Goal: Transaction & Acquisition: Purchase product/service

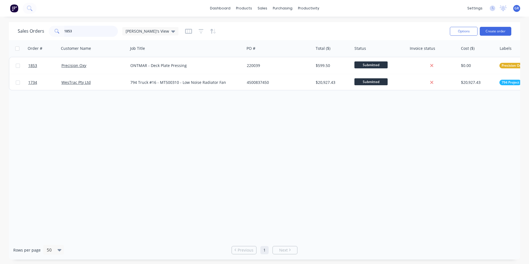
click at [79, 31] on input "1853" at bounding box center [91, 31] width 54 height 11
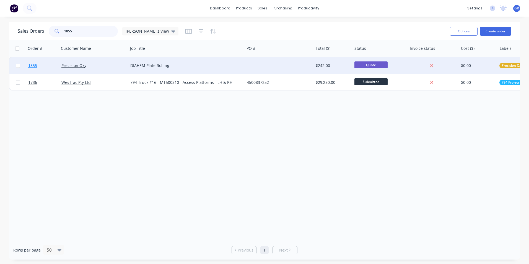
type input "1855"
click at [33, 66] on span "1855" at bounding box center [32, 66] width 9 height 6
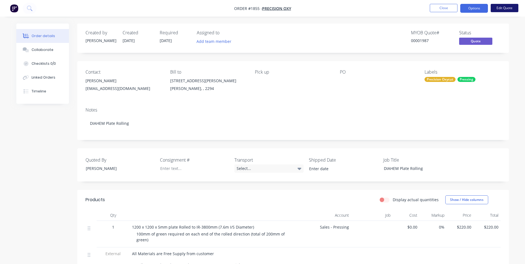
click at [505, 7] on button "Edit Quote" at bounding box center [505, 8] width 28 height 8
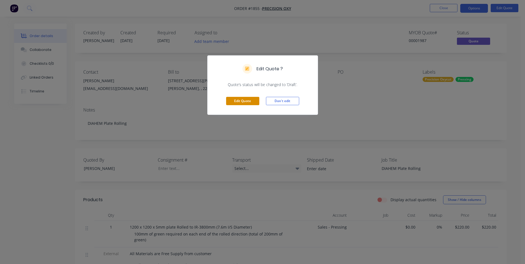
click at [247, 101] on button "Edit Quote" at bounding box center [242, 101] width 33 height 8
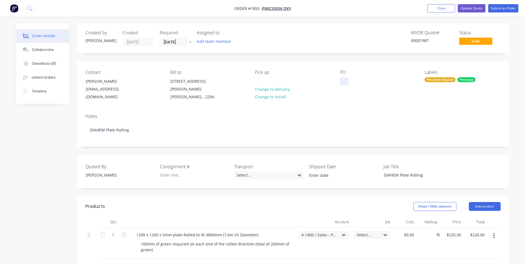
click at [342, 82] on div at bounding box center [344, 81] width 9 height 8
paste div
click at [169, 41] on input "[DATE]" at bounding box center [173, 42] width 27 height 8
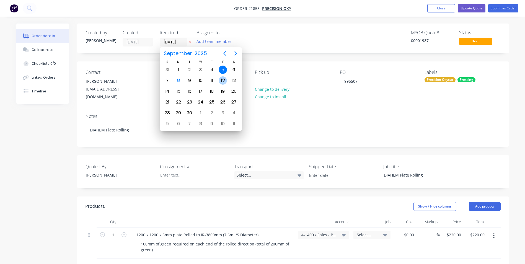
click at [224, 80] on div "12" at bounding box center [223, 80] width 8 height 8
type input "[DATE]"
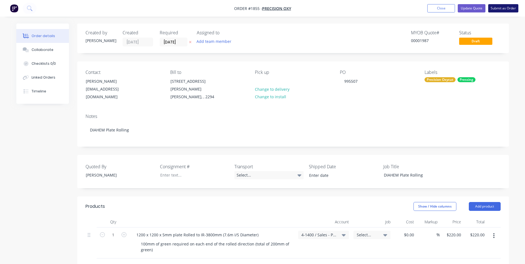
click at [505, 8] on button "Submit as Order" at bounding box center [503, 8] width 30 height 8
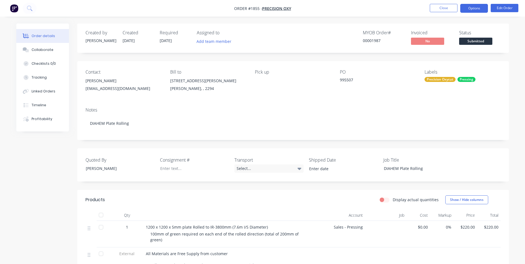
click at [475, 9] on button "Options" at bounding box center [474, 8] width 28 height 9
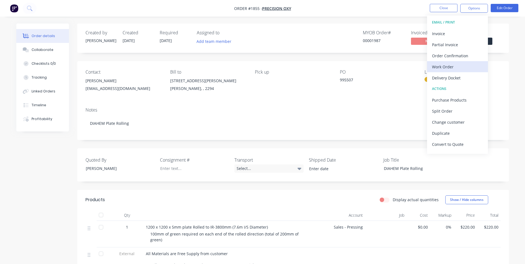
click at [446, 67] on div "Work Order" at bounding box center [457, 67] width 51 height 8
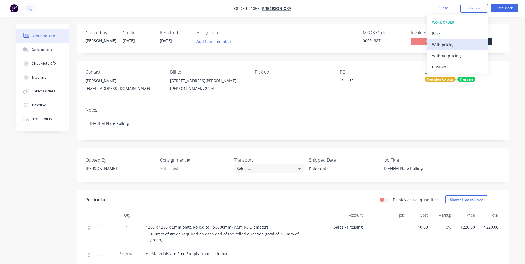
click at [446, 45] on div "With pricing" at bounding box center [457, 45] width 51 height 8
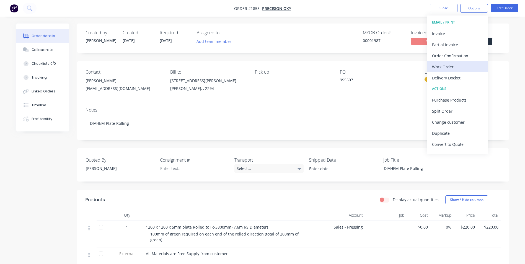
click at [447, 67] on div "Work Order" at bounding box center [457, 67] width 51 height 8
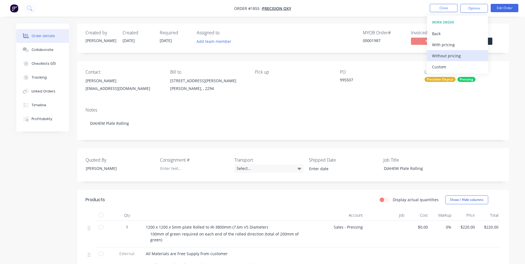
click at [445, 56] on div "Without pricing" at bounding box center [457, 56] width 51 height 8
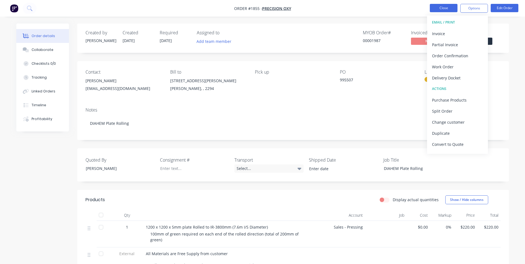
click at [444, 9] on button "Close" at bounding box center [444, 8] width 28 height 8
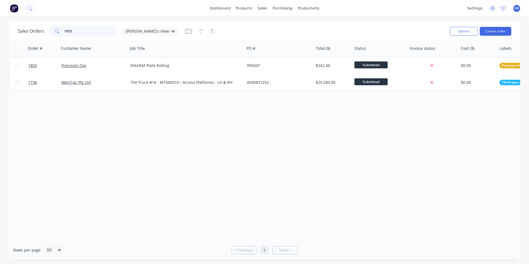
drag, startPoint x: 74, startPoint y: 30, endPoint x: 39, endPoint y: 29, distance: 35.8
click at [39, 29] on div "Sales Orders 1855 [PERSON_NAME]'s View" at bounding box center [98, 31] width 161 height 11
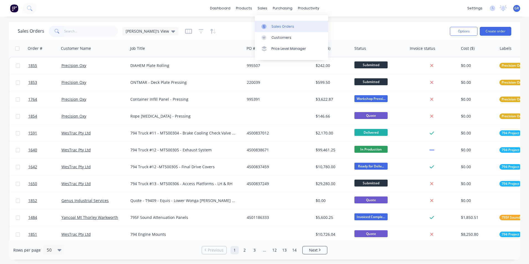
click at [279, 27] on div "Sales Orders" at bounding box center [283, 26] width 23 height 5
click at [495, 30] on button "Create order" at bounding box center [496, 31] width 32 height 9
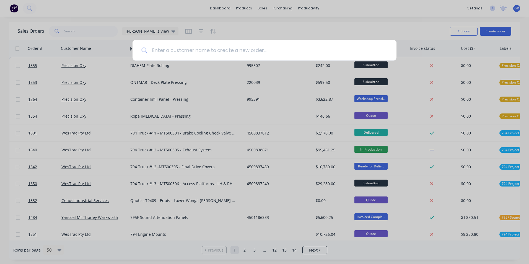
type input "p"
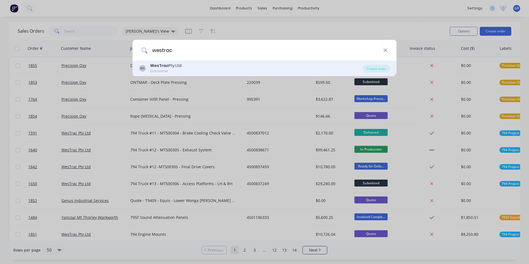
type input "westrac"
click at [174, 65] on div "WesTrac Pty Ltd" at bounding box center [165, 66] width 31 height 6
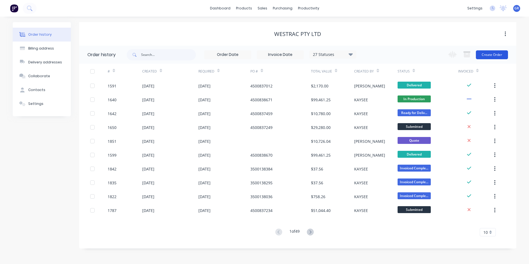
click at [497, 55] on button "Create Order" at bounding box center [492, 54] width 32 height 9
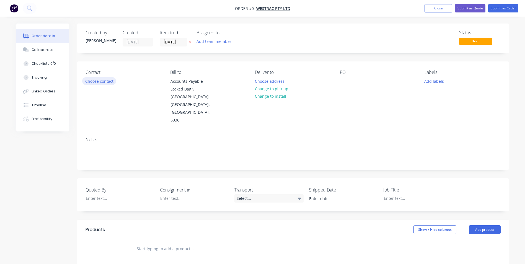
click at [110, 80] on button "Choose contact" at bounding box center [99, 80] width 34 height 7
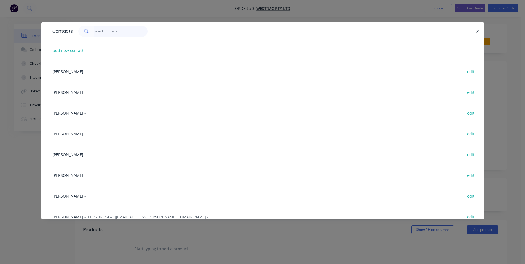
click at [103, 30] on input "text" at bounding box center [121, 31] width 54 height 11
paste input "[PERSON_NAME]"
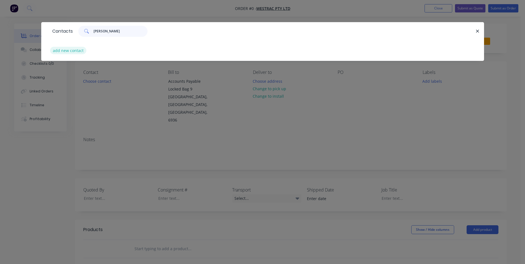
type input "[PERSON_NAME]"
click at [76, 50] on button "add new contact" at bounding box center [68, 50] width 37 height 7
select select "AU"
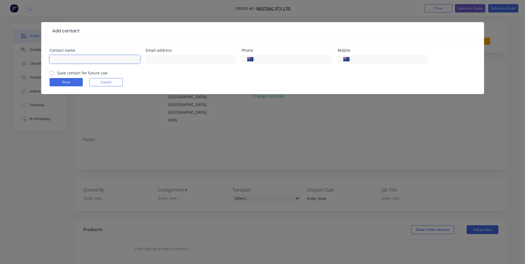
click at [65, 58] on input "text" at bounding box center [95, 59] width 91 height 8
paste input "[PERSON_NAME]"
type input "[PERSON_NAME]"
click at [148, 61] on input "text" at bounding box center [191, 59] width 91 height 8
paste input "[PERSON_NAME] <[PERSON_NAME][EMAIL_ADDRESS][PERSON_NAME][DOMAIN_NAME]>"
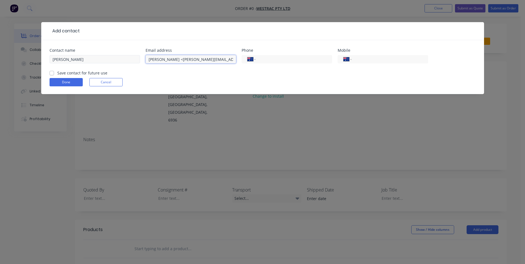
drag, startPoint x: 175, startPoint y: 59, endPoint x: 125, endPoint y: 60, distance: 49.8
click at [125, 60] on div "Contact name [PERSON_NAME] Email address [PERSON_NAME] <[PERSON_NAME][EMAIL_ADD…" at bounding box center [263, 59] width 426 height 22
click at [208, 59] on input "[PERSON_NAME][EMAIL_ADDRESS][PERSON_NAME][DOMAIN_NAME]>" at bounding box center [191, 59] width 91 height 8
type input "[PERSON_NAME][EMAIL_ADDRESS][PERSON_NAME][DOMAIN_NAME]"
click at [269, 58] on input "tel" at bounding box center [293, 59] width 66 height 6
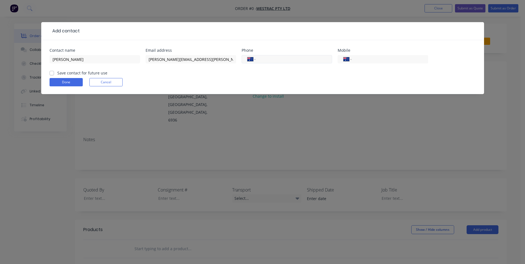
paste input "[PHONE_NUMBER]"
type input "[PHONE_NUMBER]"
click at [57, 73] on label "Save contact for future use" at bounding box center [82, 73] width 50 height 6
click at [52, 73] on input "Save contact for future use" at bounding box center [52, 72] width 4 height 5
checkbox input "true"
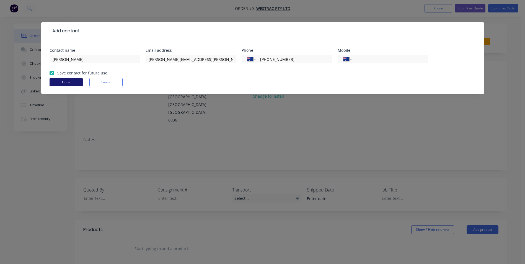
click at [58, 82] on button "Done" at bounding box center [66, 82] width 33 height 8
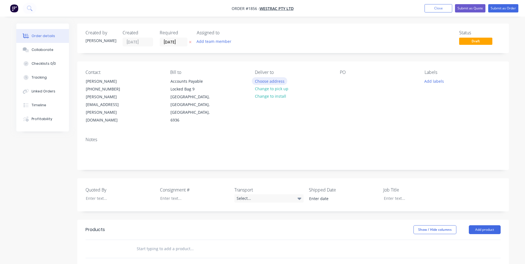
click at [276, 80] on button "Choose address" at bounding box center [269, 80] width 35 height 7
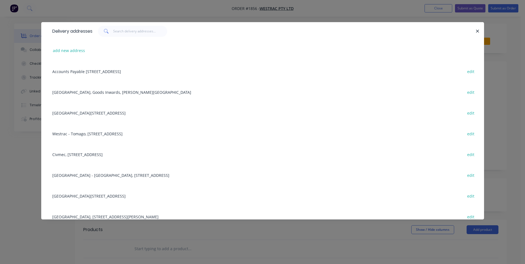
click at [99, 136] on div "Westrac - Tomago, Building F - [STREET_ADDRESS] edit" at bounding box center [263, 133] width 426 height 21
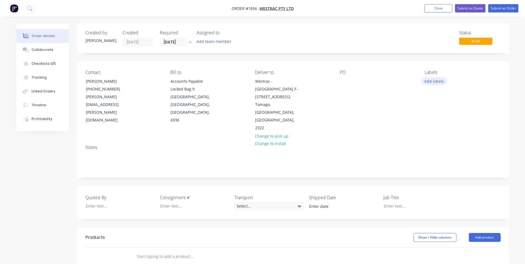
click at [433, 82] on button "Add labels" at bounding box center [434, 80] width 25 height 7
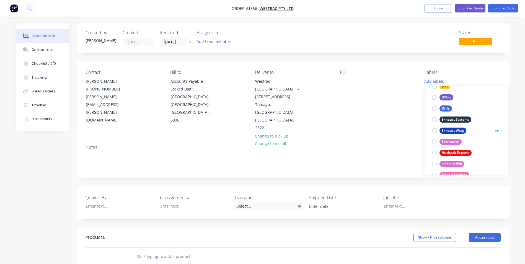
scroll to position [377, 0]
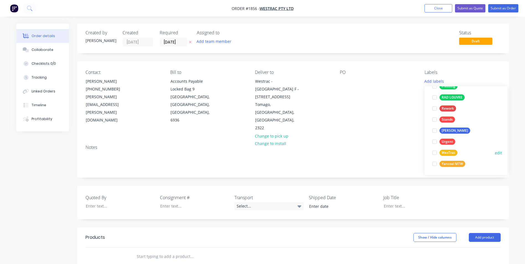
click at [452, 152] on div "WesTrac" at bounding box center [449, 153] width 18 height 6
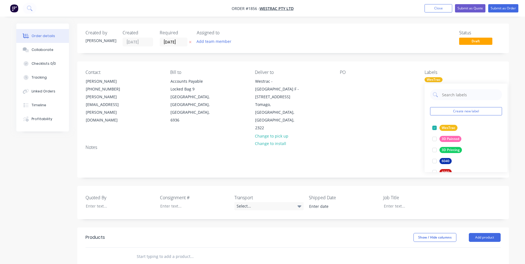
click at [321, 114] on div "Deliver to Westrac - [GEOGRAPHIC_DATA] F - [STREET_ADDRESS] Change to pick up C…" at bounding box center [293, 101] width 76 height 62
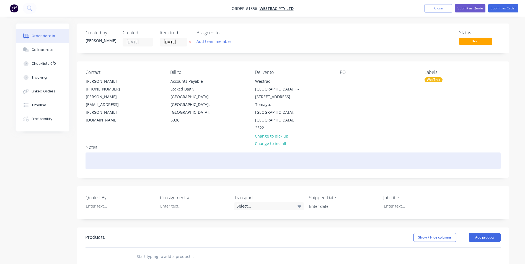
click at [92, 153] on div at bounding box center [293, 161] width 415 height 17
drag, startPoint x: 136, startPoint y: 144, endPoint x: 85, endPoint y: 146, distance: 51.3
click at [85, 146] on div "Notes Stainless Fittings Supply" at bounding box center [293, 158] width 432 height 37
copy div "Stainless Fittings Supply"
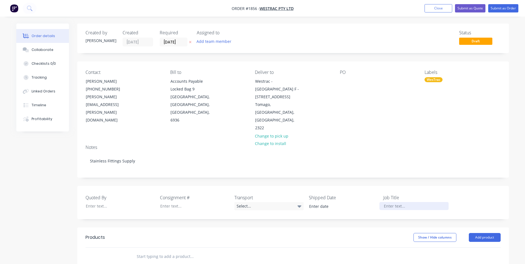
click at [396, 202] on div at bounding box center [414, 206] width 69 height 8
paste div
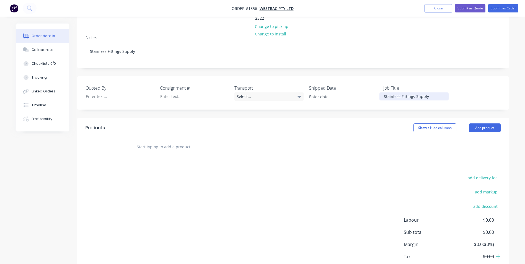
scroll to position [100, 0]
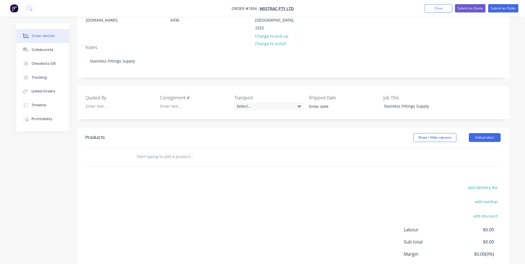
click at [155, 151] on input "text" at bounding box center [191, 156] width 111 height 11
paste input "• 45° ELBOW, STAINLESS STEEL 316L, 2.5" (DN65), SCH40"
click at [146, 151] on input "• 45° ELBOW, STAINLESS STEEL 316L, 2.5" (DN65), SCH40" at bounding box center [191, 156] width 111 height 11
click at [145, 151] on input "• 45° ELBOW, STAINLESS STEEL 316L, 2.5" (DN65), SCH40" at bounding box center [191, 156] width 111 height 11
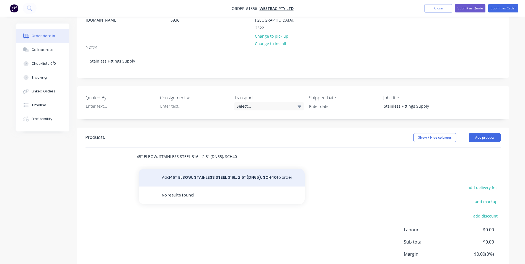
type input "45° ELBOW, STAINLESS STEEL 316L, 2.5" (DN65), SCH40"
click at [197, 169] on button "Add 45° ELBOW, STAINLESS STEEL 316L, 2.5" (DN65), SCH40 to order" at bounding box center [222, 178] width 166 height 18
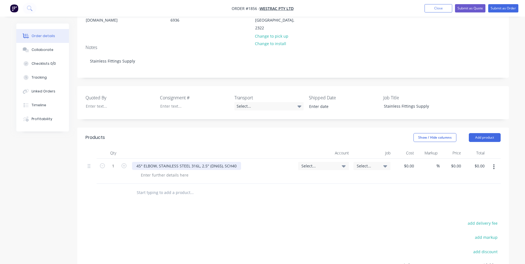
click at [137, 162] on div "45° ELBOW, STAINLESS STEEL 316L, 2.5" (DN65), SCH40" at bounding box center [186, 166] width 109 height 8
click at [310, 163] on span "Select..." at bounding box center [319, 166] width 35 height 6
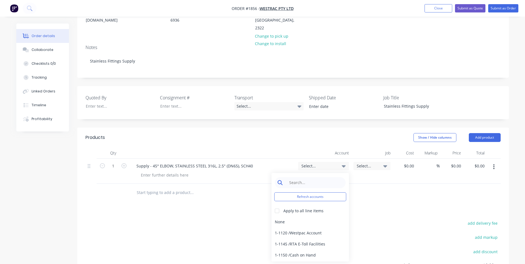
click at [305, 177] on input at bounding box center [314, 182] width 57 height 11
type input "4-5305"
click at [327, 217] on div "4-5305 / Sales - Manufacturing Other - Interco" at bounding box center [311, 222] width 78 height 11
click at [496, 162] on button "button" at bounding box center [494, 167] width 13 height 10
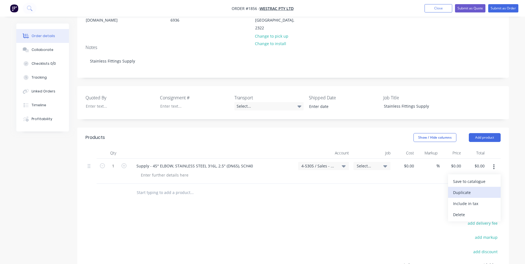
click at [463, 189] on div "Duplicate" at bounding box center [474, 193] width 43 height 8
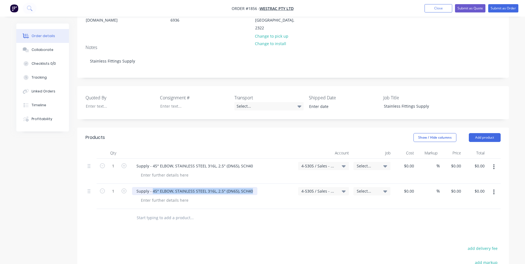
drag, startPoint x: 251, startPoint y: 176, endPoint x: 152, endPoint y: 177, distance: 98.9
click at [152, 187] on div "Supply - 45° ELBOW, STAINLESS STEEL 316L, 2.5" (DN65), SCH40" at bounding box center [194, 191] width 125 height 8
paste div
click at [161, 187] on div "Supply - • BSP SOCKET 2.5" (DN65) 316" at bounding box center [176, 191] width 88 height 8
click at [235, 196] on div at bounding box center [214, 200] width 157 height 8
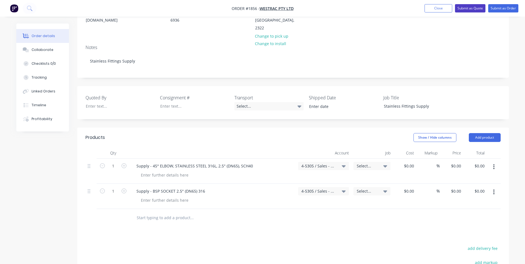
click at [472, 9] on button "Submit as Quote" at bounding box center [470, 8] width 30 height 8
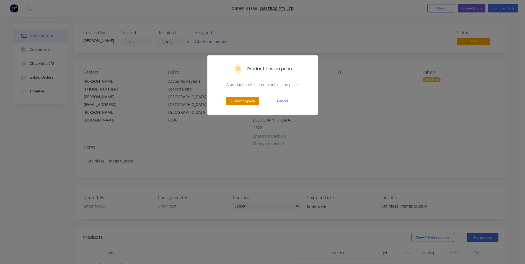
click at [239, 102] on button "Submit anyway" at bounding box center [242, 101] width 33 height 8
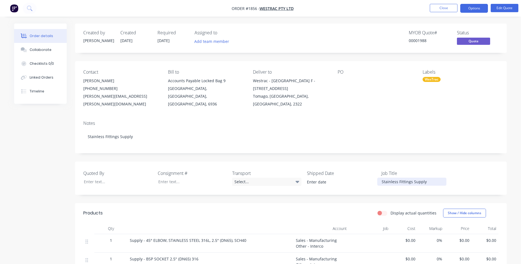
click at [429, 185] on div "Stainless Fittings Supply" at bounding box center [411, 182] width 69 height 8
click at [427, 184] on div "Stainless Fittings Supply" at bounding box center [411, 182] width 69 height 8
drag, startPoint x: 427, startPoint y: 183, endPoint x: 371, endPoint y: 181, distance: 55.9
click at [371, 181] on div "Quoted By Consignment # Transport Select... Shipped Date Job Title Stainless Fi…" at bounding box center [291, 178] width 432 height 33
copy div "Stainless Fittings Supply"
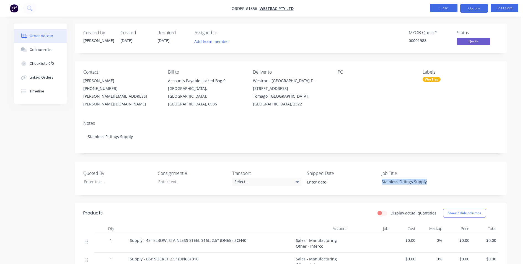
click at [446, 5] on button "Close" at bounding box center [444, 8] width 28 height 8
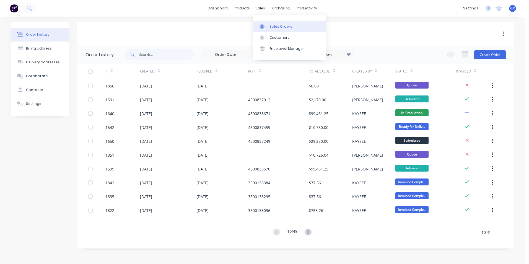
click at [284, 27] on div "Sales Orders" at bounding box center [281, 26] width 23 height 5
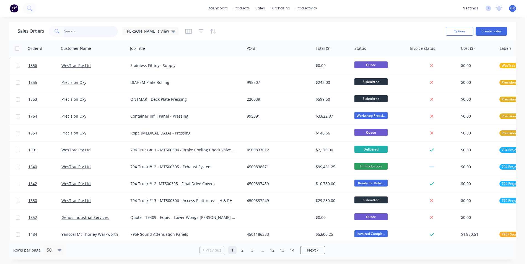
click at [78, 31] on input "text" at bounding box center [91, 31] width 54 height 11
paste input "4502592275"
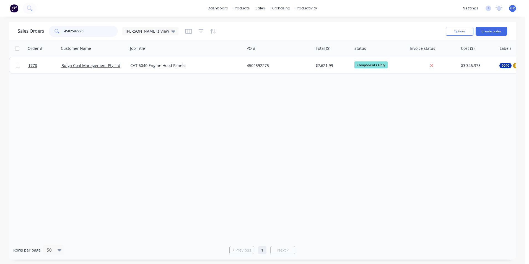
type input "4502592275"
click at [292, 24] on div "Purchase Orders" at bounding box center [298, 26] width 29 height 5
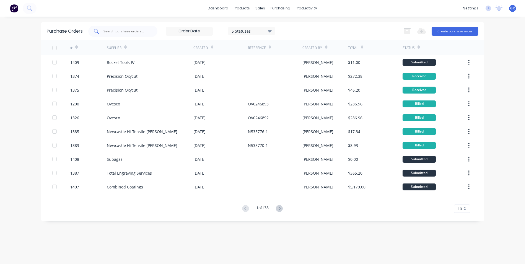
click at [117, 31] on input "text" at bounding box center [126, 32] width 46 height 6
type input "1281"
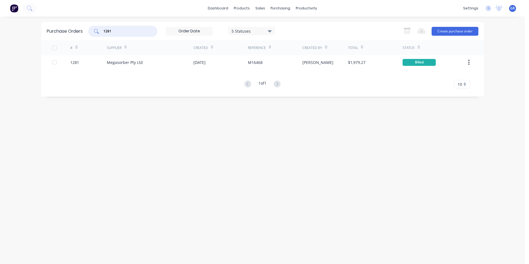
drag, startPoint x: 115, startPoint y: 29, endPoint x: 104, endPoint y: 30, distance: 11.8
click at [104, 30] on input "1281" at bounding box center [126, 32] width 46 height 6
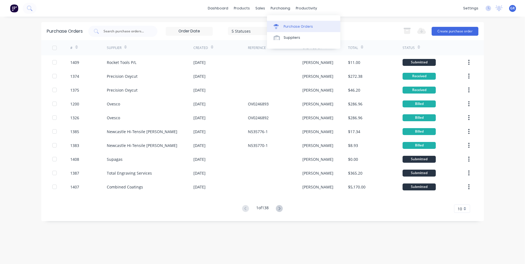
click at [298, 25] on div "Purchase Orders" at bounding box center [298, 26] width 29 height 5
click at [461, 210] on span "10" at bounding box center [460, 209] width 4 height 6
click at [463, 200] on div "35" at bounding box center [463, 200] width 16 height 10
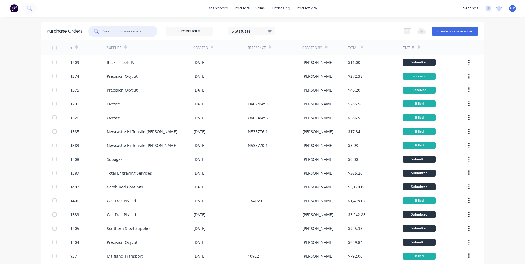
click at [123, 31] on input "text" at bounding box center [126, 32] width 46 height 6
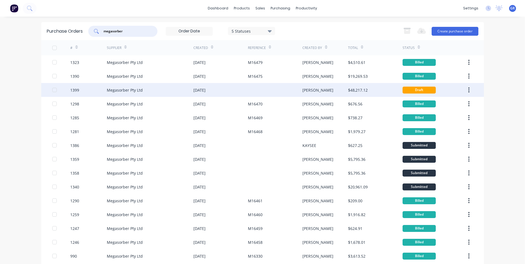
type input "megasorber"
click at [75, 90] on div "1399" at bounding box center [74, 90] width 9 height 6
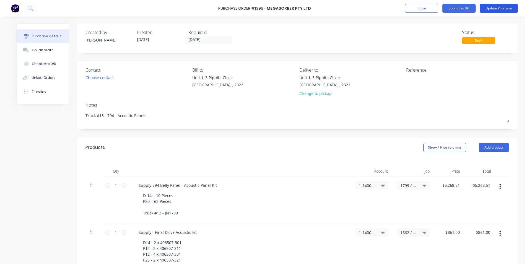
click at [501, 9] on button "Update Purchase" at bounding box center [499, 8] width 38 height 9
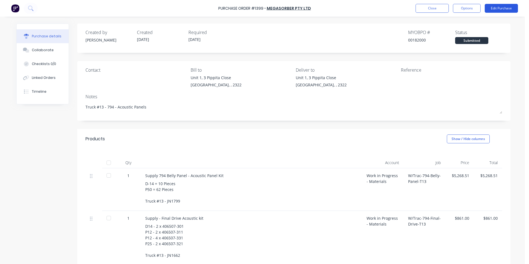
click at [510, 10] on button "Edit Purchase" at bounding box center [501, 8] width 33 height 9
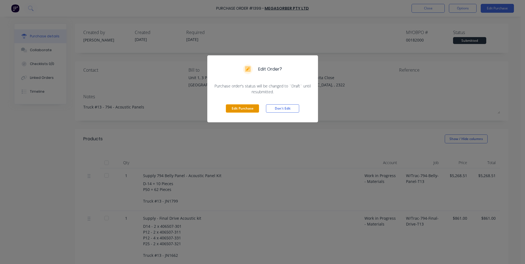
click at [240, 110] on button "Edit Purchase" at bounding box center [242, 108] width 33 height 8
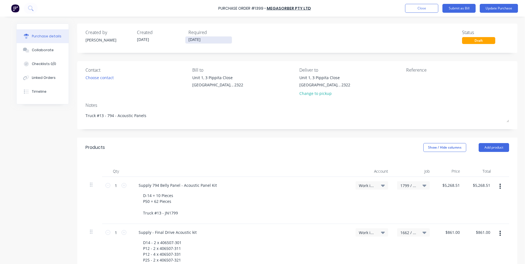
click at [199, 40] on input "[DATE]" at bounding box center [209, 40] width 47 height 7
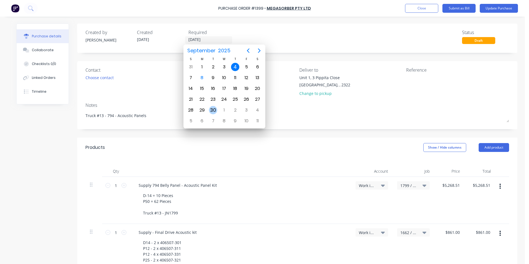
click at [215, 111] on div "30" at bounding box center [213, 110] width 8 height 8
type textarea "x"
type input "[DATE]"
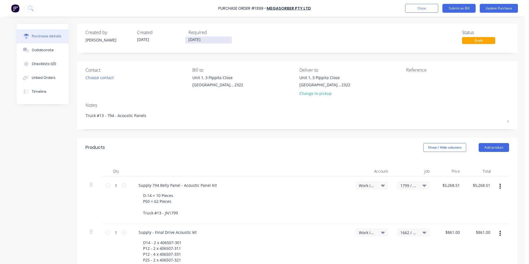
click at [202, 40] on input "[DATE]" at bounding box center [209, 40] width 47 height 7
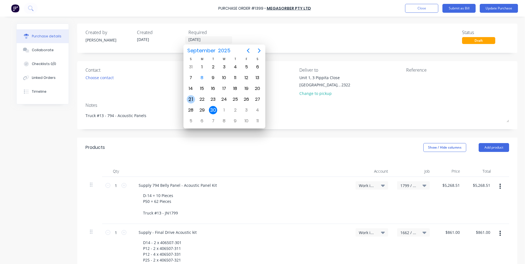
click at [193, 98] on div "21" at bounding box center [191, 99] width 8 height 8
type textarea "x"
type input "[DATE]"
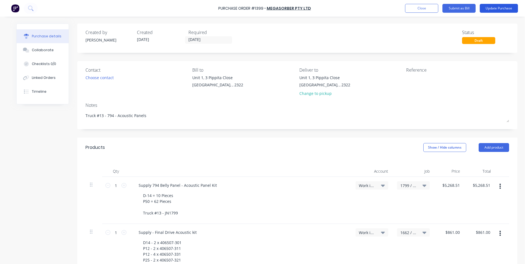
click at [503, 7] on button "Update Purchase" at bounding box center [499, 8] width 38 height 9
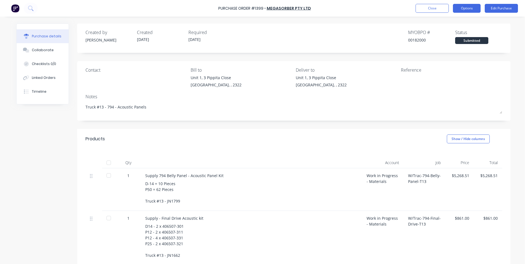
click at [474, 9] on button "Options" at bounding box center [467, 8] width 28 height 9
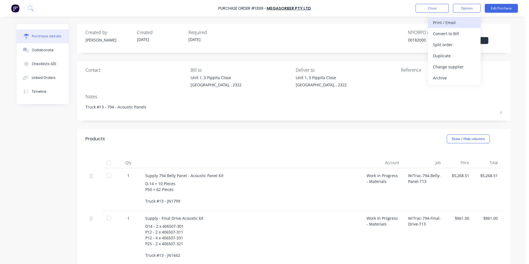
click at [445, 22] on div "Print / Email" at bounding box center [454, 23] width 43 height 8
click at [445, 33] on div "With pricing" at bounding box center [454, 34] width 43 height 8
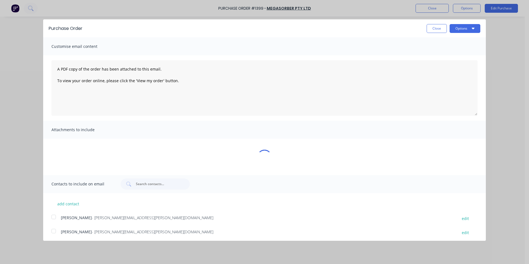
type textarea "x"
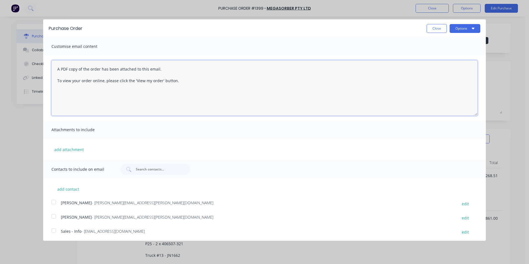
drag, startPoint x: 172, startPoint y: 82, endPoint x: 30, endPoint y: 68, distance: 142.9
click at [30, 68] on div "Purchase Order Close Options Customise email content A PDF copy of the order ha…" at bounding box center [264, 132] width 529 height 264
type textarea "Hey [PERSON_NAME], PO att"
type textarea "x"
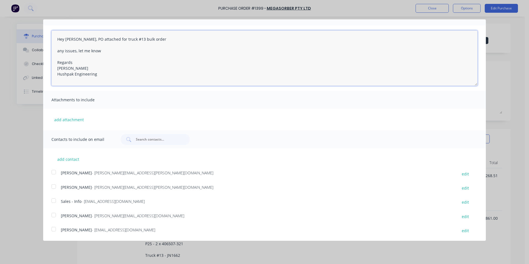
scroll to position [30, 0]
click at [53, 172] on div at bounding box center [53, 171] width 11 height 11
click at [54, 200] on div at bounding box center [53, 200] width 11 height 11
click at [54, 229] on div at bounding box center [53, 228] width 11 height 11
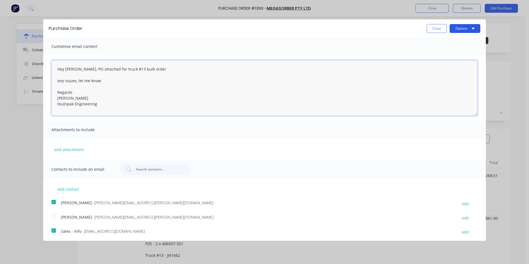
type textarea "Hey [PERSON_NAME], PO attached for truck #13 bulk order any issues, let me know…"
click at [460, 26] on button "Options" at bounding box center [465, 28] width 31 height 9
click at [434, 52] on div "Email" at bounding box center [454, 54] width 43 height 8
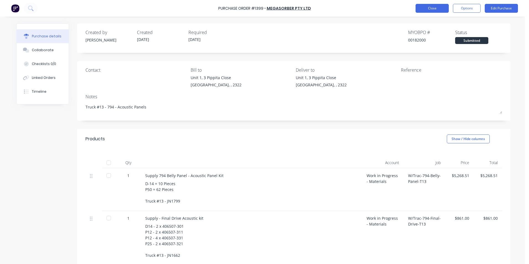
click at [427, 9] on button "Close" at bounding box center [432, 8] width 33 height 9
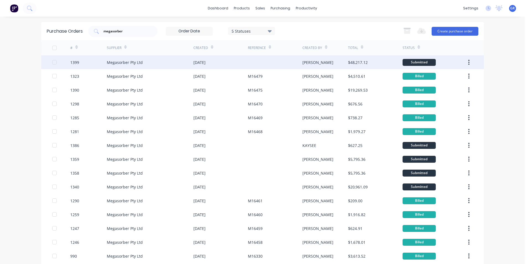
click at [73, 63] on div "1399" at bounding box center [74, 63] width 9 height 6
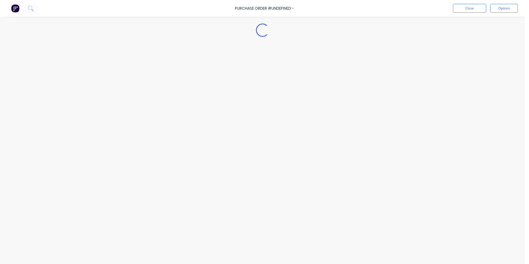
type textarea "x"
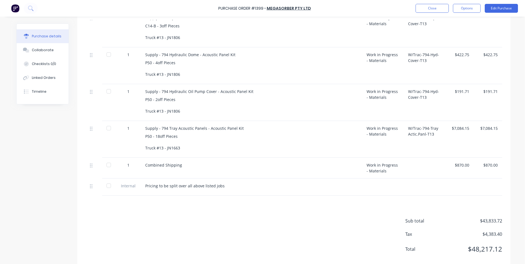
scroll to position [577, 0]
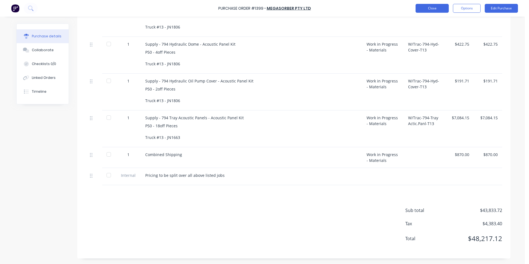
click at [443, 8] on button "Close" at bounding box center [432, 8] width 33 height 9
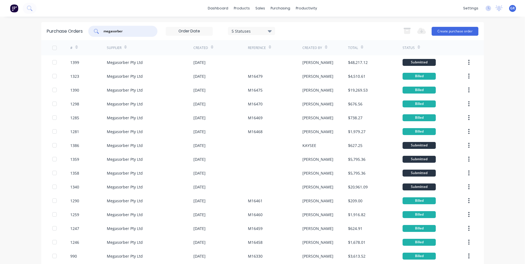
drag, startPoint x: 117, startPoint y: 30, endPoint x: 87, endPoint y: 30, distance: 29.9
click at [88, 30] on div "megasorber" at bounding box center [122, 31] width 69 height 11
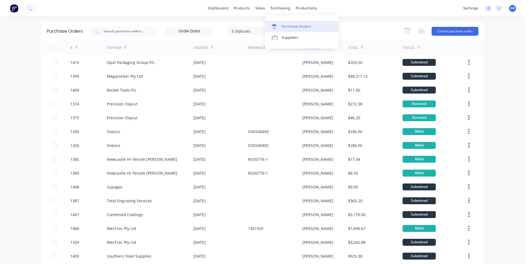
click at [297, 27] on div "Purchase Orders" at bounding box center [296, 26] width 29 height 5
click at [457, 30] on button "Create purchase order" at bounding box center [455, 31] width 47 height 9
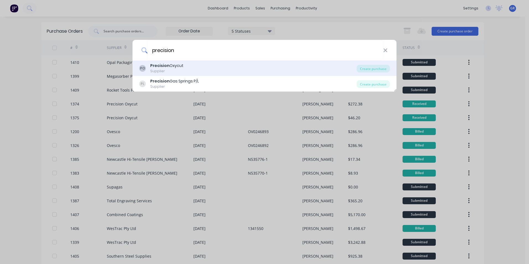
type input "precision"
click at [179, 64] on div "Precision Oxycut" at bounding box center [166, 66] width 33 height 6
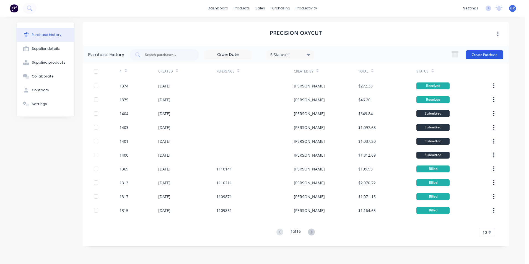
click at [485, 55] on button "Create Purchase" at bounding box center [484, 54] width 37 height 9
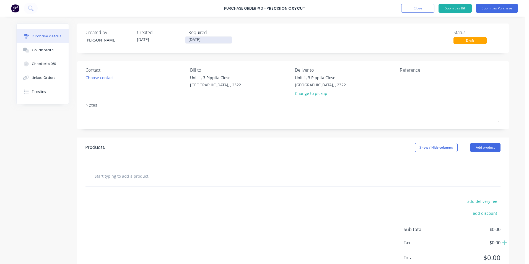
click at [208, 37] on input "[DATE]" at bounding box center [209, 40] width 47 height 7
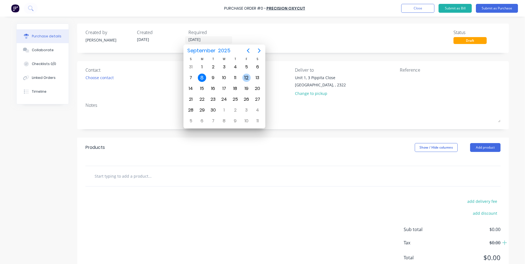
click at [246, 78] on div "12" at bounding box center [247, 78] width 8 height 8
type input "[DATE]"
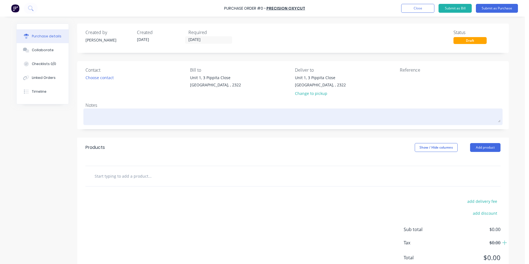
click at [121, 115] on textarea at bounding box center [293, 116] width 415 height 12
type textarea "x"
type textarea "J"
type textarea "x"
type textarea "JN"
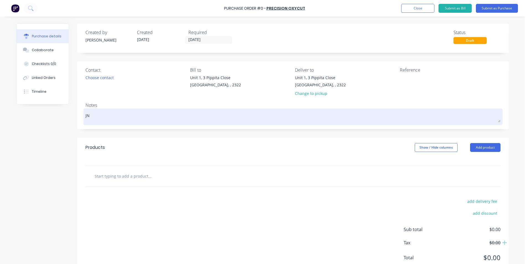
type textarea "x"
type textarea "JN1"
type textarea "x"
type textarea "JN16"
type textarea "x"
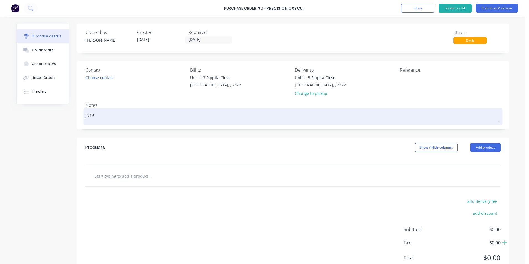
type textarea "JN166"
type textarea "x"
type textarea "JN1660"
type textarea "x"
type textarea "JN1660"
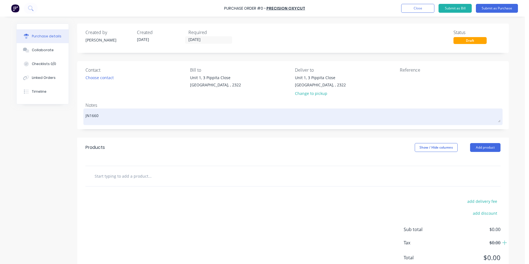
type textarea "x"
type textarea "JN1660 -"
type textarea "x"
type textarea "JN1660 -"
type textarea "x"
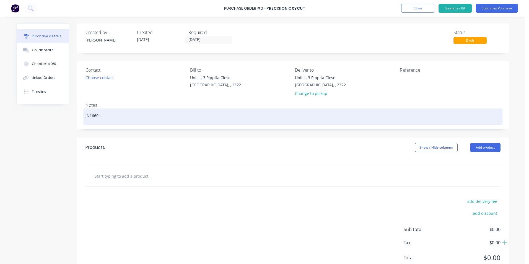
type textarea "JN1660 - Y"
type textarea "x"
type textarea "JN1660 - Y-"
type textarea "x"
type textarea "JN1660 - Y-P"
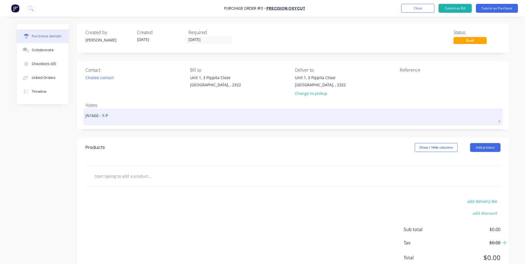
type textarea "x"
type textarea "JN1660 - Y-Pi"
type textarea "x"
type textarea "JN1660 - Y-Pie"
type textarea "x"
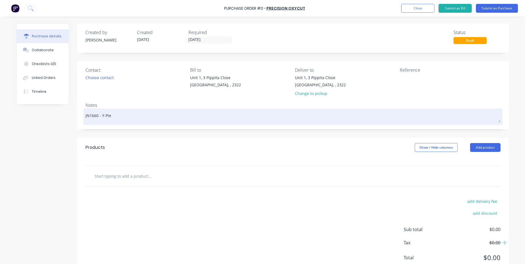
type textarea "JN1660 - Y-Piec"
type textarea "x"
type textarea "JN1660 - Y-Piece"
type textarea "x"
type textarea "JN1660 - Y-Piece"
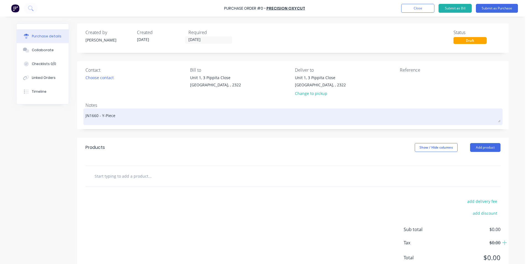
type textarea "x"
type textarea "JN1660 - Y-Piece S"
type textarea "x"
type textarea "JN1660 - Y-Piece Su"
type textarea "x"
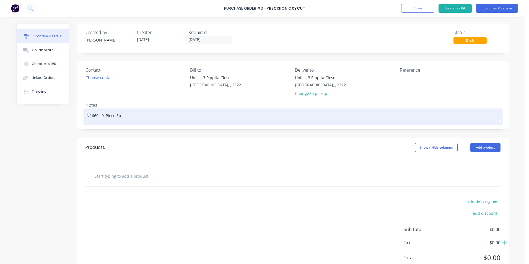
type textarea "JN1660 - Y-Piece Sup"
type textarea "x"
type textarea "JN1660 - Y-Piece Supp"
type textarea "x"
type textarea "JN1660 - Y-Piece Suppo"
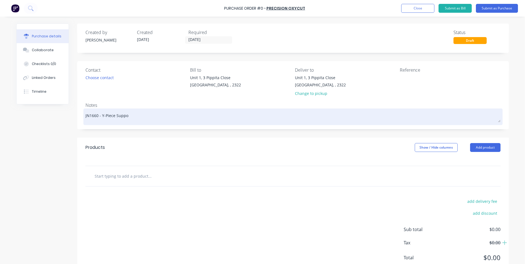
type textarea "x"
type textarea "JN1660 - Y-Piece Suppor"
type textarea "x"
type textarea "JN1660 - Y-Piece Support"
type textarea "x"
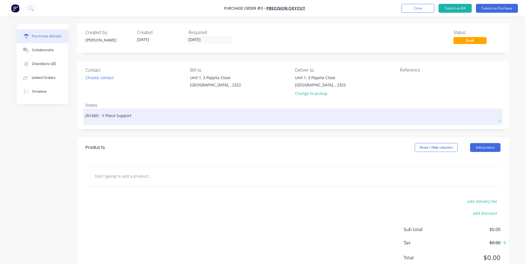
type textarea "JN1660 - Y-Piece Support"
type textarea "x"
type textarea "JN1660 - Y-Piece Support B"
type textarea "x"
type textarea "JN1660 - Y-Piece Support Br"
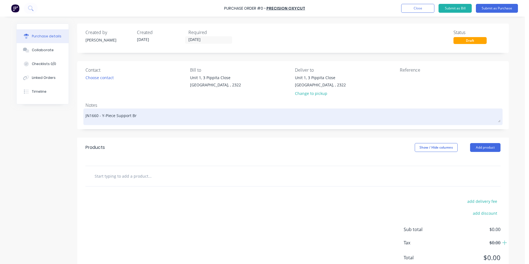
type textarea "x"
type textarea "JN1660 - Y-Piece Support Bra"
type textarea "x"
type textarea "JN1660 - Y-Piece Support Brac"
type textarea "x"
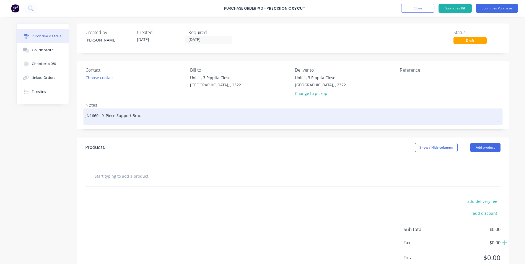
type textarea "JN1660 - Y-Piece Support [PERSON_NAME]"
type textarea "x"
type textarea "JN1660 - Y-Piece Support Bracke"
type textarea "x"
type textarea "JN1660 - Y-Piece Support Bracket"
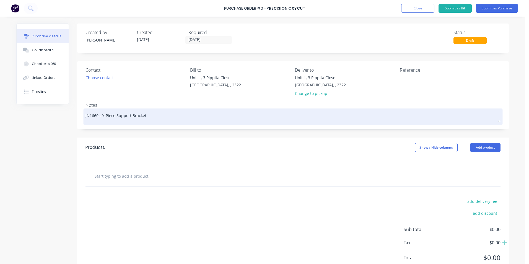
click at [161, 113] on textarea "JN1660 - Y-Piece Support Bracket" at bounding box center [293, 116] width 415 height 12
type textarea "x"
type textarea "JN1660 - Y-Piece Support Bracket"
type textarea "x"
type textarea "JN1660 - Y-Piece Support Bracket -"
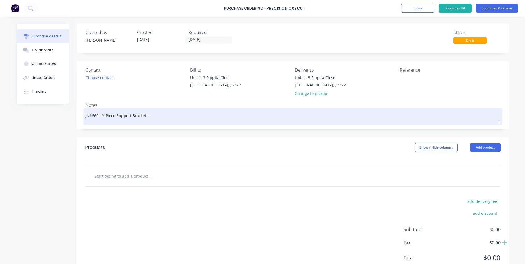
type textarea "x"
type textarea "JN1660 - Y-Piece Support Bracket -"
type textarea "x"
type textarea "JN1660 - Y-Piece Support Bracket - T"
type textarea "x"
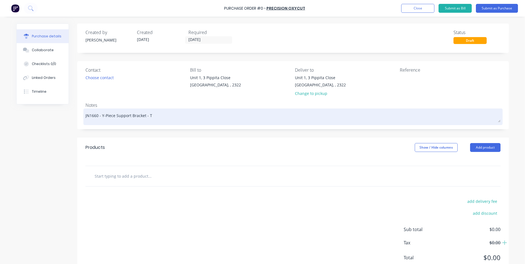
type textarea "JN1660 - Y-Piece Support Bracket - Tr"
type textarea "x"
type textarea "JN1660 - Y-Piece Support Bracket - Tru"
type textarea "x"
type textarea "JN1660 - Y-Piece Support Bracket - Truc"
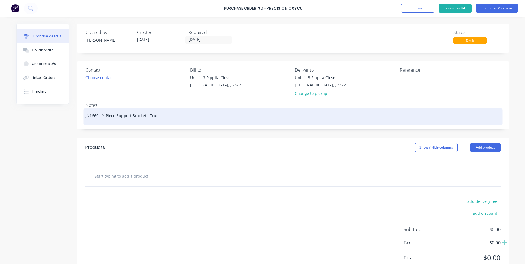
type textarea "x"
type textarea "JN1660 - Y-Piece Support Bracket - Truck"
type textarea "x"
type textarea "JN1660 - Y-Piece Support Bracket - Truck#"
type textarea "x"
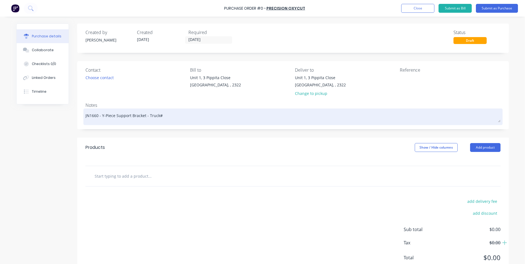
type textarea "JN1660 - Y-Piece Support Bracket - Truck#1"
type textarea "x"
type textarea "JN1660 - Y-Piece Support Bracket - Truck#13"
click at [155, 115] on textarea "JN1660 - Y-Piece Support Bracket - Truck#13" at bounding box center [293, 116] width 415 height 12
type textarea "x"
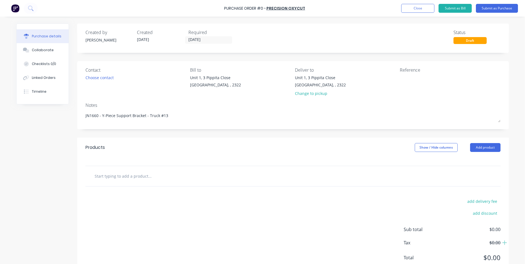
type textarea "JN1660 - Y-Piece Support Bracket - Truck #13"
type textarea "x"
type textarea "JN1660 - Y-Piece Support Bracket - Truck #13"
click at [140, 179] on input "text" at bounding box center [149, 176] width 111 height 11
type textarea "x"
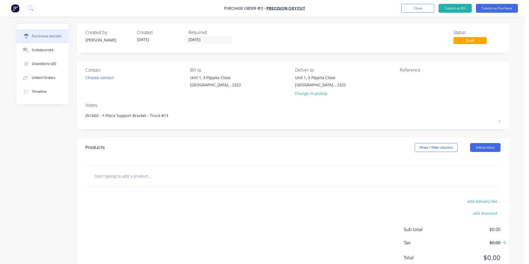
type input "S"
type textarea "x"
type input "Su"
type textarea "x"
type input "Sup"
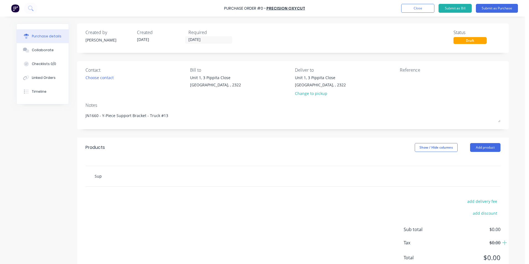
type textarea "x"
type input "Supp"
type textarea "x"
type input "Suppl"
type textarea "x"
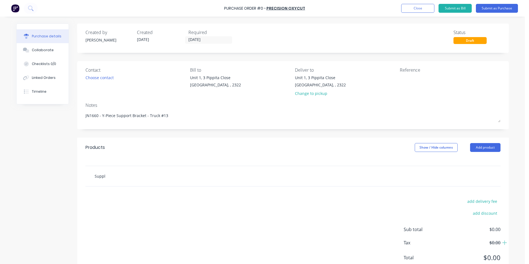
type input "Supply"
type textarea "x"
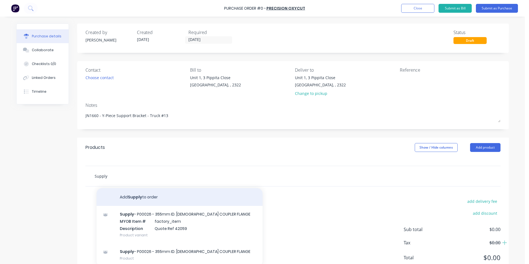
type input "Supply"
click at [143, 197] on button "Add Supply to order" at bounding box center [180, 197] width 166 height 18
type textarea "x"
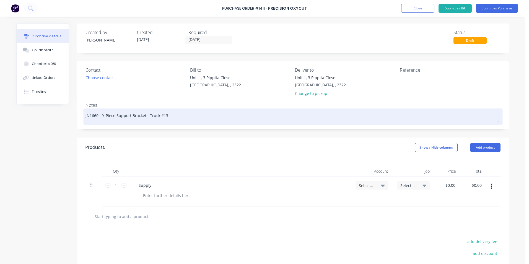
drag, startPoint x: 143, startPoint y: 116, endPoint x: 100, endPoint y: 117, distance: 42.7
click at [100, 117] on textarea "JN1660 - Y-Piece Support Bracket - Truck #13" at bounding box center [293, 116] width 415 height 12
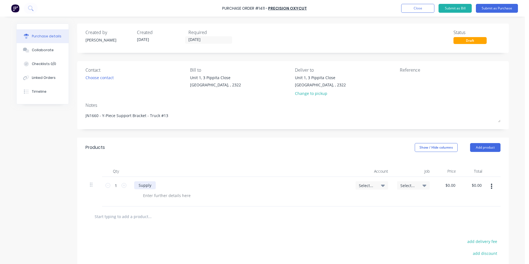
type textarea "x"
click at [151, 184] on div "Supply" at bounding box center [145, 185] width 22 height 8
click at [245, 186] on div "Supply - Y-Piece Support Bracket Platework kit as per quote" at bounding box center [193, 185] width 119 height 8
type textarea "x"
click at [170, 198] on div at bounding box center [167, 196] width 56 height 8
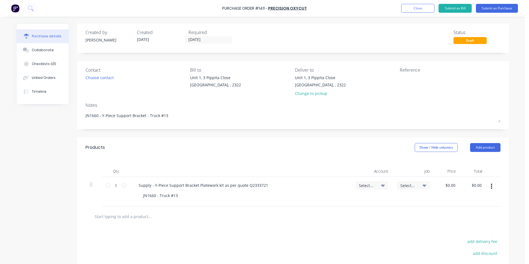
click at [370, 187] on span "Select..." at bounding box center [367, 186] width 17 height 6
type textarea "x"
click at [340, 203] on input at bounding box center [354, 202] width 57 height 11
type input "1-14"
click at [356, 240] on div "1-1400 / Work in Progress - Materials" at bounding box center [350, 241] width 78 height 11
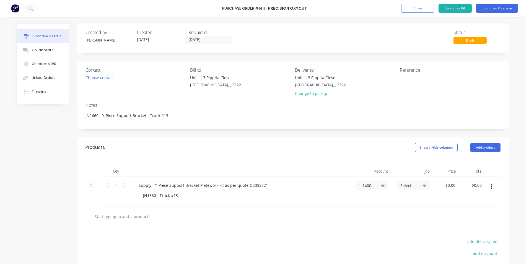
click at [405, 185] on span "Select..." at bounding box center [409, 186] width 17 height 6
type textarea "x"
click at [398, 201] on input at bounding box center [395, 202] width 57 height 11
type input "1660"
click at [378, 227] on div "1660 / W/Trac-794-Exh.System-T13" at bounding box center [391, 226] width 78 height 11
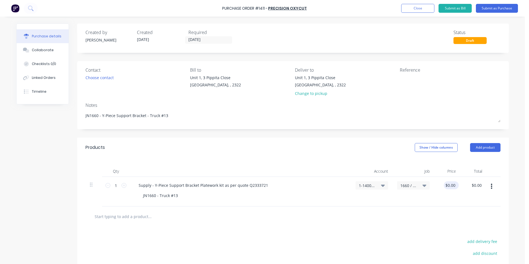
type textarea "x"
type input "0.0000"
click at [452, 185] on input "0.0000" at bounding box center [450, 185] width 13 height 8
click at [449, 186] on input "0.0000" at bounding box center [449, 185] width 15 height 8
type textarea "x"
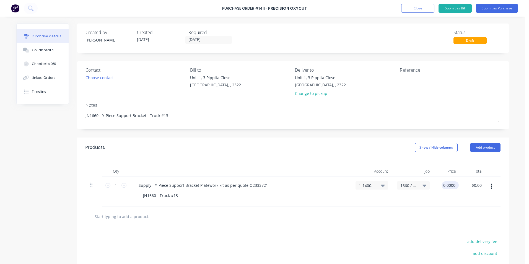
click at [449, 186] on input "0.0000" at bounding box center [449, 185] width 15 height 8
type input "115.44"
type textarea "x"
type input "$115.44"
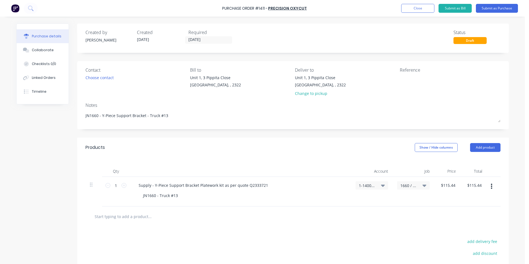
click at [457, 199] on div "$115.44 $115.44" at bounding box center [447, 192] width 26 height 30
click at [493, 8] on button "Submit as Purchase" at bounding box center [497, 8] width 42 height 9
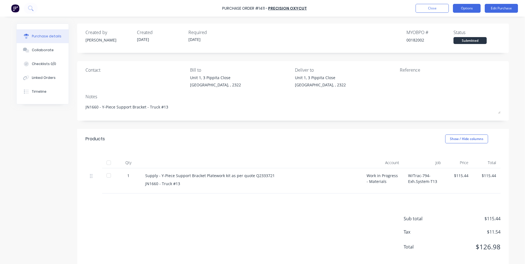
click at [472, 9] on button "Options" at bounding box center [467, 8] width 28 height 9
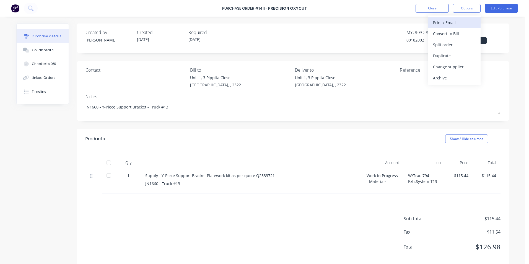
click at [451, 23] on div "Print / Email" at bounding box center [454, 23] width 43 height 8
click at [452, 35] on div "With pricing" at bounding box center [454, 34] width 43 height 8
type textarea "x"
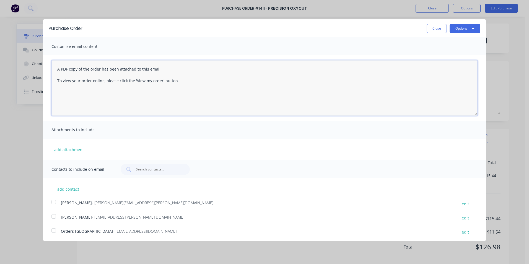
drag, startPoint x: 179, startPoint y: 81, endPoint x: 48, endPoint y: 66, distance: 131.8
click at [48, 66] on div "A PDF copy of the order has been attached to this email. To view your order onl…" at bounding box center [264, 87] width 443 height 65
type textarea "Hey Sales, PO atta"
type textarea "x"
type textarea "Hey Sales, PO attached as per your quote, please proceed any issues, let me kno…"
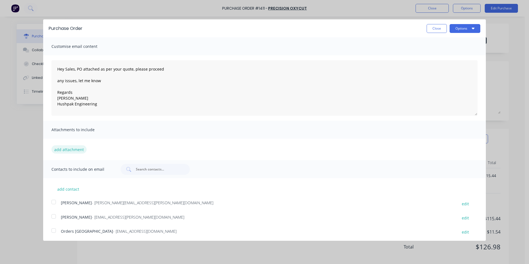
click at [68, 148] on button "add attachment" at bounding box center [68, 149] width 35 height 8
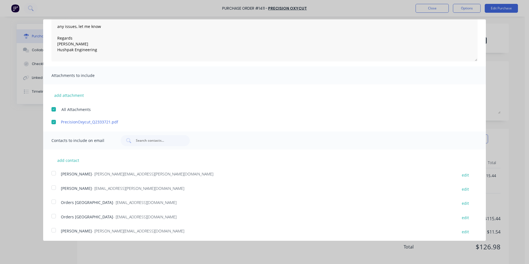
scroll to position [70, 0]
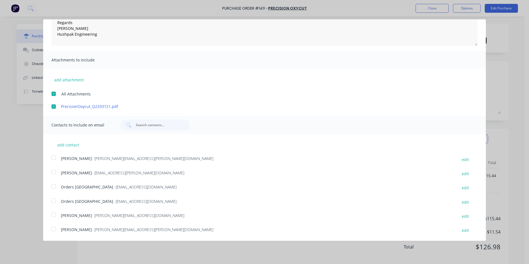
click at [54, 157] on div at bounding box center [53, 157] width 11 height 11
click at [54, 186] on div at bounding box center [53, 186] width 11 height 11
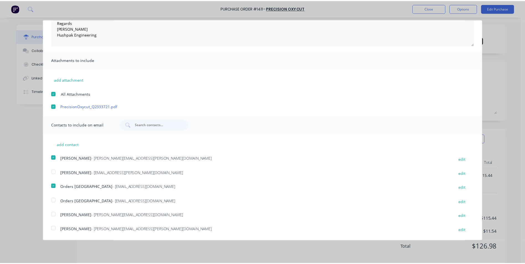
scroll to position [0, 0]
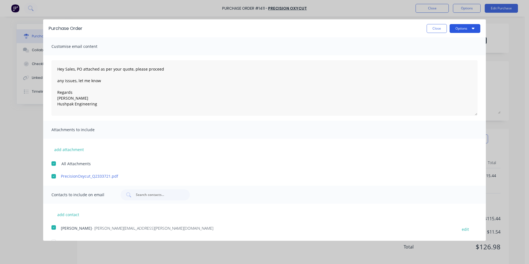
click at [462, 27] on button "Options" at bounding box center [465, 28] width 31 height 9
click at [434, 53] on div "Email" at bounding box center [454, 54] width 43 height 8
type textarea "x"
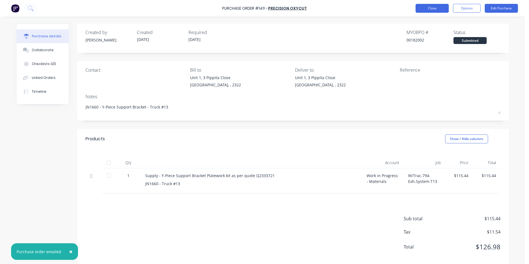
click at [433, 8] on button "Close" at bounding box center [432, 8] width 33 height 9
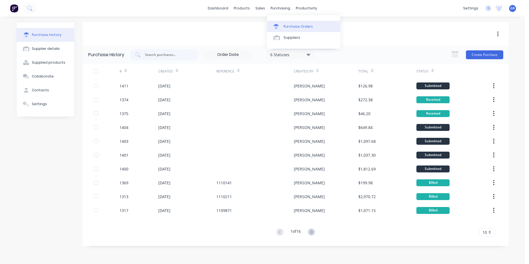
click at [303, 27] on div "Purchase Orders" at bounding box center [298, 26] width 29 height 5
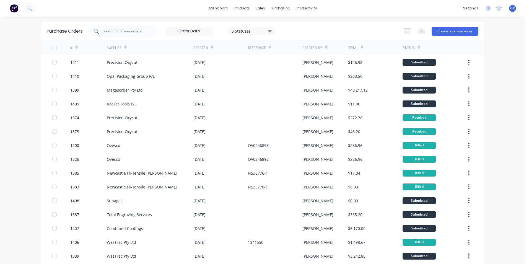
click at [110, 31] on input "text" at bounding box center [126, 32] width 46 height 6
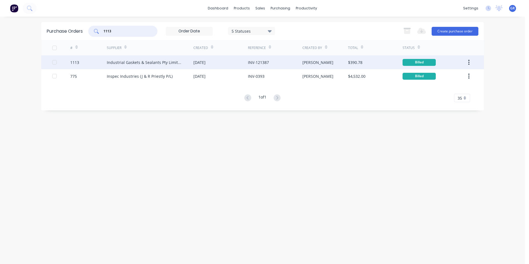
type input "1113"
click at [74, 61] on div "1113" at bounding box center [74, 63] width 9 height 6
type textarea "x"
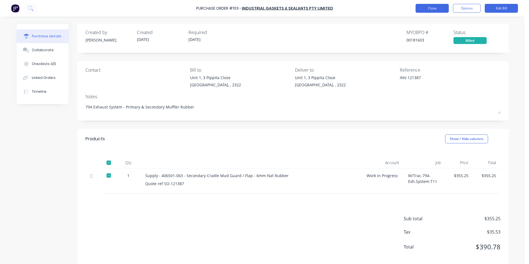
click at [431, 8] on button "Close" at bounding box center [432, 8] width 33 height 9
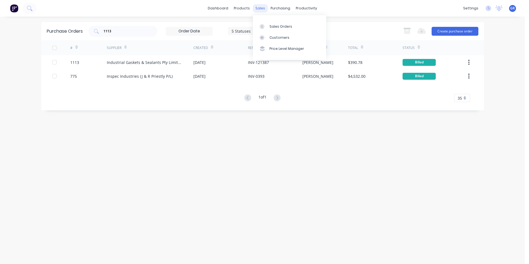
click at [262, 9] on div "sales" at bounding box center [260, 8] width 15 height 8
click at [275, 24] on div "Sales Orders" at bounding box center [281, 26] width 23 height 5
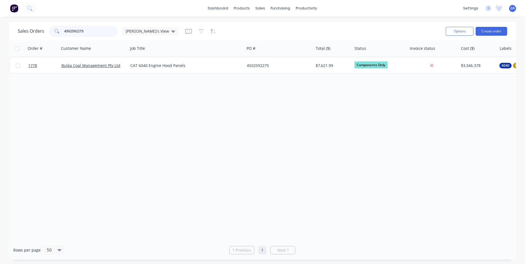
drag, startPoint x: 85, startPoint y: 31, endPoint x: 51, endPoint y: 31, distance: 33.8
click at [51, 31] on div "4502592275" at bounding box center [83, 31] width 69 height 11
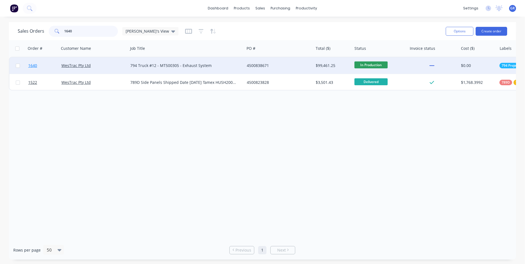
type input "1640"
click at [35, 65] on span "1640" at bounding box center [32, 66] width 9 height 6
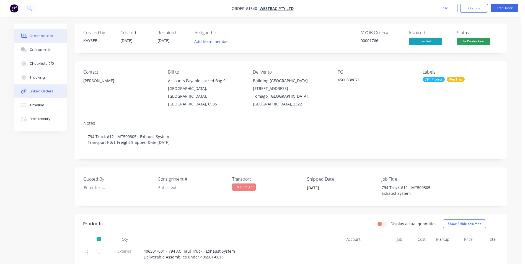
click at [45, 91] on div "Linked Orders" at bounding box center [42, 91] width 24 height 5
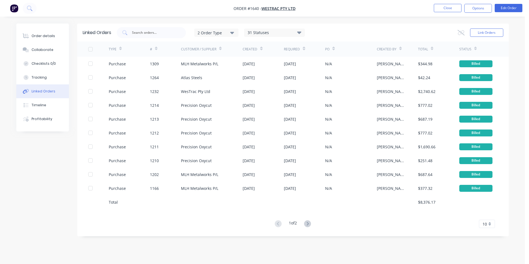
click at [487, 224] on span "10" at bounding box center [485, 224] width 4 height 6
click at [486, 217] on div "35" at bounding box center [488, 215] width 16 height 10
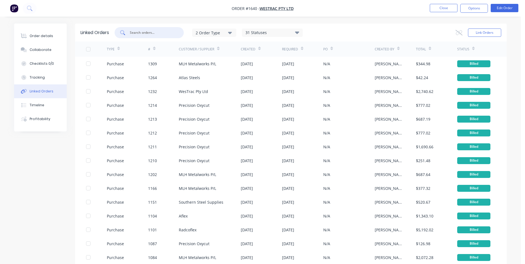
click at [139, 32] on input "text" at bounding box center [152, 33] width 46 height 6
type input "industrial"
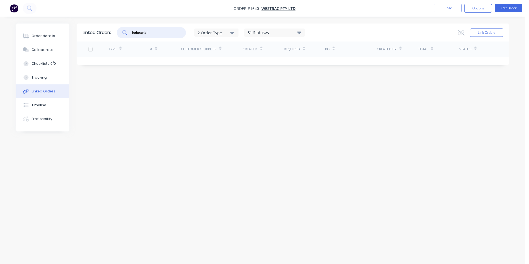
drag, startPoint x: 153, startPoint y: 33, endPoint x: 129, endPoint y: 33, distance: 24.4
click at [129, 33] on div "industrial" at bounding box center [151, 32] width 69 height 11
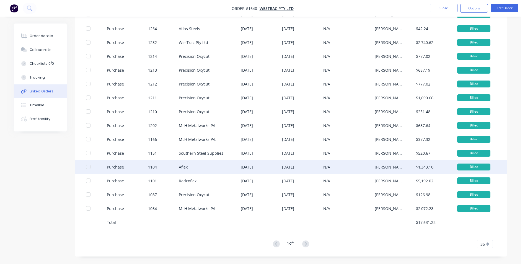
scroll to position [50, 0]
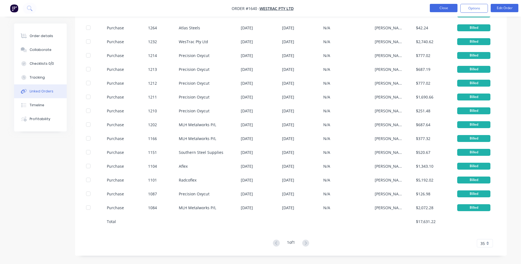
click at [445, 7] on button "Close" at bounding box center [444, 8] width 28 height 8
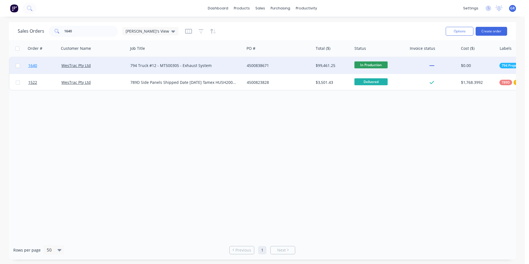
click at [34, 66] on span "1640" at bounding box center [32, 66] width 9 height 6
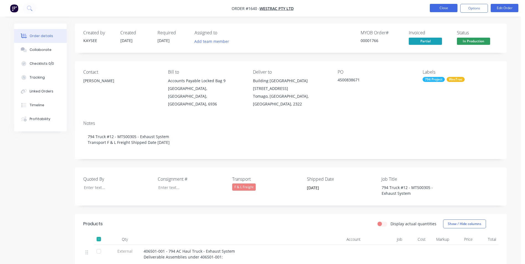
click at [439, 6] on button "Close" at bounding box center [444, 8] width 28 height 8
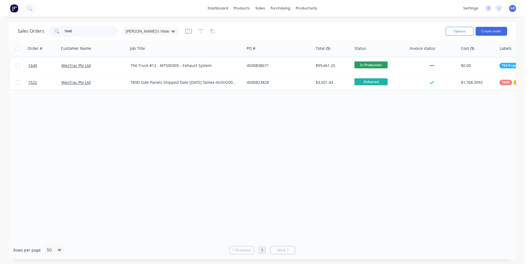
drag, startPoint x: 72, startPoint y: 30, endPoint x: 51, endPoint y: 33, distance: 21.3
click at [51, 33] on div "1640" at bounding box center [83, 31] width 69 height 11
click at [301, 25] on div "Purchase Orders" at bounding box center [298, 26] width 29 height 5
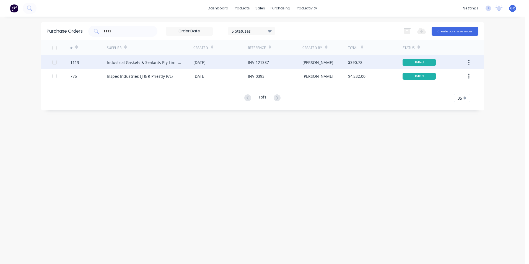
click at [73, 63] on div "1113" at bounding box center [74, 63] width 9 height 6
type textarea "x"
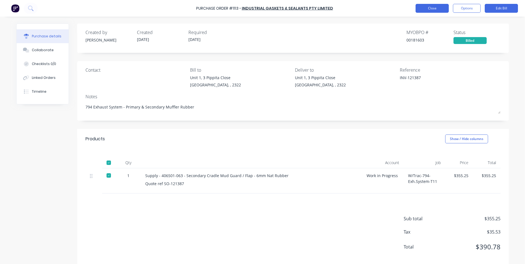
click at [435, 5] on button "Close" at bounding box center [432, 8] width 33 height 9
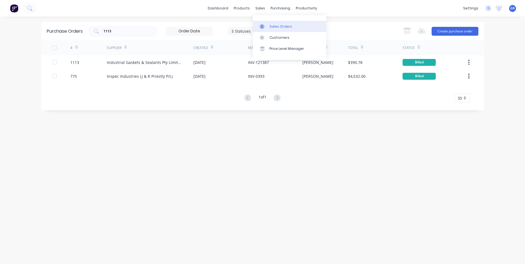
click at [278, 25] on div "Sales Orders" at bounding box center [281, 26] width 23 height 5
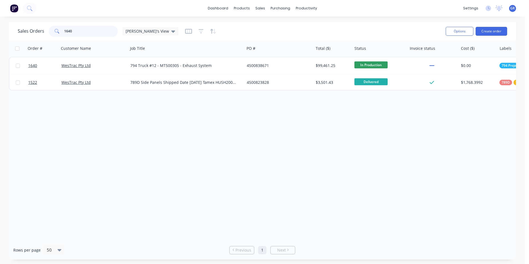
drag, startPoint x: 75, startPoint y: 29, endPoint x: 55, endPoint y: 32, distance: 20.2
click at [55, 32] on div "1640" at bounding box center [83, 31] width 69 height 11
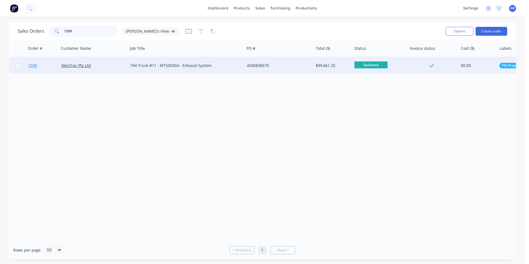
type input "1599"
click at [33, 65] on span "1599" at bounding box center [32, 66] width 9 height 6
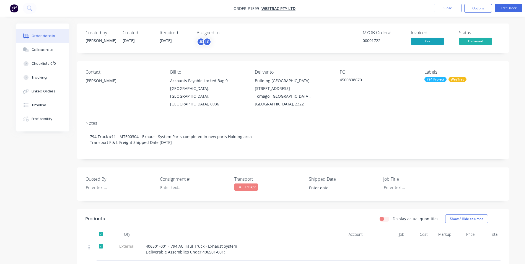
type input "[DATE]"
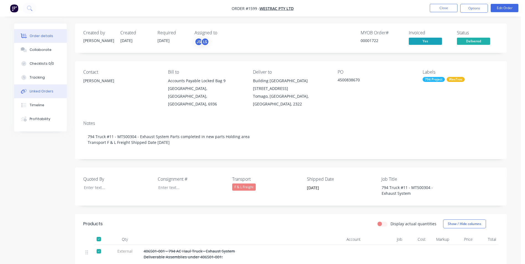
click at [41, 90] on div "Linked Orders" at bounding box center [42, 91] width 24 height 5
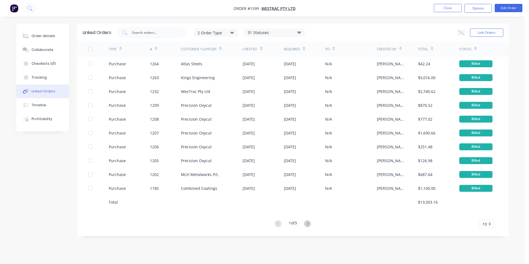
click at [487, 223] on span "10" at bounding box center [485, 224] width 4 height 6
click at [486, 215] on div "35" at bounding box center [488, 215] width 16 height 10
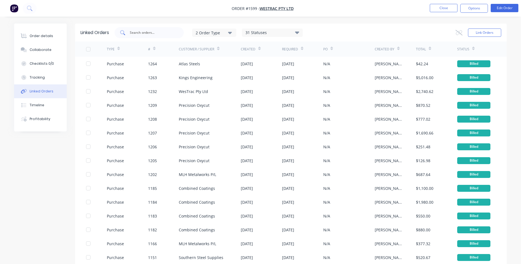
click at [139, 32] on input "text" at bounding box center [152, 33] width 46 height 6
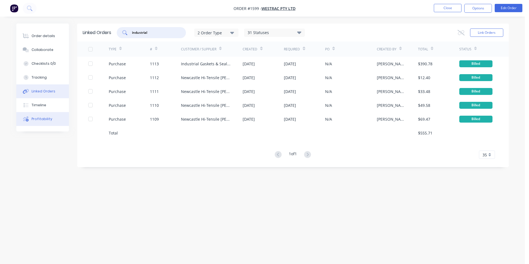
type input "industrial"
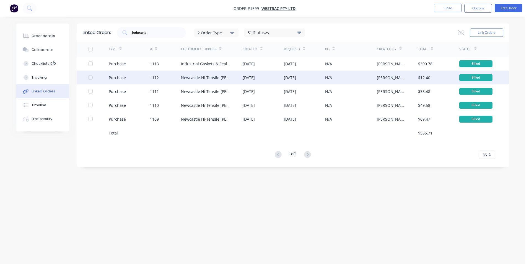
click at [117, 77] on div "Purchase" at bounding box center [117, 78] width 17 height 6
type textarea "x"
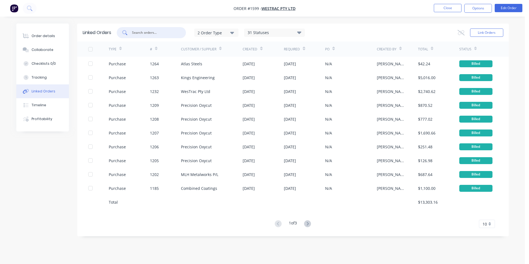
click at [142, 32] on input "text" at bounding box center [155, 33] width 46 height 6
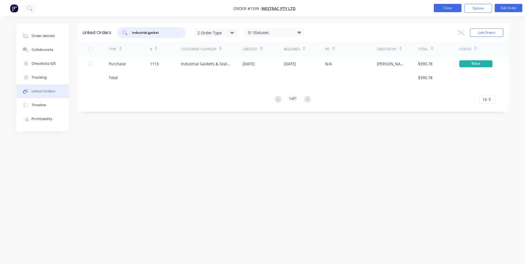
type input "industrial gasket"
click at [450, 7] on button "Close" at bounding box center [448, 8] width 28 height 8
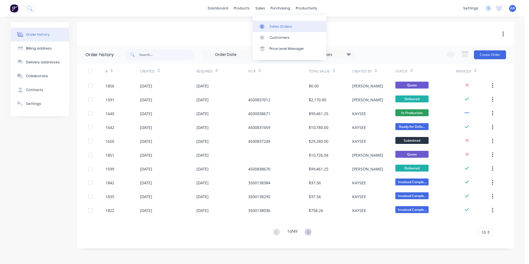
click at [280, 26] on div "Sales Orders" at bounding box center [281, 26] width 23 height 5
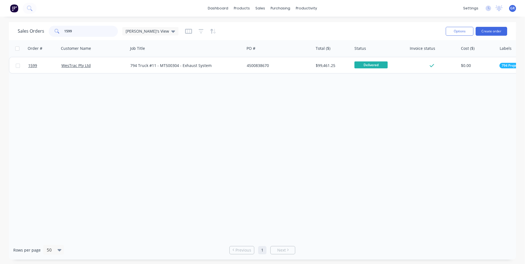
drag, startPoint x: 73, startPoint y: 31, endPoint x: 51, endPoint y: 32, distance: 21.9
click at [51, 32] on div "1599" at bounding box center [83, 31] width 69 height 11
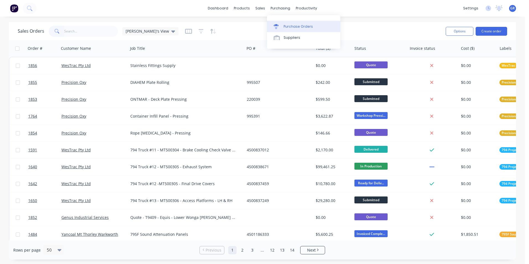
click at [290, 25] on div "Purchase Orders" at bounding box center [298, 26] width 29 height 5
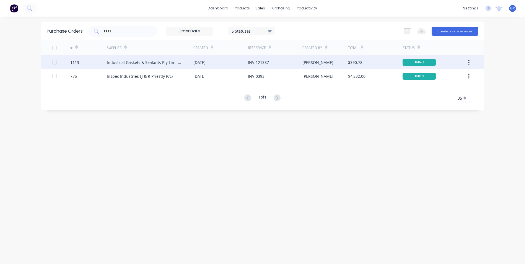
click at [76, 62] on div "1113" at bounding box center [74, 63] width 9 height 6
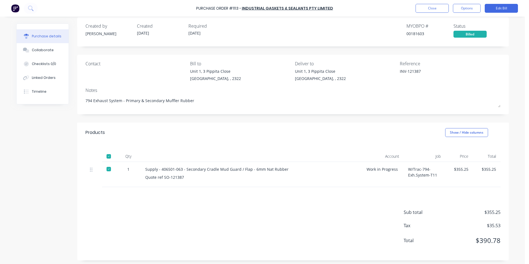
scroll to position [8, 0]
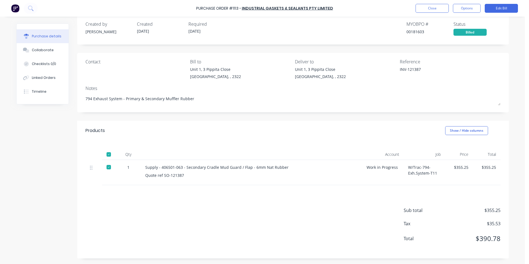
type textarea "x"
click at [436, 10] on button "Close" at bounding box center [432, 8] width 33 height 9
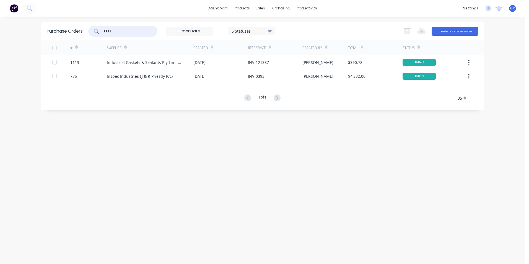
drag, startPoint x: 114, startPoint y: 30, endPoint x: 97, endPoint y: 32, distance: 17.8
click at [97, 32] on div "1113" at bounding box center [122, 31] width 69 height 11
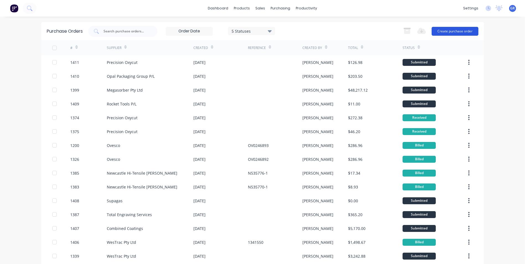
click at [463, 34] on button "Create purchase order" at bounding box center [455, 31] width 47 height 9
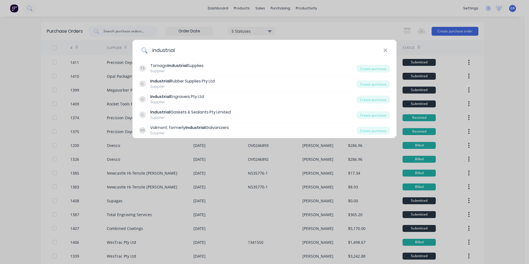
type input "industrial gaskets"
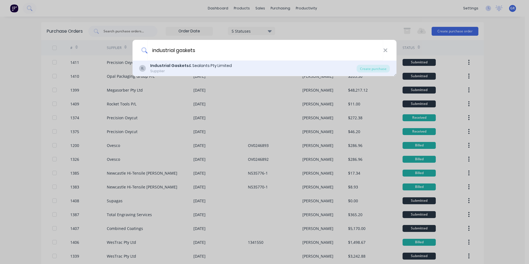
click at [178, 65] on b "Industrial Gaskets" at bounding box center [169, 66] width 38 height 6
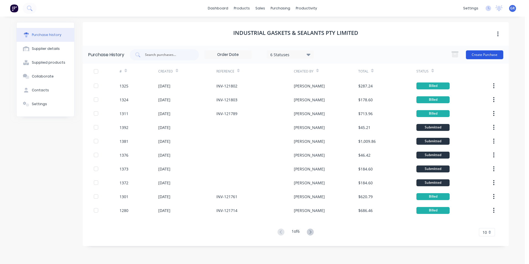
click at [481, 56] on button "Create Purchase" at bounding box center [484, 54] width 37 height 9
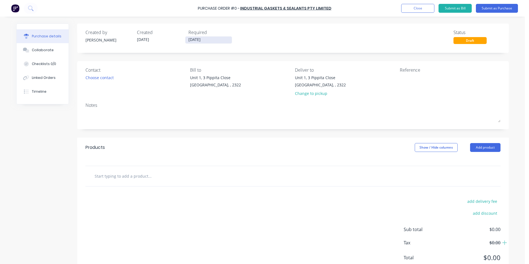
click at [203, 38] on input "[DATE]" at bounding box center [209, 40] width 47 height 7
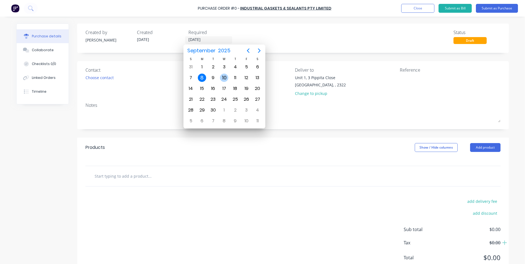
click at [224, 78] on div "10" at bounding box center [224, 78] width 8 height 8
type input "[DATE]"
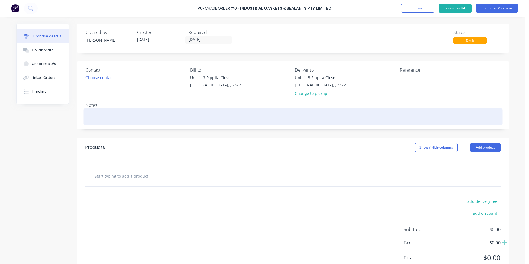
click at [105, 116] on textarea at bounding box center [293, 116] width 415 height 12
type textarea "x"
type textarea "U"
type textarea "x"
type textarea "Ur"
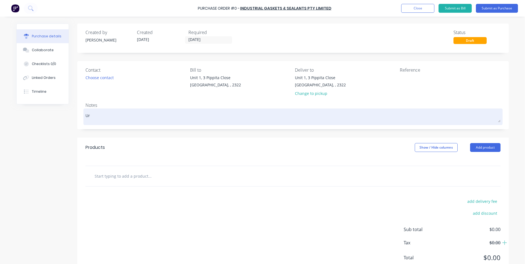
type textarea "x"
type textarea "Urg"
type textarea "x"
type textarea "Urge"
type textarea "x"
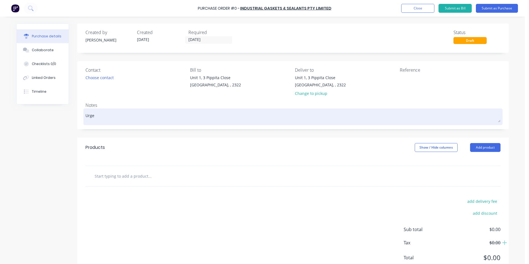
type textarea "Urgen"
type textarea "x"
type textarea "Urgent"
type textarea "x"
type textarea "Urgent"
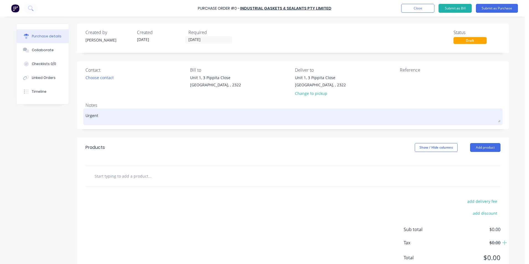
type textarea "x"
type textarea "Urgent -"
type textarea "x"
type textarea "Urgent -"
type textarea "x"
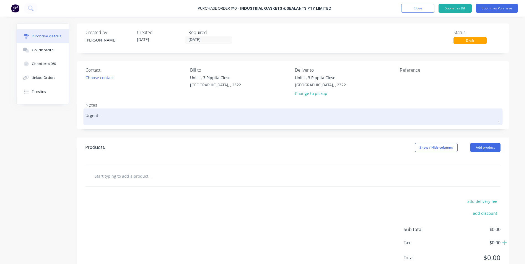
type textarea "Urgent - 7"
type textarea "x"
type textarea "Urgent - 79"
type textarea "x"
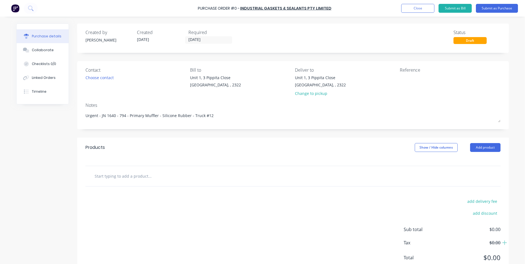
click at [205, 150] on div "Products Show / Hide columns Add product" at bounding box center [293, 148] width 432 height 20
click at [122, 175] on input "text" at bounding box center [149, 176] width 111 height 11
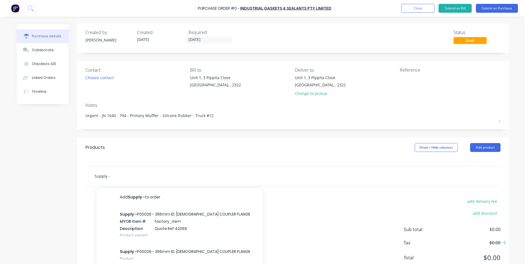
paste input "406501-901"
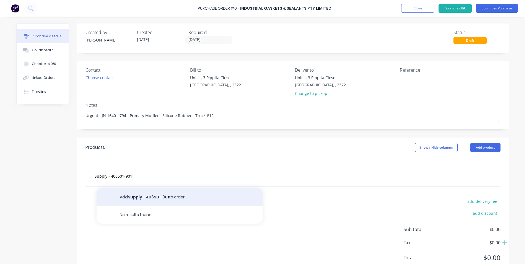
click at [137, 195] on button "Add Supply - 406501-901 to order" at bounding box center [180, 197] width 166 height 18
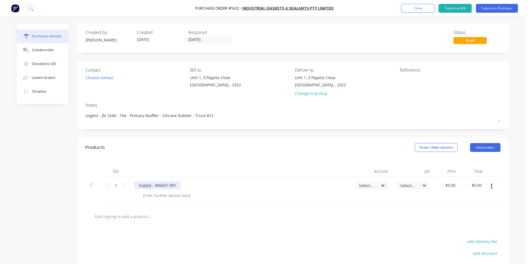
click at [174, 185] on div "Supply - 406501-901" at bounding box center [157, 185] width 47 height 8
click at [122, 186] on icon at bounding box center [124, 185] width 5 height 5
click at [369, 185] on span "Select..." at bounding box center [367, 186] width 17 height 6
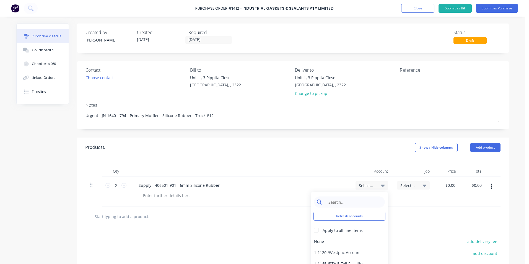
click at [338, 204] on input at bounding box center [354, 202] width 57 height 11
click at [341, 241] on div "1-1400 / Work in Progress - Materials" at bounding box center [350, 241] width 78 height 11
click at [405, 184] on span "Select..." at bounding box center [409, 186] width 17 height 6
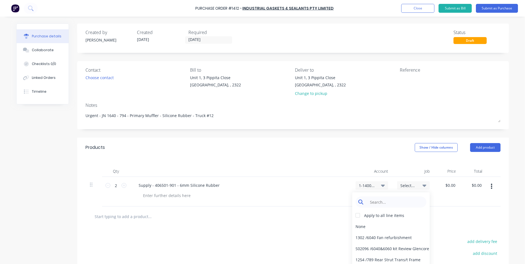
click at [396, 198] on input at bounding box center [395, 202] width 57 height 11
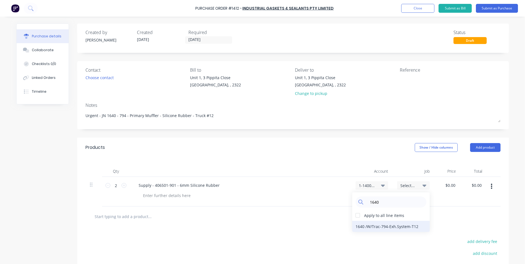
click at [409, 225] on div "1640 / W/Trac-794-Exh.System-T12" at bounding box center [391, 226] width 78 height 11
click at [448, 186] on input "0.0000" at bounding box center [450, 185] width 13 height 8
click at [448, 186] on input "0.0000" at bounding box center [449, 185] width 15 height 8
click at [454, 201] on div "$283.09 283.09" at bounding box center [447, 192] width 26 height 30
click at [502, 8] on button "Submit as Purchase" at bounding box center [497, 8] width 42 height 9
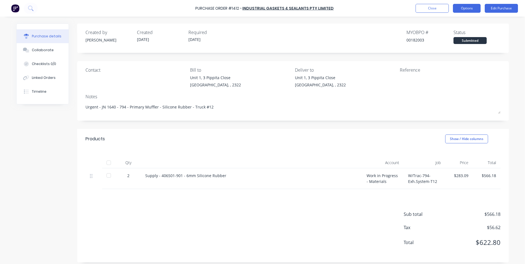
click at [467, 6] on button "Options" at bounding box center [467, 8] width 28 height 9
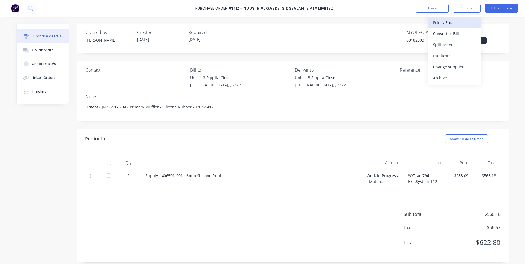
click at [451, 22] on div "Print / Email" at bounding box center [454, 23] width 43 height 8
click at [454, 34] on div "With pricing" at bounding box center [454, 34] width 43 height 8
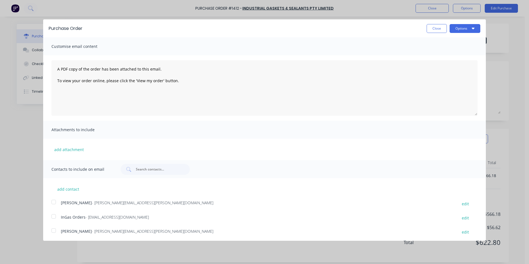
click at [54, 201] on div at bounding box center [53, 202] width 11 height 11
click at [455, 27] on button "Options" at bounding box center [465, 28] width 31 height 9
click at [433, 55] on div "Email" at bounding box center [454, 54] width 43 height 8
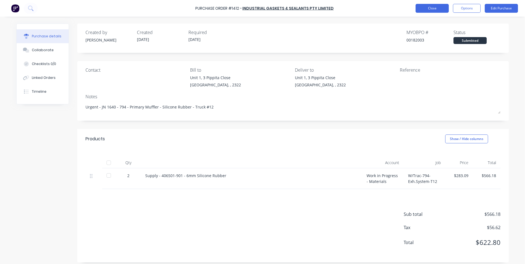
click at [430, 10] on button "Close" at bounding box center [432, 8] width 33 height 9
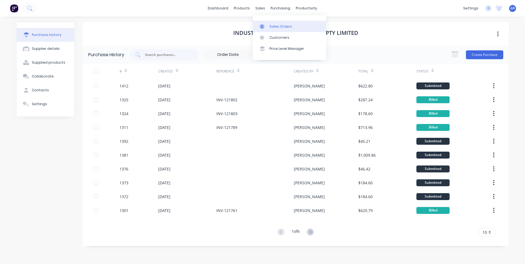
click at [277, 25] on div "Sales Orders" at bounding box center [281, 26] width 23 height 5
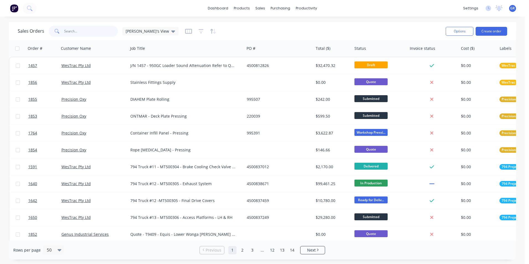
click at [73, 30] on input "text" at bounding box center [91, 31] width 54 height 11
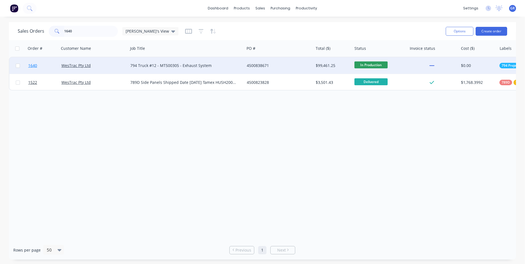
click at [34, 65] on span "1640" at bounding box center [32, 66] width 9 height 6
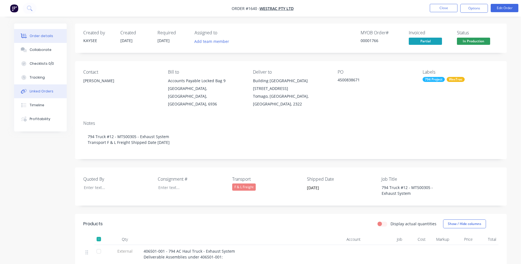
click at [42, 93] on div "Linked Orders" at bounding box center [42, 91] width 24 height 5
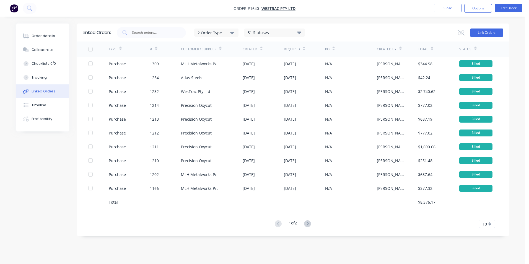
click at [485, 32] on button "Link Orders" at bounding box center [486, 33] width 33 height 8
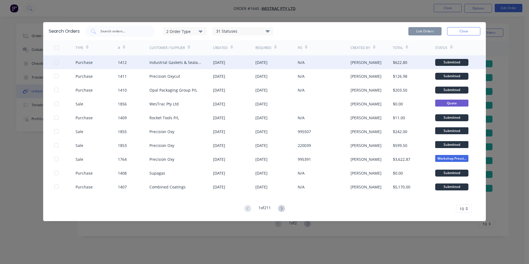
click at [56, 61] on div at bounding box center [56, 62] width 11 height 11
click at [425, 31] on button "Link Orders" at bounding box center [425, 31] width 33 height 8
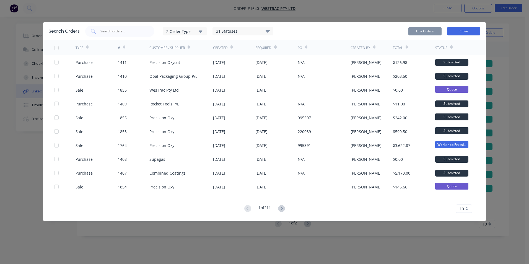
click at [462, 30] on button "Close" at bounding box center [463, 31] width 33 height 8
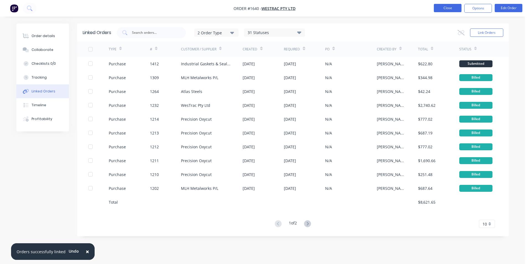
click at [449, 6] on button "Close" at bounding box center [448, 8] width 28 height 8
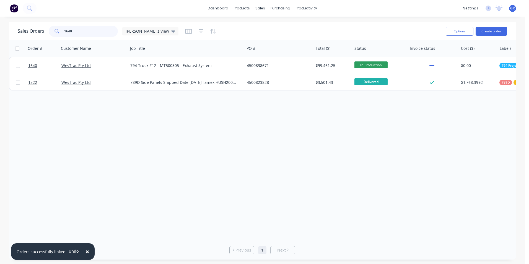
drag, startPoint x: 79, startPoint y: 29, endPoint x: 48, endPoint y: 31, distance: 30.3
click at [49, 31] on div "1640" at bounding box center [83, 31] width 69 height 11
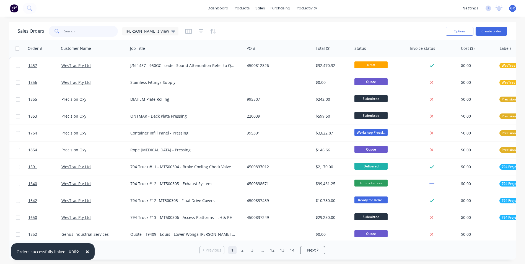
click at [77, 29] on input "text" at bounding box center [91, 31] width 54 height 11
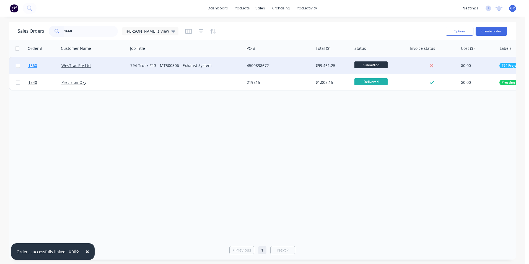
click at [37, 65] on span "1660" at bounding box center [32, 66] width 9 height 6
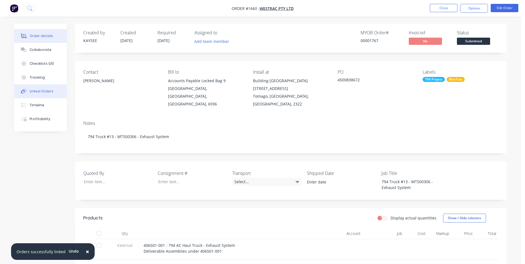
click at [40, 91] on div "Linked Orders" at bounding box center [42, 91] width 24 height 5
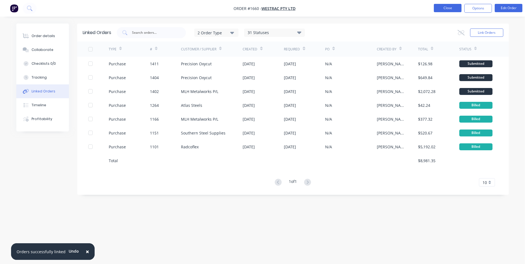
click at [447, 6] on button "Close" at bounding box center [448, 8] width 28 height 8
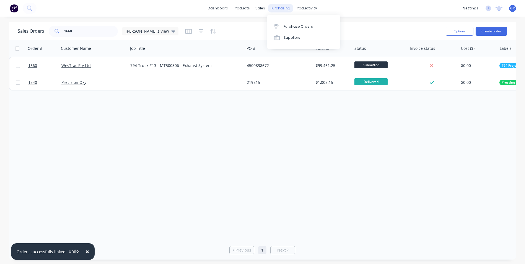
click at [279, 10] on div "purchasing" at bounding box center [280, 8] width 25 height 8
click at [304, 28] on div "Purchase Orders" at bounding box center [298, 26] width 29 height 5
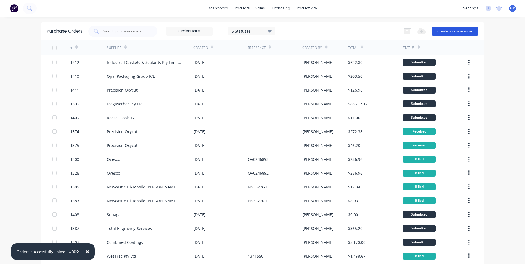
click at [451, 30] on button "Create purchase order" at bounding box center [455, 31] width 47 height 9
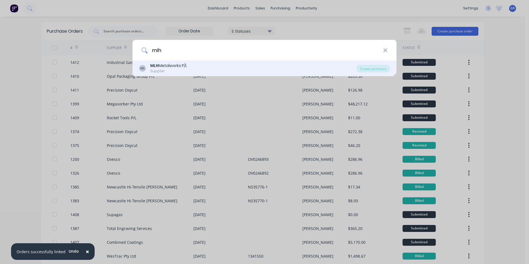
click at [154, 66] on b "MLH" at bounding box center [154, 66] width 8 height 6
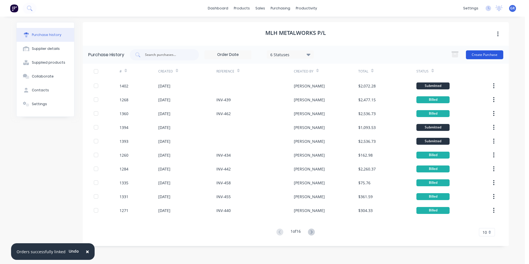
click at [478, 54] on button "Create Purchase" at bounding box center [484, 54] width 37 height 9
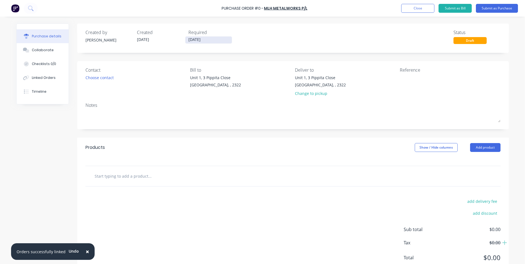
click at [201, 40] on input "[DATE]" at bounding box center [209, 40] width 47 height 7
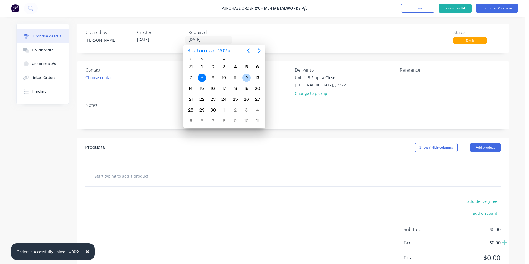
click at [247, 76] on div "12" at bounding box center [247, 78] width 8 height 8
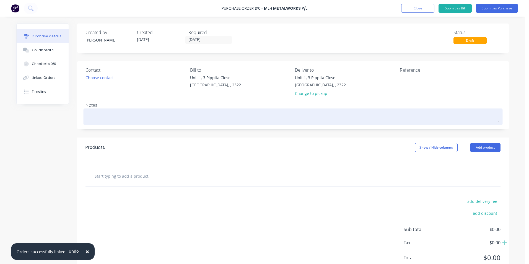
click at [107, 117] on textarea at bounding box center [293, 116] width 415 height 12
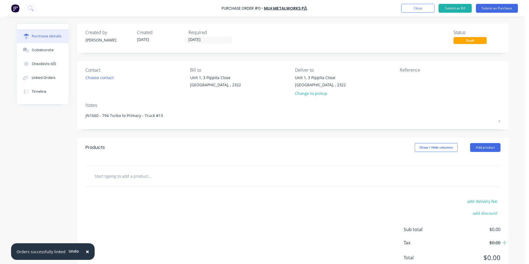
click at [147, 172] on input "text" at bounding box center [149, 176] width 111 height 11
click at [125, 174] on input "text" at bounding box center [149, 176] width 111 height 11
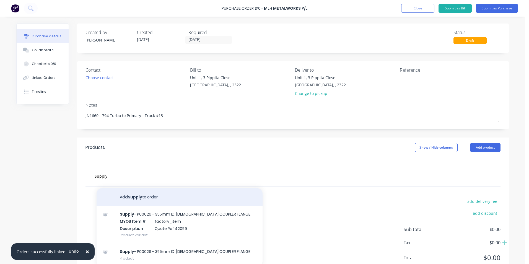
click at [136, 197] on button "Add Supply to order" at bounding box center [180, 197] width 166 height 18
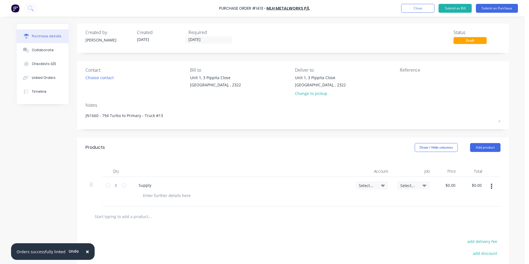
click at [154, 184] on div "Supply" at bounding box center [240, 185] width 213 height 8
click at [147, 186] on div "Supply" at bounding box center [145, 185] width 22 height 8
drag, startPoint x: 149, startPoint y: 184, endPoint x: 154, endPoint y: 182, distance: 5.3
click at [149, 184] on div "Supply" at bounding box center [145, 185] width 22 height 8
click at [122, 186] on icon at bounding box center [124, 185] width 5 height 5
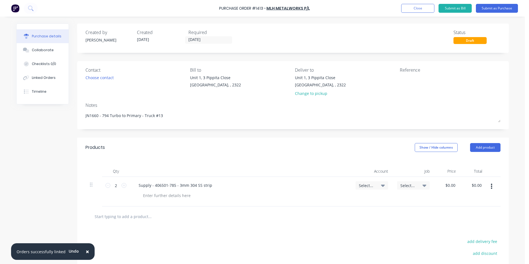
click at [363, 185] on span "Select..." at bounding box center [367, 186] width 17 height 6
click at [345, 202] on input at bounding box center [354, 202] width 57 height 11
click at [324, 241] on div "1-1400 / Work in Progress - Materials" at bounding box center [350, 241] width 78 height 11
click at [406, 185] on span "Select..." at bounding box center [409, 186] width 17 height 6
click at [383, 203] on input at bounding box center [395, 202] width 57 height 11
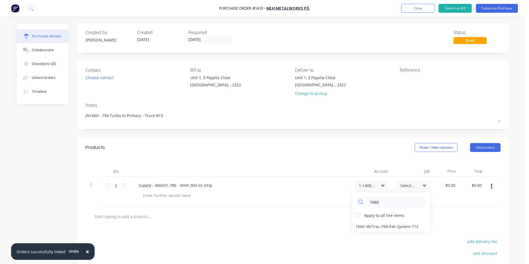
click at [378, 226] on div "1660 / W/Trac-794-Exh.System-T13" at bounding box center [391, 226] width 78 height 11
click at [452, 187] on input "0.0000" at bounding box center [450, 185] width 13 height 8
click at [451, 187] on input "0.0000" at bounding box center [449, 185] width 15 height 8
click at [453, 198] on div "$77.86 77.86" at bounding box center [447, 192] width 26 height 30
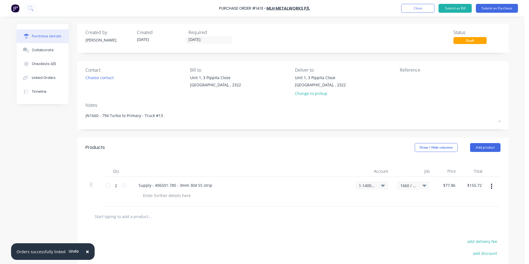
click at [491, 186] on icon "button" at bounding box center [491, 186] width 1 height 5
click at [464, 213] on button "Duplicate" at bounding box center [475, 212] width 47 height 11
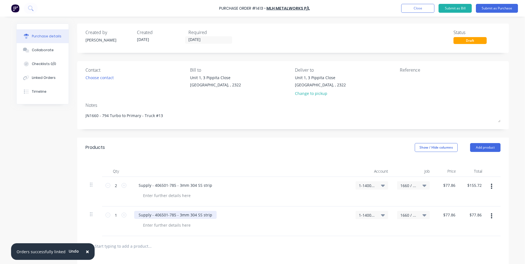
drag, startPoint x: 155, startPoint y: 217, endPoint x: 162, endPoint y: 215, distance: 7.7
click at [155, 217] on div "Supply - 406501-785 - 3mm 304 SS strip" at bounding box center [175, 215] width 83 height 8
drag, startPoint x: 173, startPoint y: 215, endPoint x: 153, endPoint y: 217, distance: 20.3
click at [153, 217] on div "Supply - 406501-785 - 3mm 304 SS strip" at bounding box center [175, 215] width 83 height 8
paste div
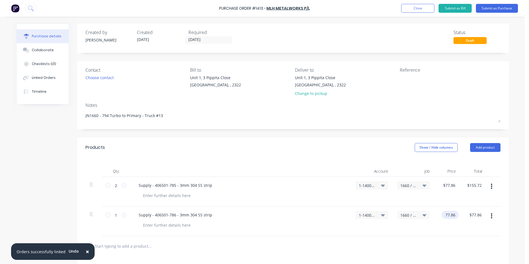
click at [449, 215] on input "77.86" at bounding box center [449, 215] width 15 height 8
click at [449, 215] on input "77.86" at bounding box center [450, 215] width 13 height 8
click at [449, 226] on div "$78.95 $78.95" at bounding box center [447, 222] width 26 height 30
click at [154, 196] on div at bounding box center [167, 196] width 56 height 8
drag, startPoint x: 176, startPoint y: 195, endPoint x: 141, endPoint y: 198, distance: 35.8
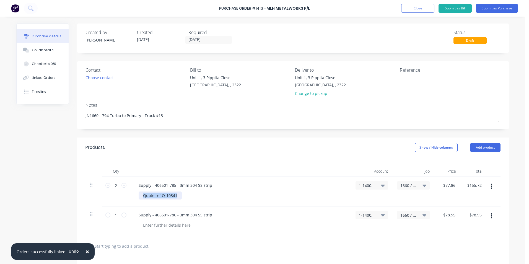
click at [141, 198] on div "Quote ref Q-10341" at bounding box center [160, 196] width 43 height 8
copy div "Quote ref Q-10341"
click at [159, 225] on div at bounding box center [167, 225] width 56 height 8
paste div
click at [86, 253] on span "×" at bounding box center [87, 252] width 3 height 8
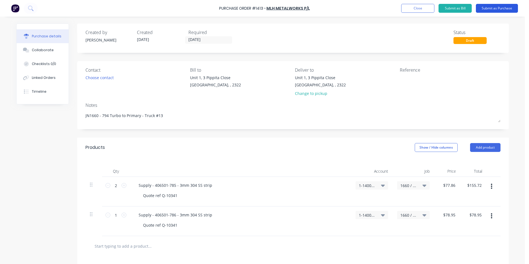
click at [490, 8] on button "Submit as Purchase" at bounding box center [497, 8] width 42 height 9
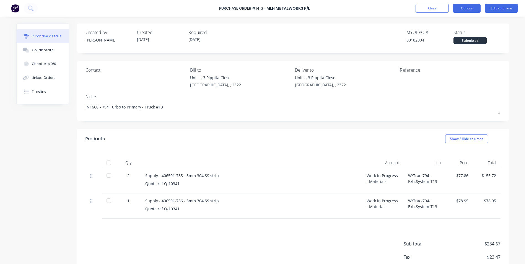
click at [471, 9] on button "Options" at bounding box center [467, 8] width 28 height 9
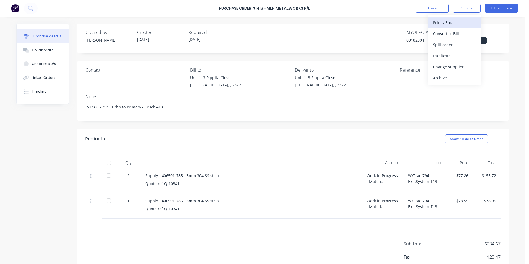
click at [457, 21] on div "Print / Email" at bounding box center [454, 23] width 43 height 8
click at [452, 31] on div "With pricing" at bounding box center [454, 34] width 43 height 8
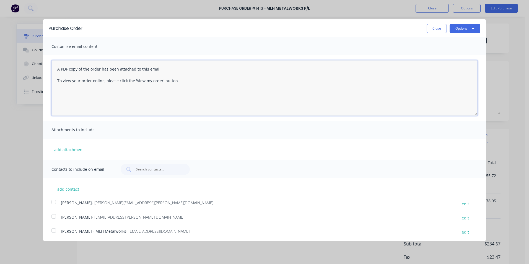
drag, startPoint x: 158, startPoint y: 84, endPoint x: 51, endPoint y: 68, distance: 108.2
click at [51, 68] on textarea "A PDF copy of the order has been attached to this email. To view your order onl…" at bounding box center [264, 87] width 426 height 55
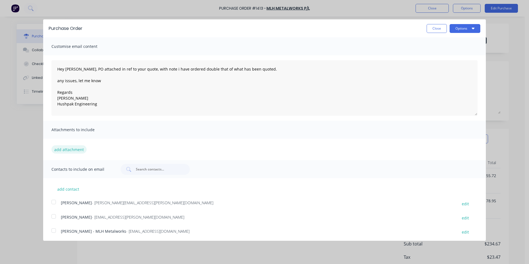
click at [73, 149] on button "add attachment" at bounding box center [68, 149] width 35 height 8
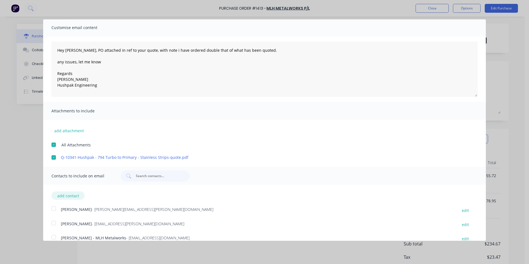
scroll to position [27, 0]
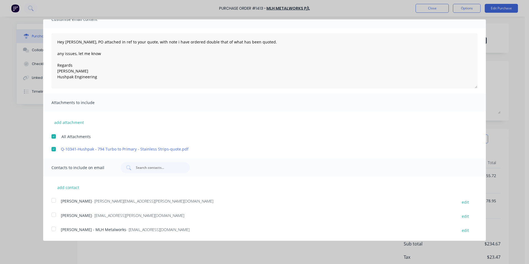
click at [53, 199] on div at bounding box center [53, 200] width 11 height 11
click at [54, 228] on div at bounding box center [53, 228] width 11 height 11
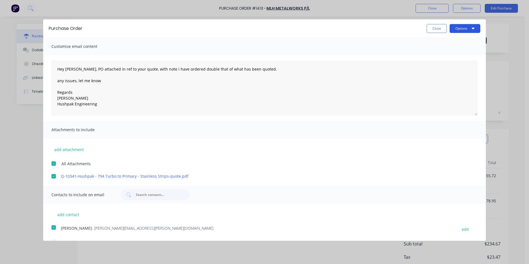
click at [463, 27] on button "Options" at bounding box center [465, 28] width 31 height 9
click at [434, 54] on div "Email" at bounding box center [454, 54] width 43 height 8
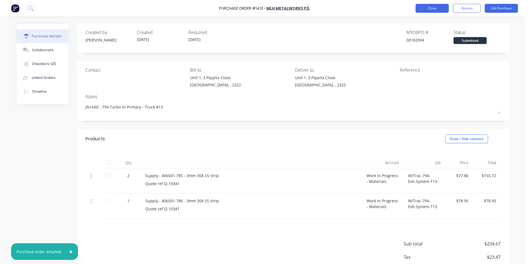
click at [436, 9] on button "Close" at bounding box center [432, 8] width 33 height 9
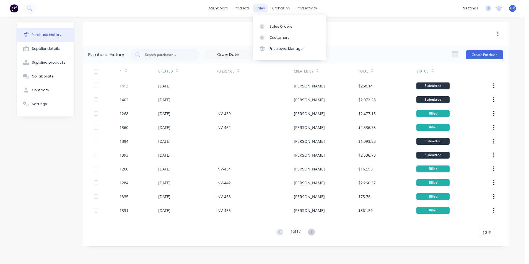
click at [260, 7] on div "sales" at bounding box center [260, 8] width 15 height 8
click at [298, 26] on div "Purchase Orders" at bounding box center [298, 26] width 29 height 5
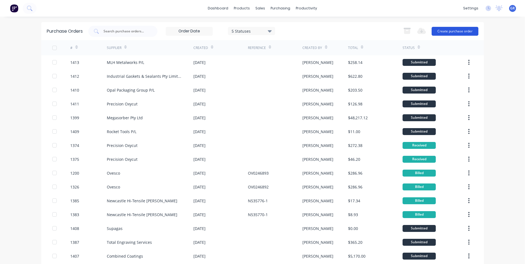
click at [447, 29] on button "Create purchase order" at bounding box center [455, 31] width 47 height 9
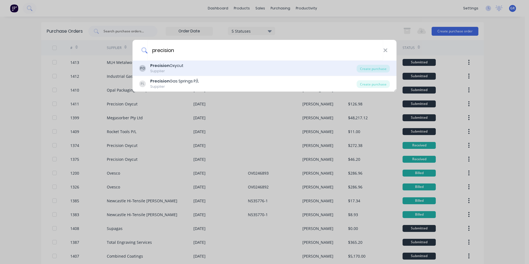
click at [180, 67] on div "Precision Oxycut" at bounding box center [166, 66] width 33 height 6
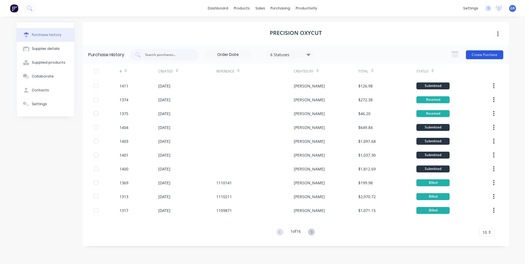
click at [498, 54] on button "Create Purchase" at bounding box center [484, 54] width 37 height 9
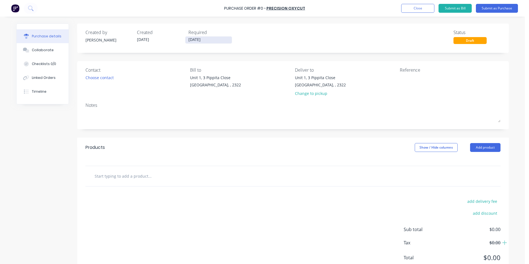
click at [204, 40] on input "[DATE]" at bounding box center [209, 40] width 47 height 7
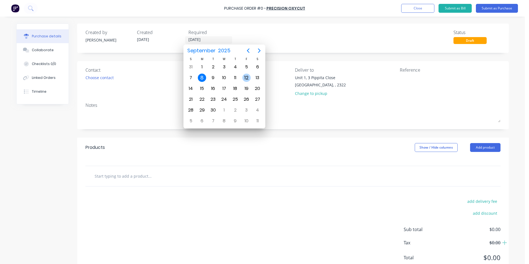
click at [247, 77] on div "12" at bounding box center [247, 78] width 8 height 8
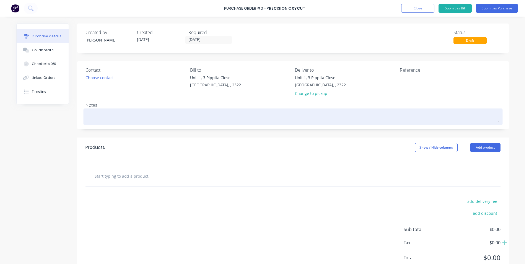
click at [95, 114] on textarea at bounding box center [293, 116] width 415 height 12
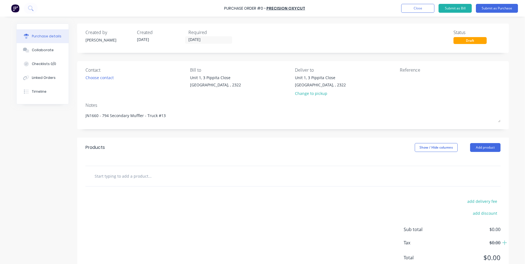
click at [164, 172] on input "text" at bounding box center [149, 176] width 111 height 11
click at [108, 177] on input "text" at bounding box center [149, 176] width 111 height 11
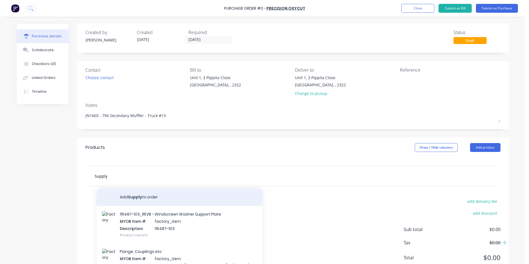
click at [132, 196] on button "Add Supply to order" at bounding box center [180, 197] width 166 height 18
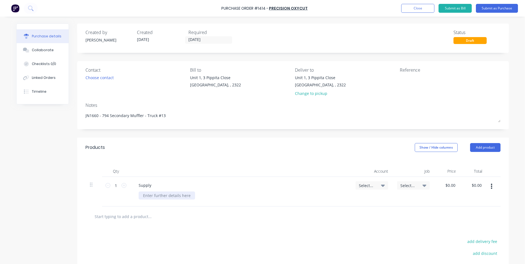
click at [158, 196] on div at bounding box center [167, 196] width 56 height 8
paste div
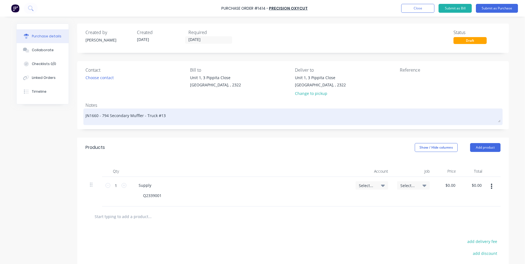
drag, startPoint x: 100, startPoint y: 115, endPoint x: 139, endPoint y: 116, distance: 39.3
click at [139, 116] on textarea "JN1660 - 794 Secondary Muffler - Truck #13" at bounding box center [293, 116] width 415 height 12
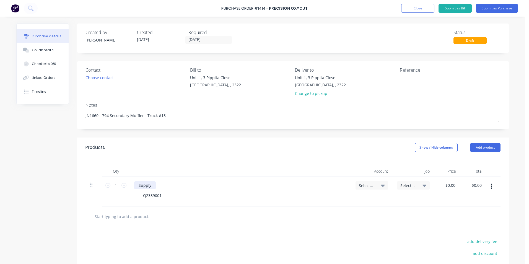
click at [152, 187] on div "Supply" at bounding box center [145, 185] width 22 height 8
drag, startPoint x: 161, startPoint y: 194, endPoint x: 130, endPoint y: 194, distance: 31.0
click at [130, 194] on div "Supply - 794 Secondary Muffler Platework as per quote Q2339001" at bounding box center [241, 192] width 222 height 30
copy div "Q2339001"
click at [239, 185] on div "Supply - 794 Secondary Muffler Platework as per quote" at bounding box center [189, 185] width 111 height 8
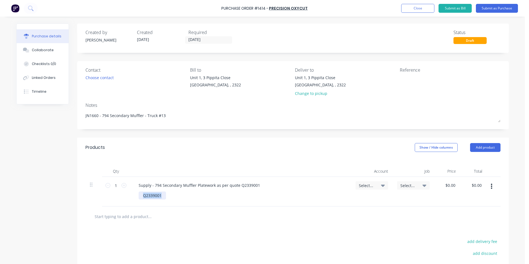
drag, startPoint x: 161, startPoint y: 195, endPoint x: 133, endPoint y: 196, distance: 28.0
click at [132, 196] on div "Supply - 794 Secondary Muffler Platework as per quote Q2339001 Q2339001" at bounding box center [241, 192] width 222 height 30
click at [122, 184] on icon at bounding box center [124, 185] width 5 height 5
click at [362, 185] on span "Select..." at bounding box center [367, 186] width 17 height 6
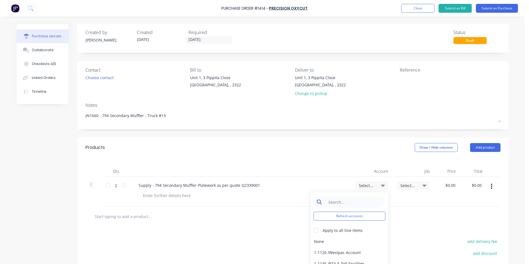
click at [345, 200] on input at bounding box center [354, 202] width 57 height 11
click at [350, 242] on div "1-1400 / Work in Progress - Materials" at bounding box center [350, 241] width 78 height 11
click at [409, 184] on span "Select..." at bounding box center [409, 186] width 17 height 6
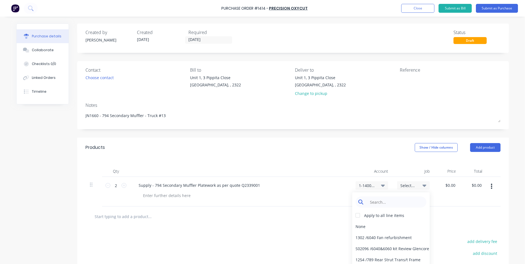
click at [386, 202] on input at bounding box center [395, 202] width 57 height 11
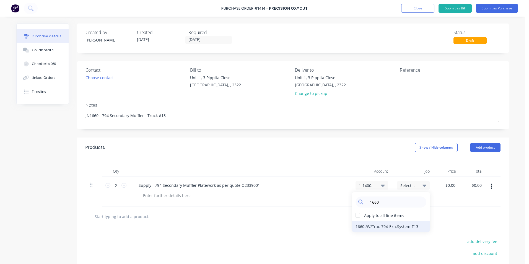
click at [365, 226] on div "1660 / W/Trac-794-Exh.System-T13" at bounding box center [391, 226] width 78 height 11
click at [450, 186] on input "0.0000" at bounding box center [450, 185] width 13 height 8
click at [450, 185] on input "0.0000" at bounding box center [449, 185] width 15 height 8
click at [450, 183] on input "0" at bounding box center [450, 185] width 13 height 8
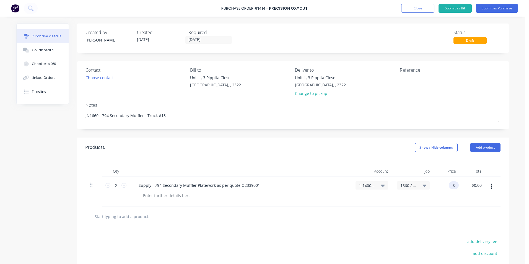
click at [451, 184] on input "0" at bounding box center [453, 185] width 8 height 8
click at [462, 194] on div "$1,466.46 $0.00" at bounding box center [474, 192] width 26 height 30
click at [493, 186] on icon "button" at bounding box center [493, 186] width 1 height 5
click at [470, 212] on button "Duplicate" at bounding box center [476, 212] width 47 height 11
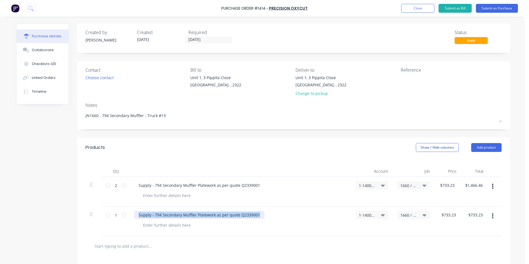
drag, startPoint x: 259, startPoint y: 214, endPoint x: 125, endPoint y: 215, distance: 134.6
click at [125, 215] on div "1 1 Supply - 794 Secondary Muffler Platework as per quote Q2339001 1-1400 / Wor…" at bounding box center [294, 222] width 416 height 30
click at [449, 216] on input "733.23" at bounding box center [449, 215] width 15 height 8
click at [441, 220] on div "$85.00 $85.00" at bounding box center [447, 222] width 27 height 30
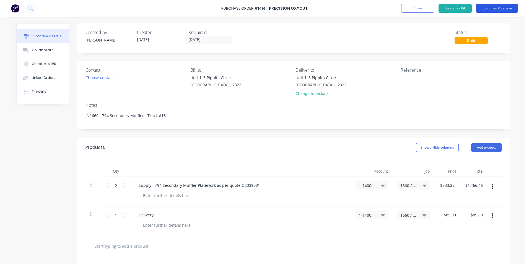
click at [497, 7] on button "Submit as Purchase" at bounding box center [497, 8] width 42 height 9
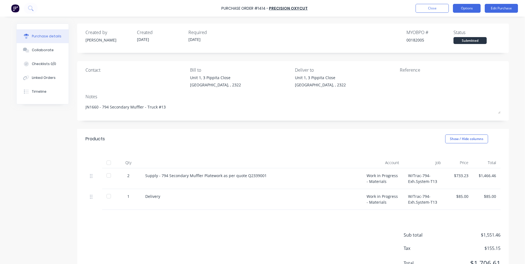
click at [464, 10] on button "Options" at bounding box center [467, 8] width 28 height 9
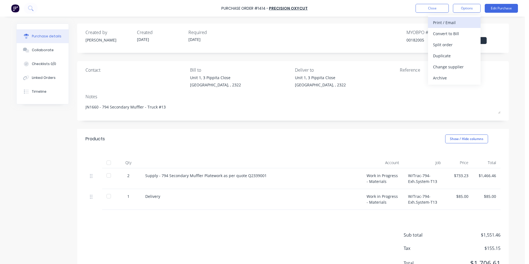
click at [449, 23] on div "Print / Email" at bounding box center [454, 23] width 43 height 8
click at [447, 32] on div "With pricing" at bounding box center [454, 34] width 43 height 8
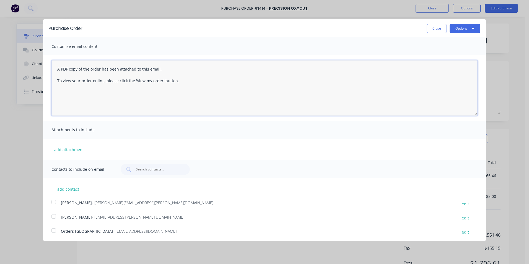
drag, startPoint x: 181, startPoint y: 80, endPoint x: 55, endPoint y: 68, distance: 126.0
click at [55, 68] on textarea "A PDF copy of the order has been attached to this email. To view your order onl…" at bounding box center [264, 87] width 426 height 55
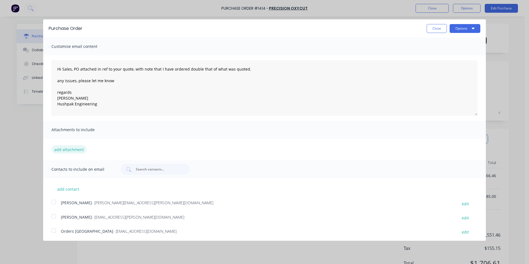
click at [79, 147] on button "add attachment" at bounding box center [68, 149] width 35 height 8
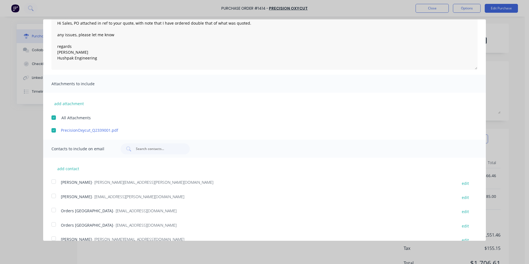
scroll to position [70, 0]
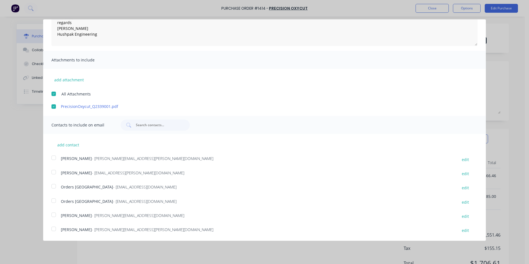
click at [54, 156] on div at bounding box center [53, 157] width 11 height 11
click at [53, 186] on div at bounding box center [53, 186] width 11 height 11
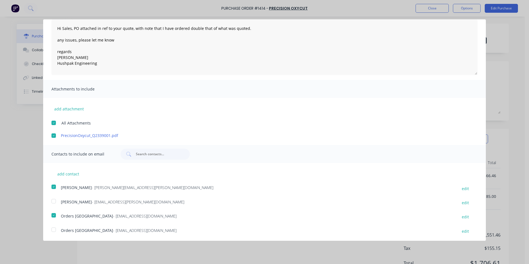
scroll to position [0, 0]
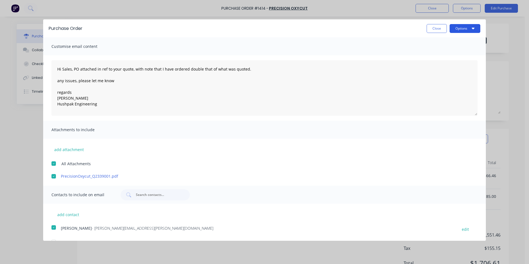
click at [462, 29] on button "Options" at bounding box center [465, 28] width 31 height 9
click at [433, 55] on div "Email" at bounding box center [454, 54] width 43 height 8
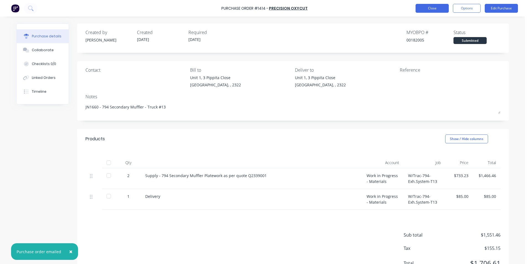
click at [437, 9] on button "Close" at bounding box center [432, 8] width 33 height 9
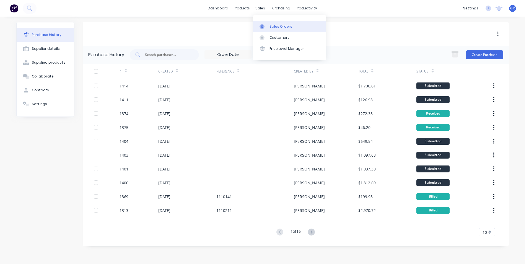
click at [278, 26] on div "Sales Orders" at bounding box center [281, 26] width 23 height 5
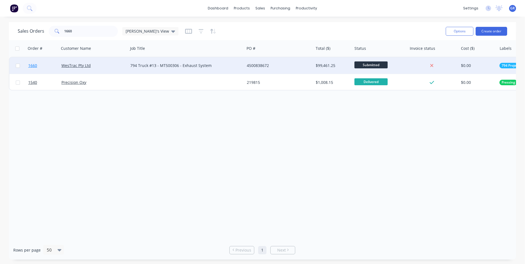
click at [35, 65] on span "1660" at bounding box center [32, 66] width 9 height 6
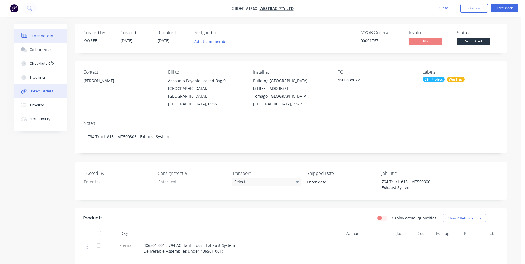
click at [43, 91] on div "Linked Orders" at bounding box center [42, 91] width 24 height 5
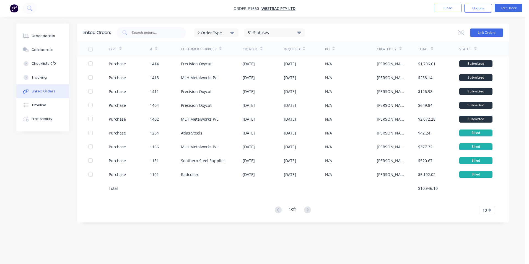
click at [494, 29] on button "Link Orders" at bounding box center [486, 33] width 33 height 8
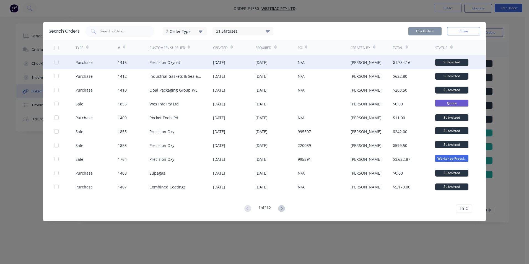
click at [56, 62] on div at bounding box center [56, 62] width 11 height 11
click at [423, 31] on button "Link Orders" at bounding box center [425, 31] width 33 height 8
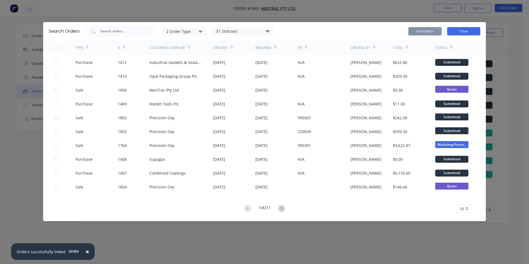
click at [464, 31] on button "Close" at bounding box center [463, 31] width 33 height 8
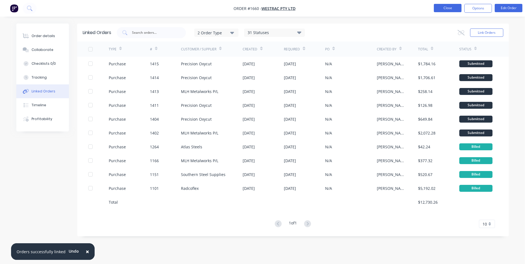
click at [451, 6] on button "Close" at bounding box center [448, 8] width 28 height 8
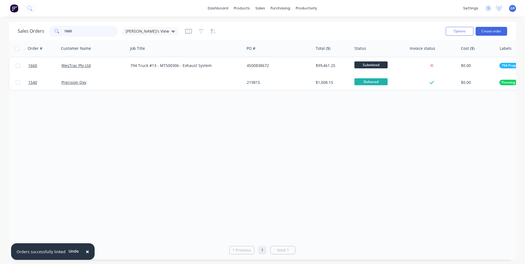
drag, startPoint x: 76, startPoint y: 30, endPoint x: 54, endPoint y: 31, distance: 21.9
click at [53, 31] on div "1660" at bounding box center [83, 31] width 69 height 11
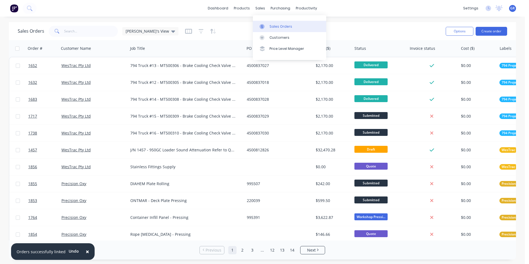
click at [279, 25] on div "Sales Orders" at bounding box center [281, 26] width 23 height 5
click at [70, 31] on input "text" at bounding box center [91, 31] width 54 height 11
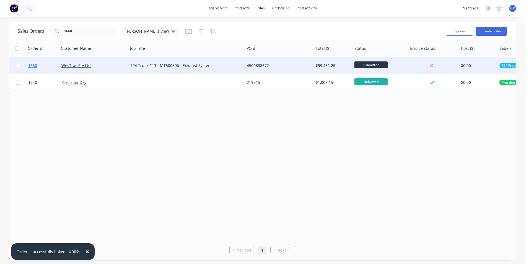
click at [35, 65] on span "1660" at bounding box center [32, 66] width 9 height 6
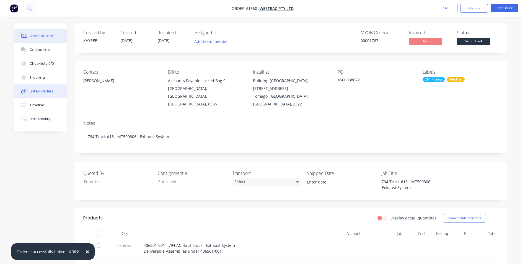
click at [45, 90] on div "Linked Orders" at bounding box center [42, 91] width 24 height 5
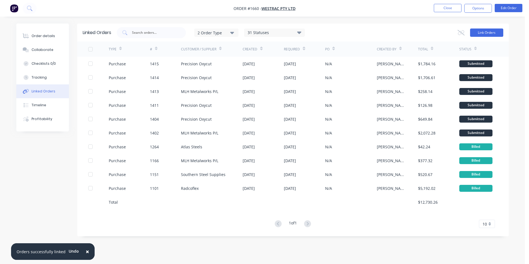
click at [488, 34] on button "Link Orders" at bounding box center [486, 33] width 33 height 8
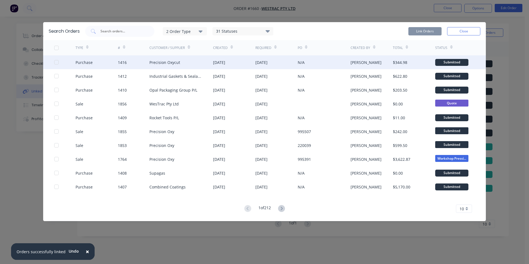
click at [56, 62] on div at bounding box center [56, 62] width 11 height 11
click at [431, 32] on button "Link Orders" at bounding box center [425, 31] width 33 height 8
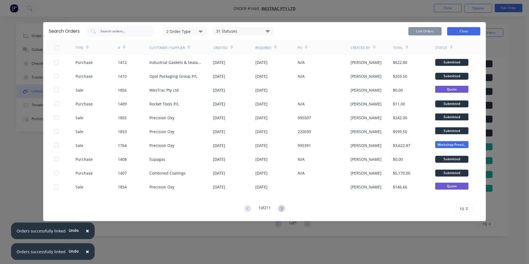
click at [467, 31] on button "Close" at bounding box center [463, 31] width 33 height 8
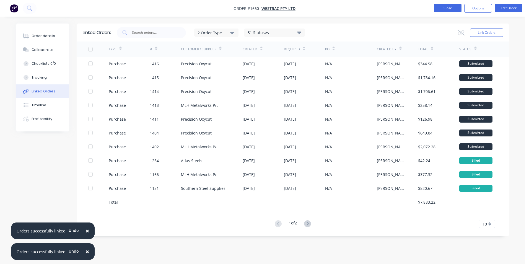
click at [449, 9] on button "Close" at bounding box center [448, 8] width 28 height 8
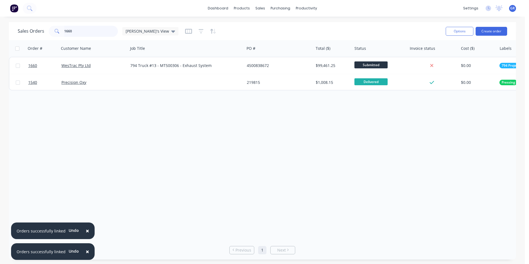
click at [81, 31] on input "1660" at bounding box center [91, 31] width 54 height 11
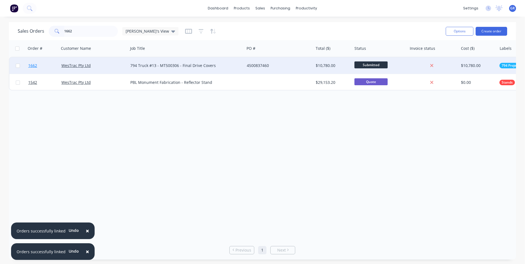
click at [33, 66] on span "1662" at bounding box center [32, 66] width 9 height 6
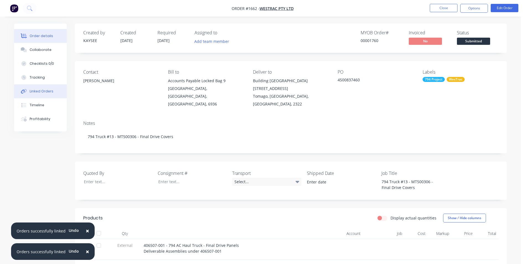
click at [47, 91] on div "Linked Orders" at bounding box center [42, 91] width 24 height 5
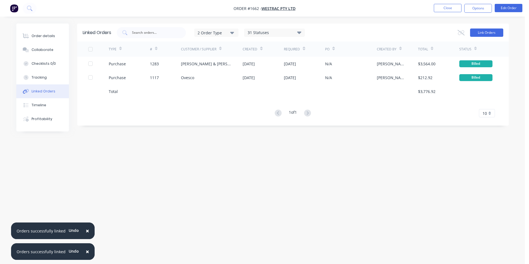
click at [494, 34] on button "Link Orders" at bounding box center [486, 33] width 33 height 8
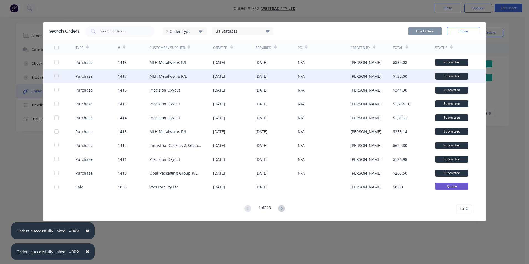
click at [56, 76] on div at bounding box center [56, 76] width 11 height 11
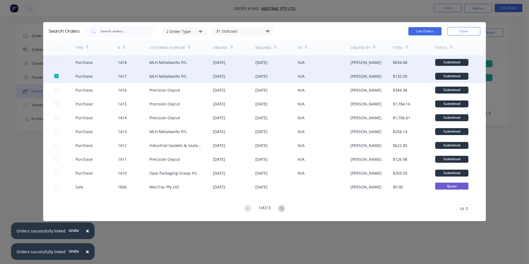
click at [56, 63] on div at bounding box center [56, 62] width 11 height 11
click at [420, 30] on button "Link Orders" at bounding box center [425, 31] width 33 height 8
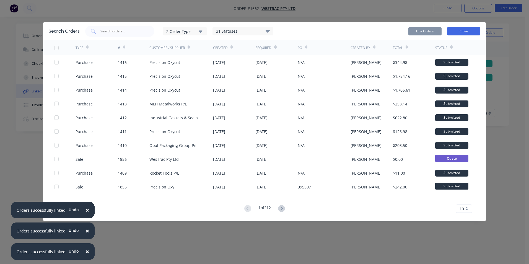
click at [463, 32] on button "Close" at bounding box center [463, 31] width 33 height 8
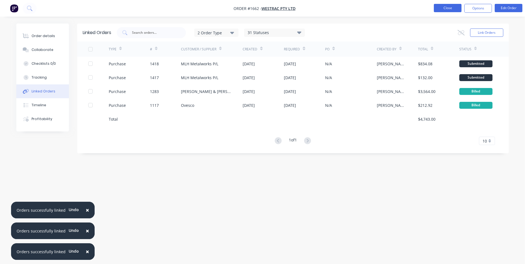
click at [446, 9] on button "Close" at bounding box center [448, 8] width 28 height 8
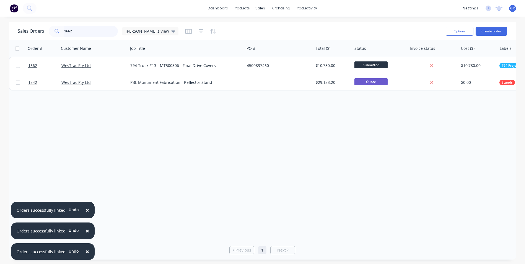
click at [76, 31] on input "1662" at bounding box center [91, 31] width 54 height 11
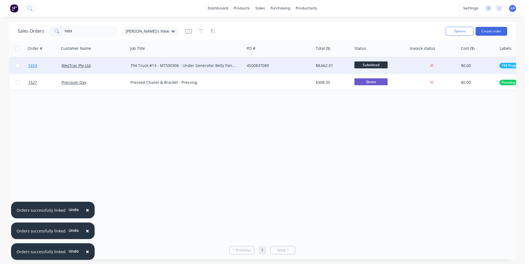
click at [34, 66] on span "1653" at bounding box center [32, 66] width 9 height 6
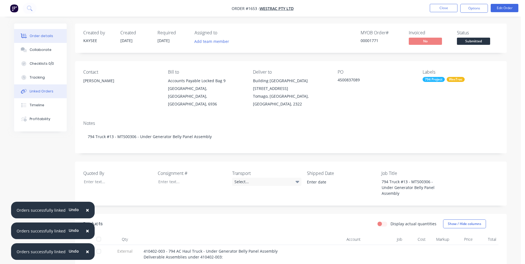
click at [43, 88] on button "Linked Orders" at bounding box center [40, 91] width 53 height 14
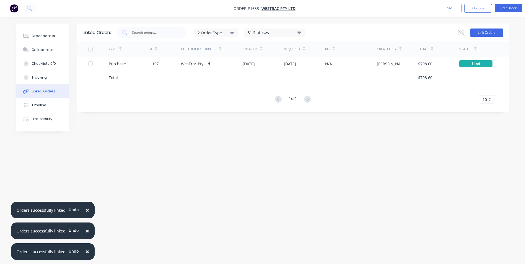
click at [495, 32] on button "Link Orders" at bounding box center [486, 33] width 33 height 8
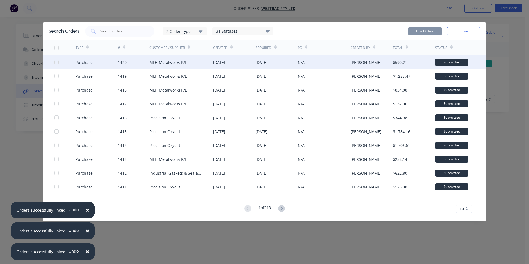
click at [56, 62] on div at bounding box center [56, 62] width 11 height 11
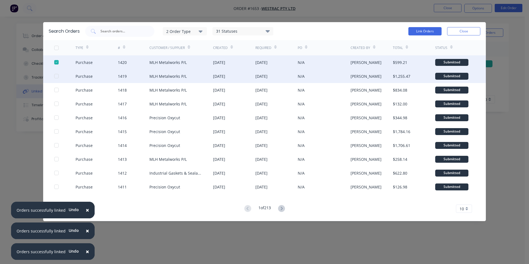
click at [57, 76] on div at bounding box center [56, 76] width 11 height 11
click at [419, 29] on button "Link Orders" at bounding box center [425, 31] width 33 height 8
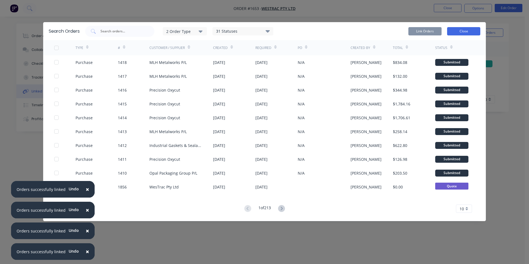
click at [458, 30] on button "Close" at bounding box center [463, 31] width 33 height 8
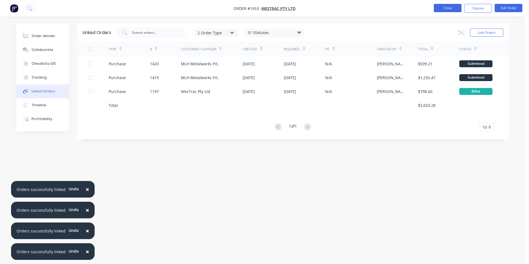
click at [449, 9] on button "Close" at bounding box center [448, 8] width 28 height 8
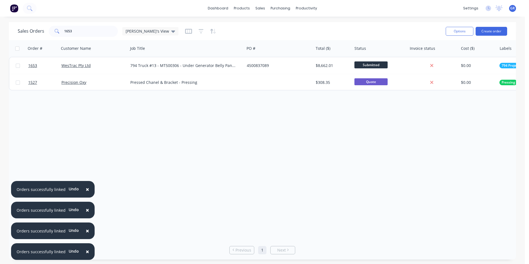
drag, startPoint x: 84, startPoint y: 189, endPoint x: 85, endPoint y: 202, distance: 13.1
click at [86, 190] on span "×" at bounding box center [87, 190] width 3 height 8
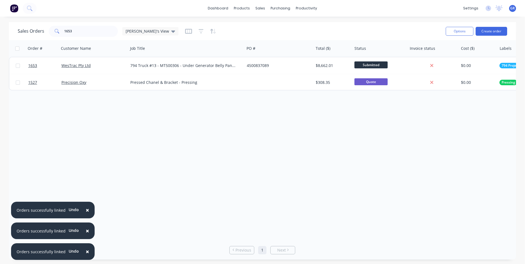
click at [87, 211] on span "×" at bounding box center [87, 210] width 3 height 8
click at [86, 231] on span "×" at bounding box center [87, 231] width 3 height 8
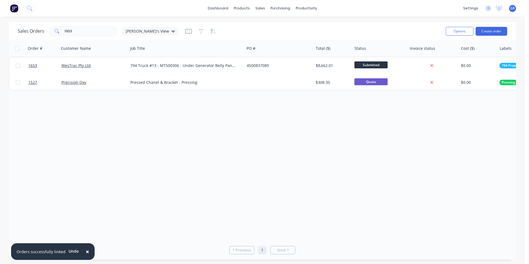
click at [86, 254] on span "×" at bounding box center [87, 252] width 3 height 8
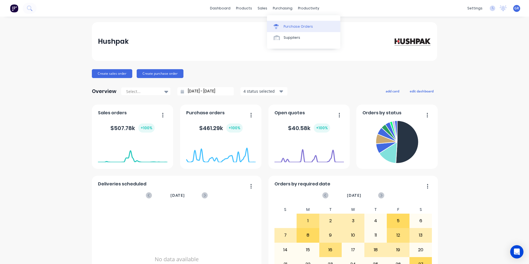
click at [300, 26] on div "Purchase Orders" at bounding box center [298, 26] width 29 height 5
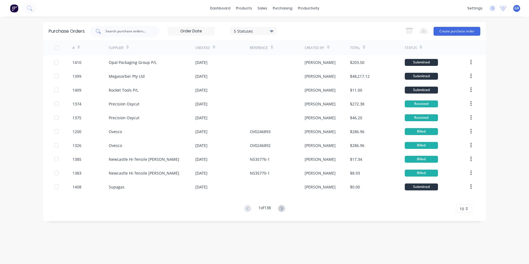
click at [124, 30] on input "text" at bounding box center [128, 32] width 46 height 6
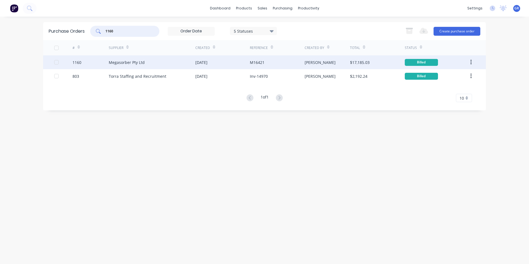
type input "1160"
click at [78, 61] on div "1160" at bounding box center [77, 63] width 9 height 6
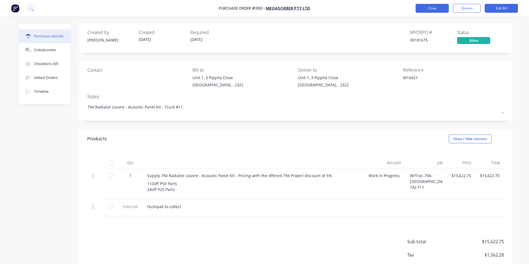
click at [430, 7] on button "Close" at bounding box center [432, 8] width 33 height 9
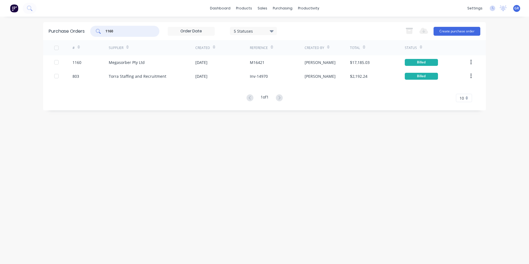
click at [119, 29] on input "1160" at bounding box center [128, 32] width 46 height 6
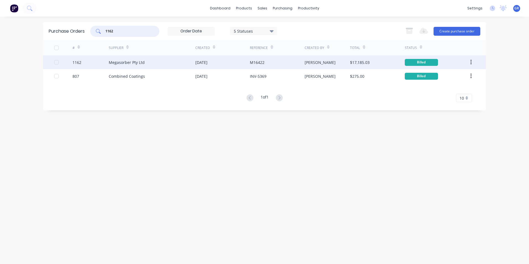
type input "1162"
click at [77, 63] on div "1162" at bounding box center [77, 63] width 9 height 6
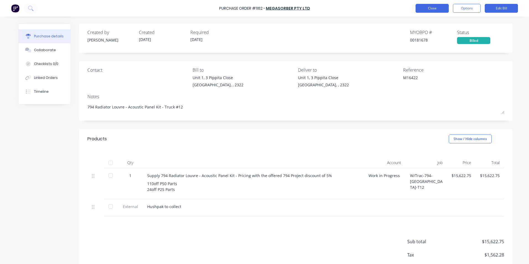
click at [427, 8] on button "Close" at bounding box center [432, 8] width 33 height 9
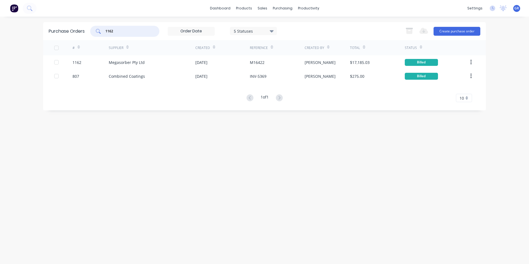
drag, startPoint x: 127, startPoint y: 30, endPoint x: 90, endPoint y: 30, distance: 36.5
click at [90, 30] on div "Purchase Orders 1162 5 Statuses 5 Statuses Export to Excel (XLSX) Create purcha…" at bounding box center [264, 31] width 443 height 18
click at [274, 24] on link "Sales Orders" at bounding box center [291, 26] width 73 height 11
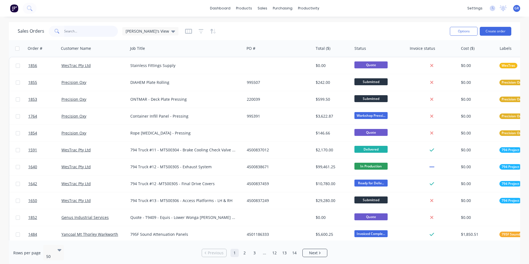
click at [92, 27] on input "text" at bounding box center [91, 31] width 54 height 11
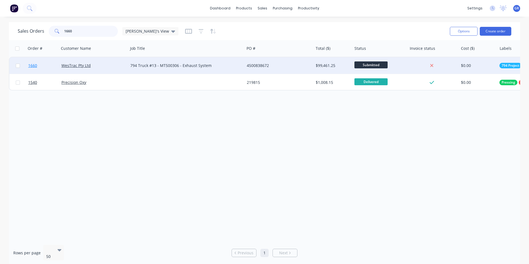
type input "1660"
click at [37, 66] on span "1660" at bounding box center [32, 66] width 9 height 6
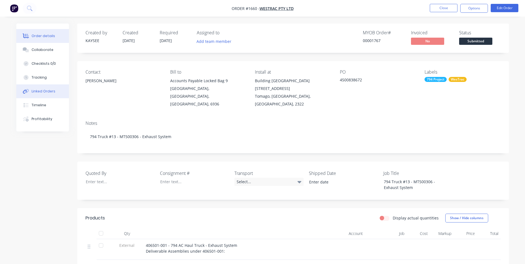
click at [47, 92] on div "Linked Orders" at bounding box center [44, 91] width 24 height 5
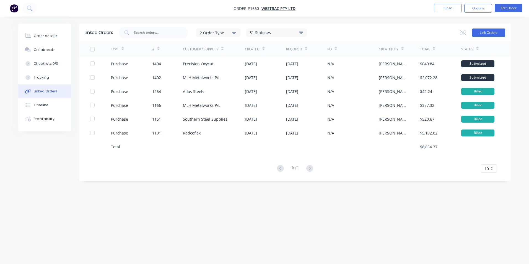
click at [485, 32] on button "Link Orders" at bounding box center [488, 33] width 33 height 8
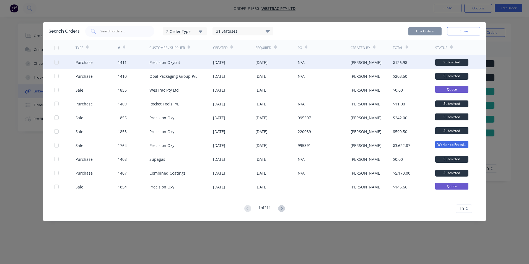
click at [56, 63] on div at bounding box center [56, 62] width 11 height 11
click at [432, 31] on button "Link Orders" at bounding box center [425, 31] width 33 height 8
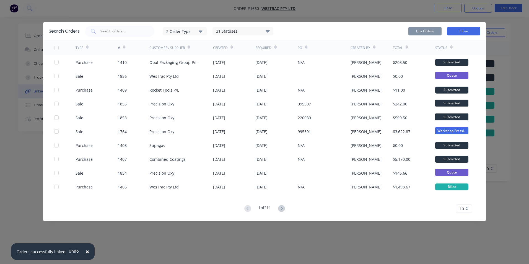
click at [467, 32] on button "Close" at bounding box center [463, 31] width 33 height 8
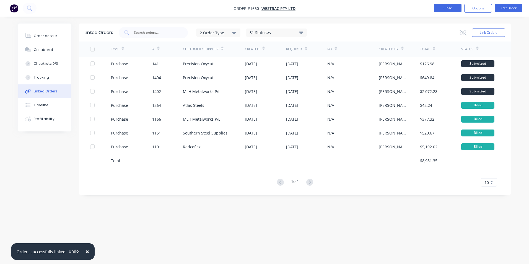
click at [450, 9] on button "Close" at bounding box center [448, 8] width 28 height 8
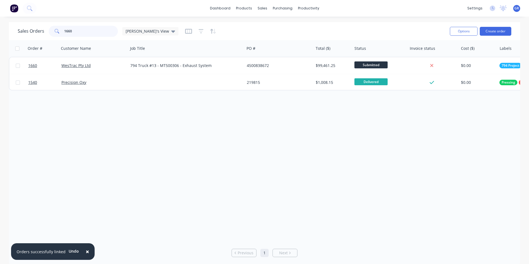
drag, startPoint x: 79, startPoint y: 30, endPoint x: 60, endPoint y: 30, distance: 19.7
click at [60, 30] on div "1660" at bounding box center [83, 31] width 69 height 11
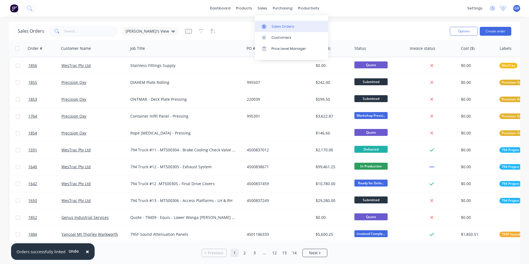
click at [281, 22] on link "Sales Orders" at bounding box center [291, 26] width 73 height 11
click at [81, 30] on input "text" at bounding box center [91, 31] width 54 height 11
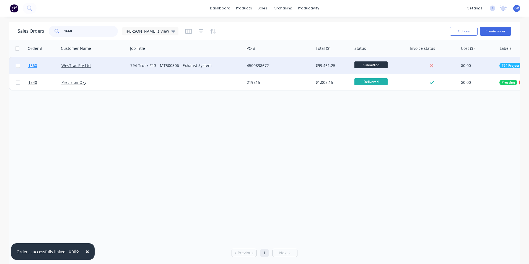
type input "1660"
click at [34, 65] on span "1660" at bounding box center [32, 66] width 9 height 6
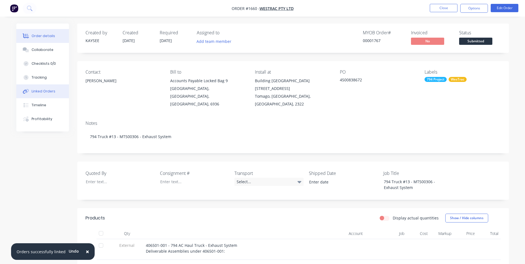
click at [45, 92] on div "Linked Orders" at bounding box center [44, 91] width 24 height 5
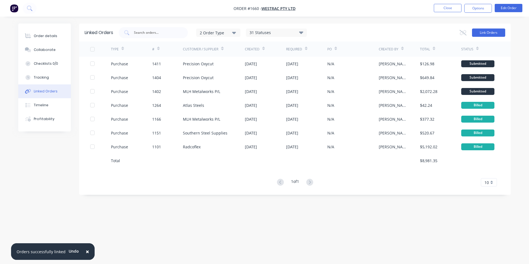
click at [482, 32] on button "Link Orders" at bounding box center [488, 33] width 33 height 8
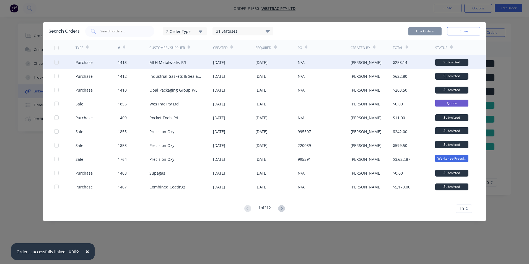
click at [55, 61] on div at bounding box center [56, 62] width 11 height 11
click at [420, 31] on button "Link Orders" at bounding box center [425, 31] width 33 height 8
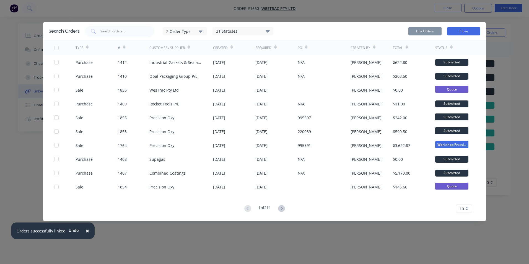
click at [466, 33] on button "Close" at bounding box center [463, 31] width 33 height 8
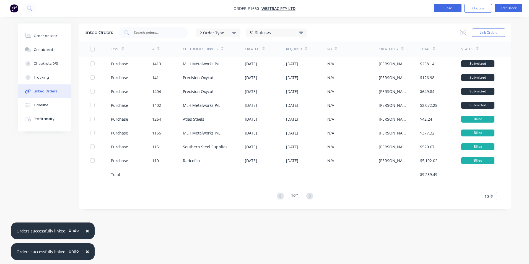
click at [449, 9] on button "Close" at bounding box center [448, 8] width 28 height 8
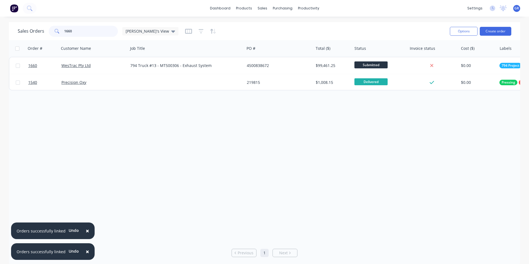
drag, startPoint x: 79, startPoint y: 31, endPoint x: 56, endPoint y: 33, distance: 22.8
click at [56, 33] on div "1660" at bounding box center [83, 31] width 69 height 11
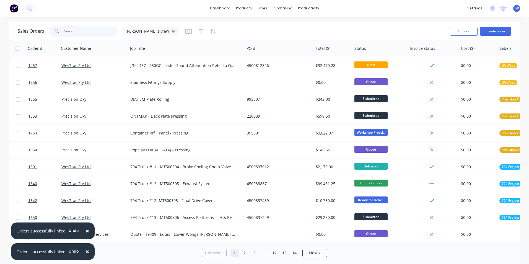
click at [80, 28] on input "text" at bounding box center [91, 31] width 54 height 11
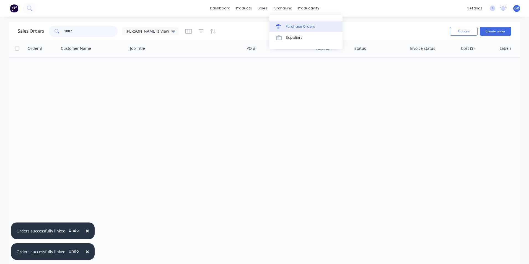
type input "1087"
click at [305, 26] on div "Purchase Orders" at bounding box center [300, 26] width 29 height 5
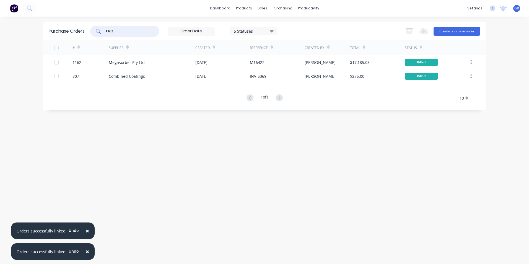
drag, startPoint x: 123, startPoint y: 29, endPoint x: 94, endPoint y: 31, distance: 28.8
click at [94, 31] on div "1162" at bounding box center [124, 31] width 69 height 11
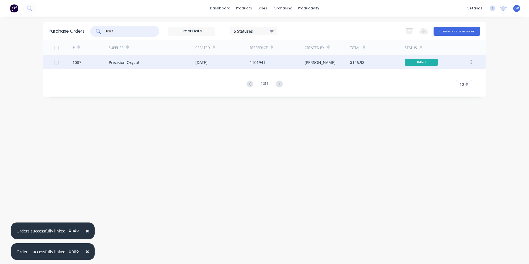
type input "1087"
click at [77, 62] on div "1087" at bounding box center [77, 63] width 9 height 6
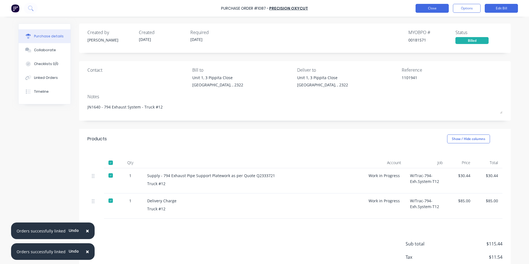
click at [429, 10] on button "Close" at bounding box center [432, 8] width 33 height 9
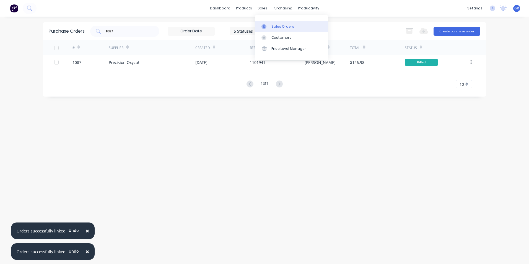
click at [279, 25] on div "Sales Orders" at bounding box center [283, 26] width 23 height 5
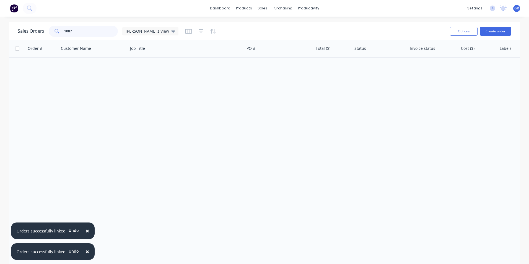
drag, startPoint x: 79, startPoint y: 31, endPoint x: 61, endPoint y: 31, distance: 18.6
click at [61, 31] on div "1087" at bounding box center [83, 31] width 69 height 11
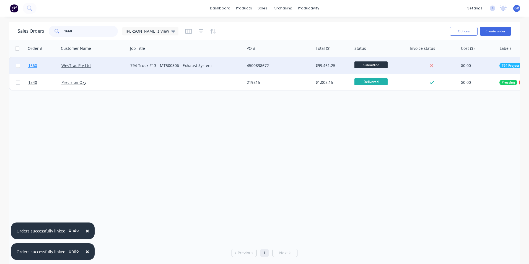
type input "1660"
click at [34, 65] on span "1660" at bounding box center [32, 66] width 9 height 6
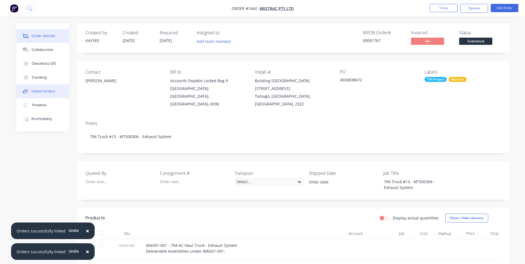
click at [41, 90] on div "Linked Orders" at bounding box center [44, 91] width 24 height 5
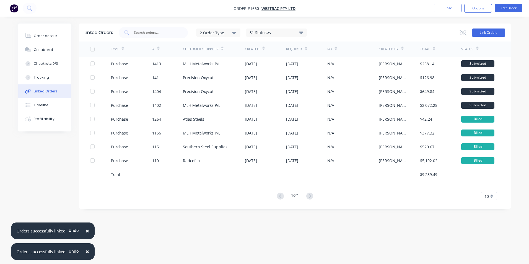
click at [477, 33] on button "Link Orders" at bounding box center [488, 33] width 33 height 8
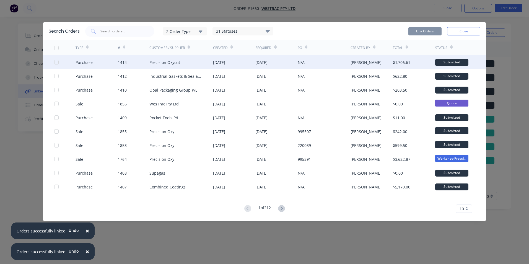
click at [55, 61] on div at bounding box center [56, 62] width 11 height 11
click at [417, 30] on button "Link Orders" at bounding box center [425, 31] width 33 height 8
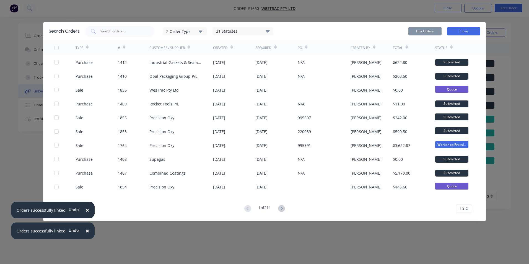
click at [457, 30] on button "Close" at bounding box center [463, 31] width 33 height 8
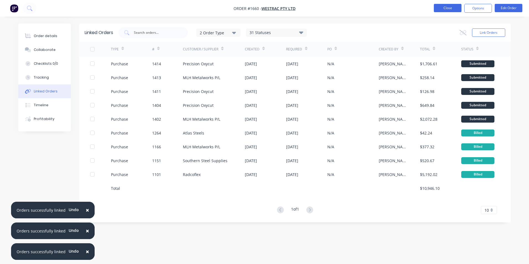
click at [448, 9] on button "Close" at bounding box center [448, 8] width 28 height 8
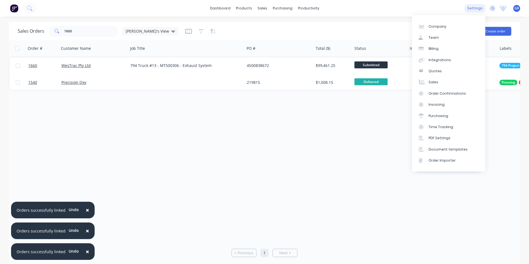
click at [475, 10] on div "settings" at bounding box center [475, 8] width 21 height 8
click at [445, 115] on div "Purchasing" at bounding box center [439, 116] width 20 height 5
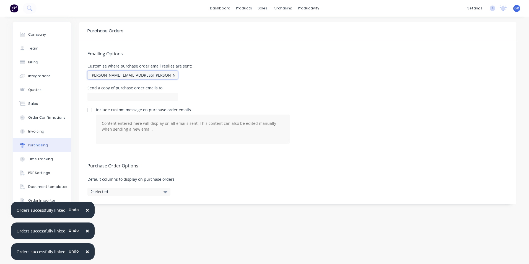
drag, startPoint x: 143, startPoint y: 75, endPoint x: 81, endPoint y: 79, distance: 62.1
click at [81, 79] on div "Emailing Options Customise where purchase order email replies are sent: greg.ra…" at bounding box center [297, 96] width 437 height 112
type input "greg.rawe@hushpak.com.au"
click at [223, 76] on div "Customise where purchase order email replies are sent: greg.rawe@hushpak.com.au" at bounding box center [297, 72] width 421 height 16
click at [143, 96] on input at bounding box center [132, 97] width 91 height 8
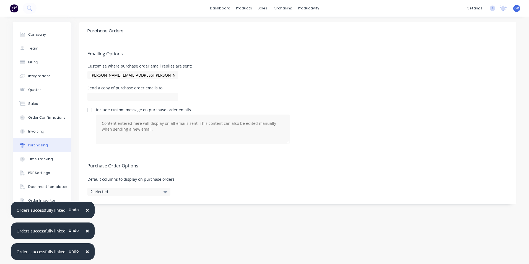
click at [213, 85] on div "Emailing Options Customise where purchase order email replies are sent: greg.ra…" at bounding box center [297, 96] width 437 height 112
click at [166, 190] on icon "button" at bounding box center [166, 192] width 4 height 6
click at [204, 159] on div "Purchase Order Options Default columns to display on purchase orders 2 selected" at bounding box center [297, 178] width 437 height 52
click at [149, 75] on input "greg.rawe@hushpak.com.au" at bounding box center [132, 75] width 91 height 8
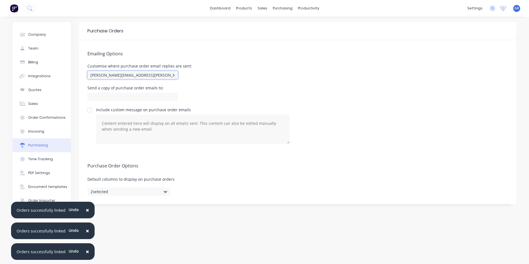
click at [159, 74] on input "greg.rawe@hushpak.com.au" at bounding box center [132, 75] width 91 height 8
click at [143, 130] on textarea at bounding box center [193, 129] width 194 height 29
drag, startPoint x: 145, startPoint y: 130, endPoint x: 101, endPoint y: 127, distance: 44.9
click at [101, 127] on textarea at bounding box center [193, 129] width 194 height 29
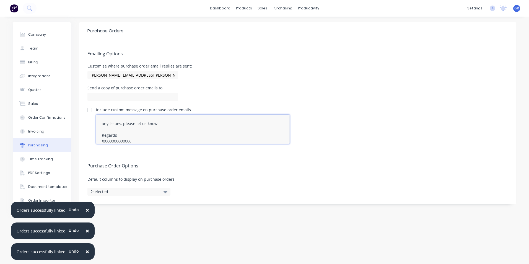
scroll to position [17, 0]
type textarea "Hi Sales, Please find attached Hushpak PO in ref to your quotation, please proc…"
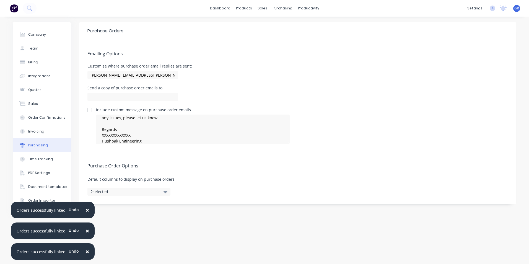
click at [89, 110] on div at bounding box center [89, 110] width 11 height 11
click at [145, 74] on input "greg.rawe@hushpak.com.au" at bounding box center [132, 75] width 91 height 8
drag, startPoint x: 108, startPoint y: 75, endPoint x: 86, endPoint y: 76, distance: 21.6
click at [86, 76] on div "Emailing Options Customise where purchase order email replies are sent: greg.ra…" at bounding box center [297, 96] width 437 height 112
click at [145, 73] on input "greg.rawe@hushpak.com.au" at bounding box center [132, 75] width 91 height 8
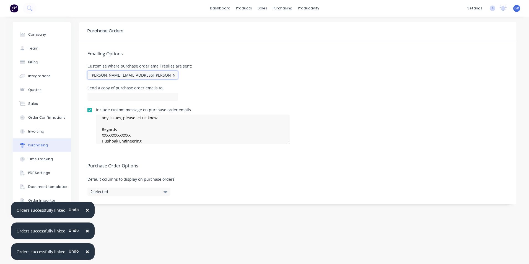
drag, startPoint x: 148, startPoint y: 74, endPoint x: 82, endPoint y: 76, distance: 66.2
click at [82, 76] on div "Emailing Options Customise where purchase order email replies are sent: greg.ra…" at bounding box center [297, 96] width 437 height 112
paste input "Hushpak Sales <sales@hushpak.com.au>"
type input "sales@hushpak.com.au"
click at [194, 74] on div "Customise where purchase order email replies are sent: sales@hushpak.com.au" at bounding box center [297, 72] width 421 height 16
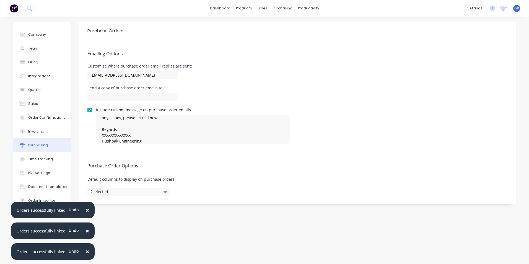
click at [208, 85] on div "Emailing Options Customise where purchase order email replies are sent: sales@h…" at bounding box center [297, 96] width 437 height 112
click at [240, 86] on div "Send a copy of purchase order emails to:" at bounding box center [297, 94] width 421 height 16
click at [86, 211] on span "×" at bounding box center [87, 210] width 3 height 8
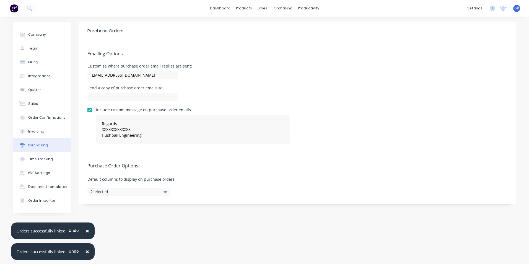
drag, startPoint x: 84, startPoint y: 230, endPoint x: 84, endPoint y: 236, distance: 5.3
click at [86, 231] on span "×" at bounding box center [87, 231] width 3 height 8
click at [86, 254] on span "×" at bounding box center [87, 252] width 3 height 8
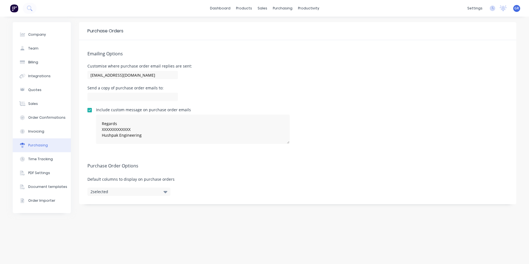
click at [212, 165] on h5 "Purchase Order Options" at bounding box center [297, 165] width 421 height 5
click at [246, 68] on div "Customise where purchase order email replies are sent: sales@hushpak.com.au" at bounding box center [297, 72] width 421 height 16
click at [278, 9] on div "purchasing" at bounding box center [282, 8] width 25 height 8
click at [300, 27] on div "Purchase Orders" at bounding box center [300, 26] width 29 height 5
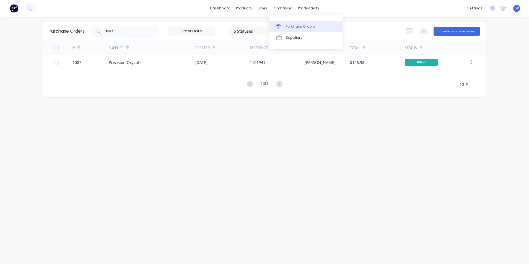
click at [293, 26] on div "Purchase Orders" at bounding box center [300, 26] width 29 height 5
drag, startPoint x: 118, startPoint y: 30, endPoint x: 104, endPoint y: 30, distance: 13.8
click at [104, 30] on div "1087" at bounding box center [124, 31] width 69 height 11
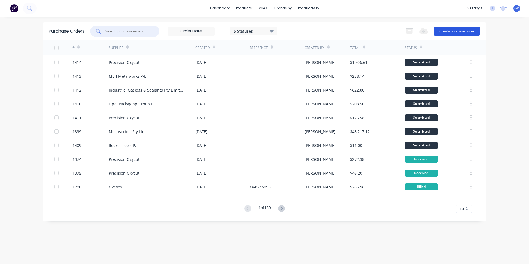
click at [458, 30] on button "Create purchase order" at bounding box center [457, 31] width 47 height 9
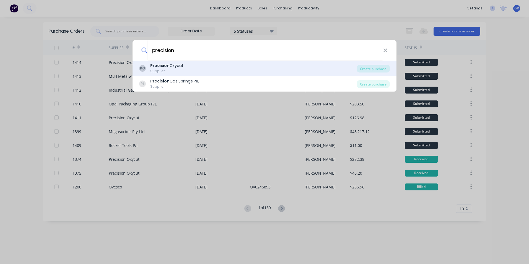
type input "precision"
click at [154, 66] on b "Precision" at bounding box center [159, 66] width 19 height 6
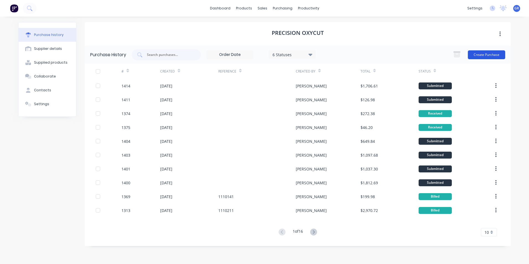
click at [479, 52] on button "Create Purchase" at bounding box center [486, 54] width 37 height 9
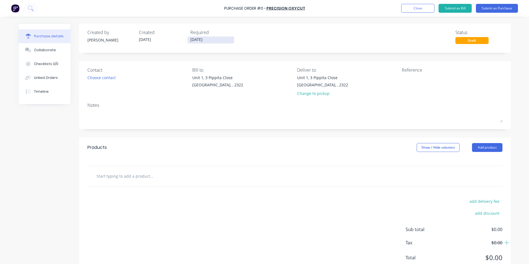
click at [194, 38] on input "[DATE]" at bounding box center [211, 40] width 47 height 7
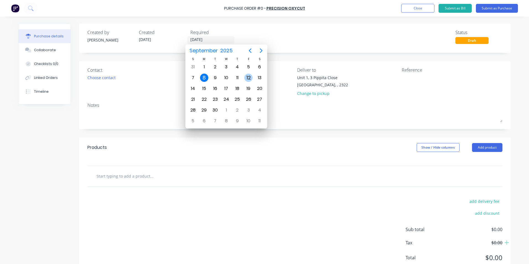
click at [249, 77] on div "12" at bounding box center [248, 78] width 8 height 8
type input "[DATE]"
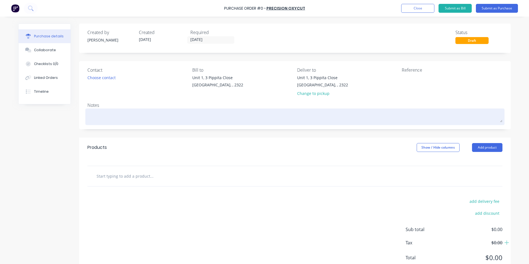
click at [99, 116] on textarea at bounding box center [294, 116] width 415 height 12
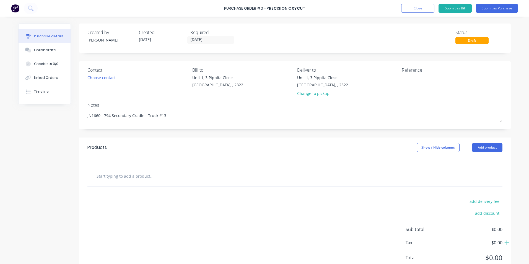
type textarea "JN1660 - 794 Secondary Cradle - Truck #13"
click at [129, 176] on input "text" at bounding box center [151, 176] width 111 height 11
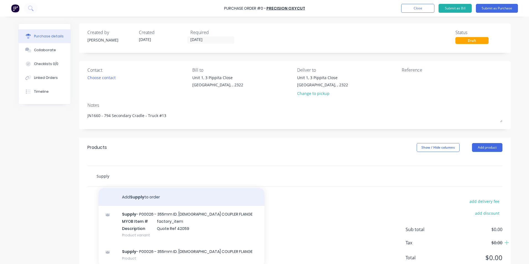
type input "Supply"
click at [136, 197] on button "Add Supply to order" at bounding box center [182, 197] width 166 height 18
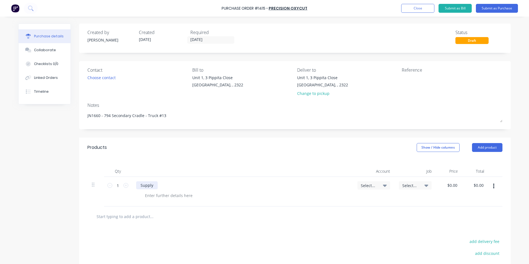
click at [152, 185] on div "Supply" at bounding box center [147, 185] width 22 height 8
click at [160, 198] on div at bounding box center [169, 196] width 56 height 8
paste div
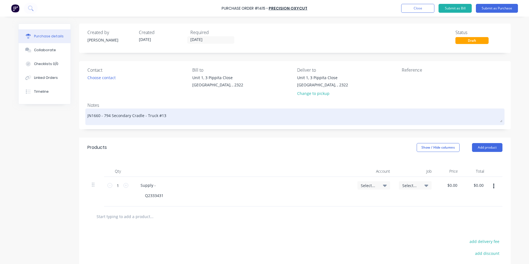
drag, startPoint x: 141, startPoint y: 116, endPoint x: 102, endPoint y: 115, distance: 38.8
click at [102, 115] on textarea "JN1660 - 794 Secondary Cradle - Truck #13" at bounding box center [294, 116] width 415 height 12
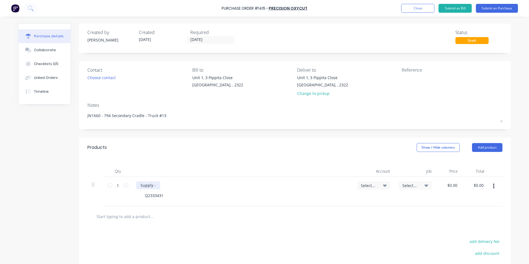
click at [155, 186] on div "Supply -" at bounding box center [148, 185] width 24 height 8
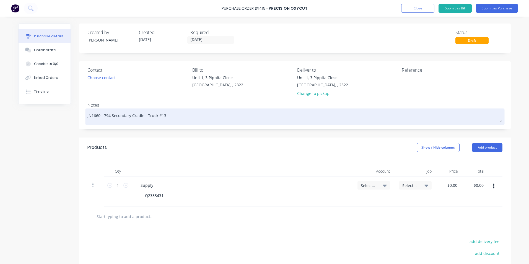
drag, startPoint x: 141, startPoint y: 117, endPoint x: 101, endPoint y: 118, distance: 39.3
click at [101, 118] on textarea "JN1660 - 794 Secondary Cradle - Truck #13" at bounding box center [294, 116] width 415 height 12
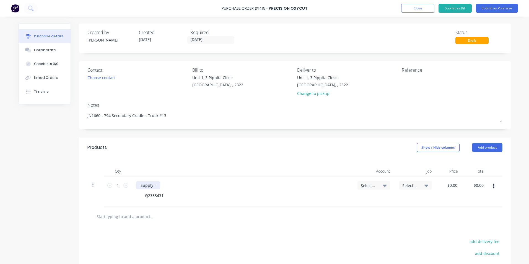
click at [155, 185] on div "Supply -" at bounding box center [148, 185] width 24 height 8
drag, startPoint x: 162, startPoint y: 197, endPoint x: 140, endPoint y: 198, distance: 22.4
click at [141, 198] on div "Q2333431" at bounding box center [154, 196] width 27 height 8
click at [236, 185] on div "Supply - 794 Secondary Cradle Platework as per quote" at bounding box center [190, 185] width 109 height 8
click at [157, 195] on div at bounding box center [169, 196] width 56 height 8
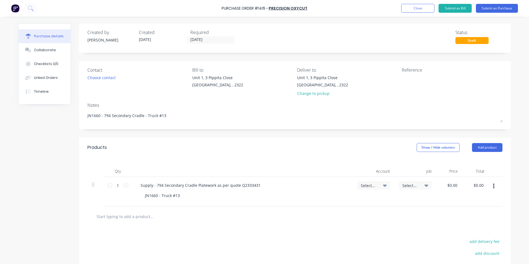
click at [367, 185] on span "Select..." at bounding box center [369, 186] width 17 height 6
click at [344, 199] on input at bounding box center [356, 202] width 57 height 11
type input "1-14"
click at [360, 240] on div "1-1400 / Work in Progress - Materials" at bounding box center [352, 241] width 78 height 11
click at [411, 181] on div "Select..." at bounding box center [416, 192] width 42 height 30
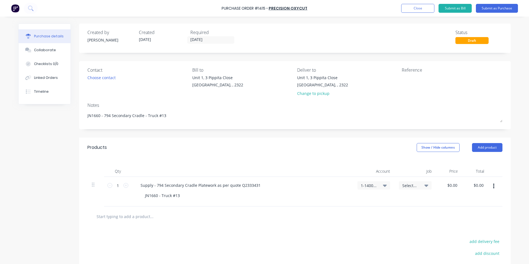
click at [406, 187] on span "Select..." at bounding box center [411, 186] width 17 height 6
click at [390, 200] on input at bounding box center [397, 202] width 57 height 11
type input "1660"
click at [367, 229] on div "1660 / W/Trac-794-Exh.System-T13" at bounding box center [393, 226] width 78 height 11
click at [450, 185] on input "0.0000" at bounding box center [452, 185] width 13 height 8
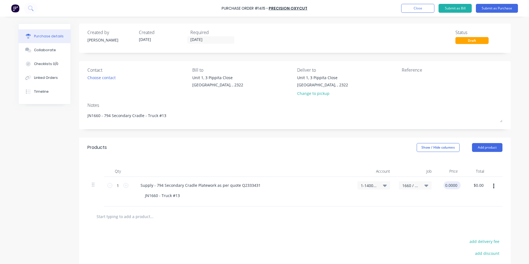
click at [450, 185] on input "0.0000" at bounding box center [451, 185] width 15 height 8
click at [450, 184] on input "0" at bounding box center [452, 185] width 13 height 8
click at [451, 184] on input "0" at bounding box center [455, 185] width 8 height 8
type input "$1,621.96"
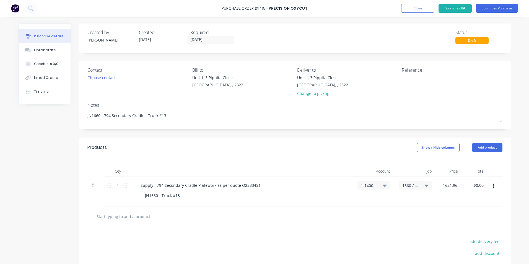
type input "$1,621.96"
click at [454, 193] on div "$1,621.96 $1,621.96" at bounding box center [450, 192] width 29 height 30
click at [490, 8] on button "Submit as Purchase" at bounding box center [497, 8] width 42 height 9
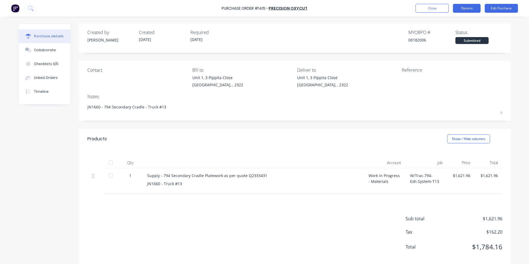
click at [475, 7] on button "Options" at bounding box center [467, 8] width 28 height 9
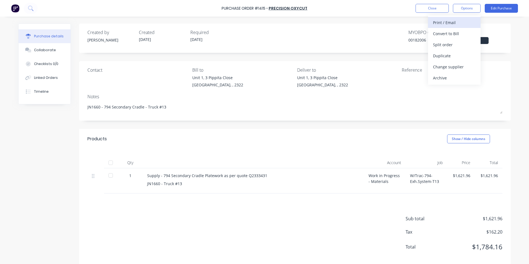
click at [447, 22] on div "Print / Email" at bounding box center [454, 23] width 43 height 8
click at [450, 33] on div "With pricing" at bounding box center [454, 34] width 43 height 8
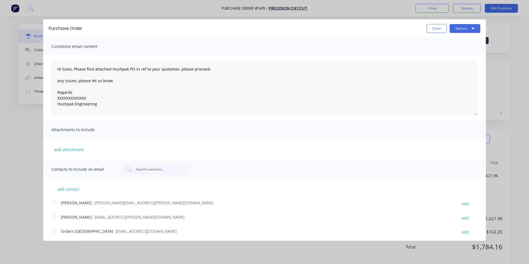
click at [53, 202] on div at bounding box center [53, 202] width 11 height 11
click at [54, 231] on div at bounding box center [53, 230] width 11 height 11
drag, startPoint x: 89, startPoint y: 97, endPoint x: 56, endPoint y: 99, distance: 33.0
click at [56, 99] on textarea "Hi Sales, Please find attached Hushpak PO in ref to your quotation, please proc…" at bounding box center [264, 87] width 426 height 55
type textarea "Hi Sales, Please find attached Hushpak PO in ref to your quotation, please proc…"
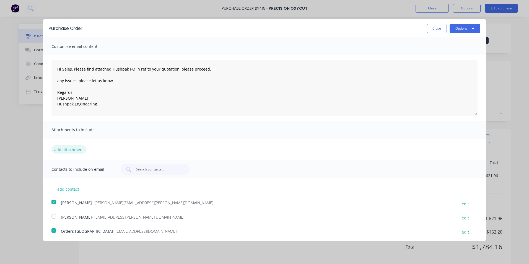
click at [75, 148] on button "add attachment" at bounding box center [68, 149] width 35 height 8
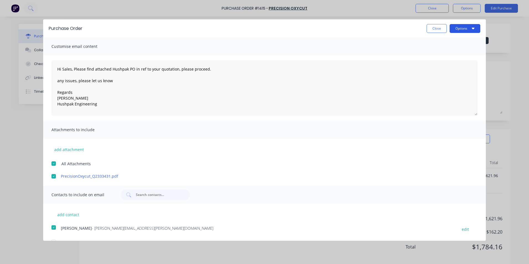
click at [464, 30] on button "Options" at bounding box center [465, 28] width 31 height 9
click at [437, 52] on div "Email" at bounding box center [454, 54] width 43 height 8
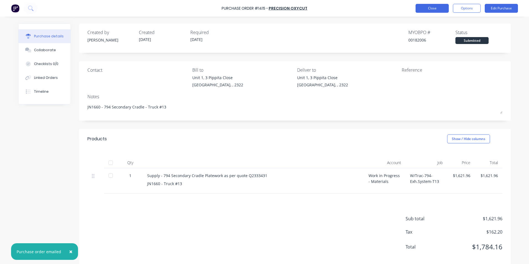
click at [434, 9] on button "Close" at bounding box center [432, 8] width 33 height 9
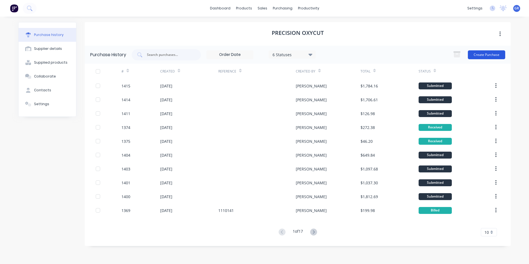
click at [495, 54] on button "Create Purchase" at bounding box center [486, 54] width 37 height 9
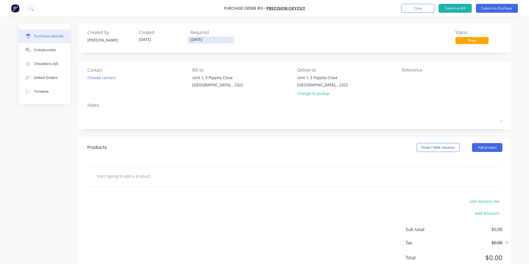
click at [201, 38] on input "[DATE]" at bounding box center [211, 40] width 47 height 7
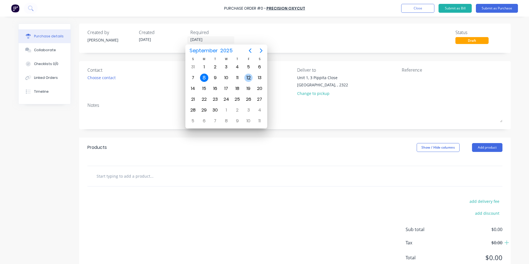
click at [248, 76] on div "12" at bounding box center [248, 78] width 8 height 8
type input "[DATE]"
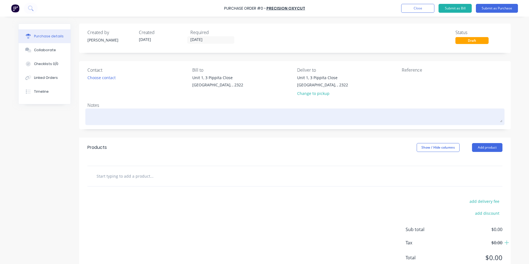
click at [102, 114] on textarea at bounding box center [294, 116] width 415 height 12
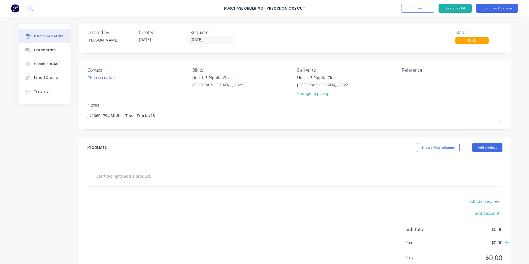
type textarea "JN1660 -794 Muffler Tips - Truck #13"
click at [193, 169] on div at bounding box center [294, 176] width 415 height 20
click at [130, 176] on input "text" at bounding box center [151, 176] width 111 height 11
click at [99, 179] on input "text" at bounding box center [151, 176] width 111 height 11
type input "Supply"
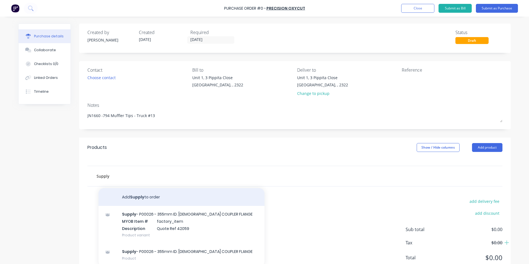
click at [144, 198] on button "Add Supply to order" at bounding box center [182, 197] width 166 height 18
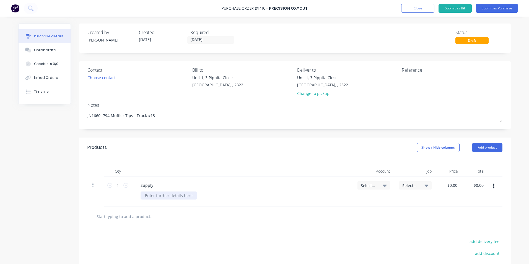
click at [149, 196] on div at bounding box center [169, 196] width 56 height 8
paste div
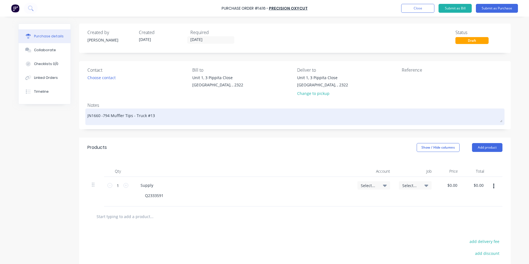
drag, startPoint x: 129, startPoint y: 116, endPoint x: 101, endPoint y: 116, distance: 28.2
click at [101, 116] on textarea "JN1660 -794 Muffler Tips - Truck #13" at bounding box center [294, 116] width 415 height 12
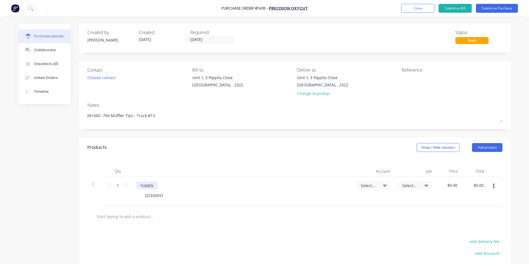
click at [152, 182] on div "Supply" at bounding box center [147, 185] width 22 height 8
drag, startPoint x: 163, startPoint y: 195, endPoint x: 140, endPoint y: 195, distance: 23.5
click at [141, 195] on div "Q2333591" at bounding box center [154, 196] width 27 height 8
click at [224, 184] on div "Supply - 794 Muffler Tip Platework as per quote" at bounding box center [184, 185] width 97 height 8
click at [367, 184] on span "Select..." at bounding box center [369, 186] width 17 height 6
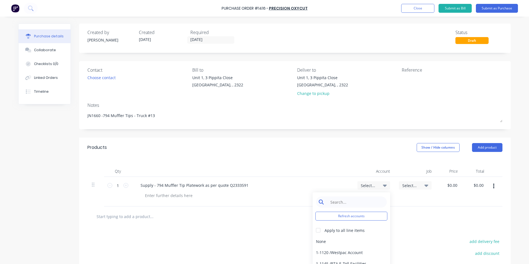
click at [347, 200] on input at bounding box center [356, 202] width 57 height 11
type input "1-14"
click at [325, 239] on div "1-1400 / Work in Progress - Materials" at bounding box center [352, 241] width 78 height 11
click at [399, 184] on div "Select..." at bounding box center [415, 185] width 33 height 8
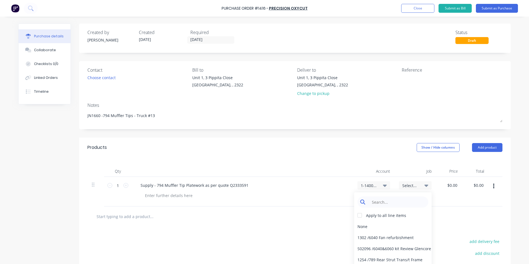
click at [383, 202] on input at bounding box center [397, 202] width 57 height 11
type input "1660"
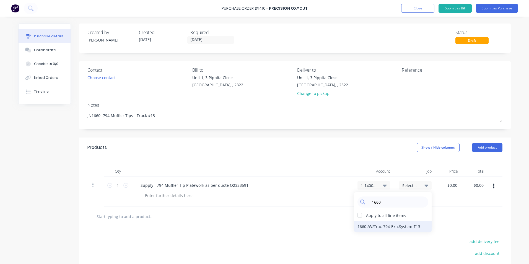
click at [404, 225] on div "1660 / W/Trac-794-Exh.System-T13" at bounding box center [393, 226] width 78 height 11
click at [451, 186] on input "0.0000" at bounding box center [451, 185] width 15 height 8
type input "1"
type input "$313.62"
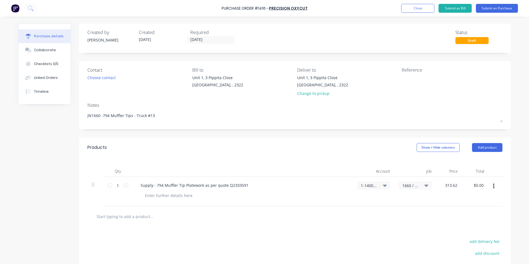
type input "$313.62"
click at [447, 200] on div "$313.62 $313.62" at bounding box center [449, 192] width 26 height 30
click at [502, 7] on button "Submit as Purchase" at bounding box center [497, 8] width 42 height 9
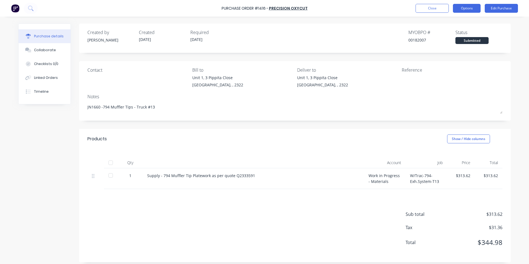
click at [471, 6] on button "Options" at bounding box center [467, 8] width 28 height 9
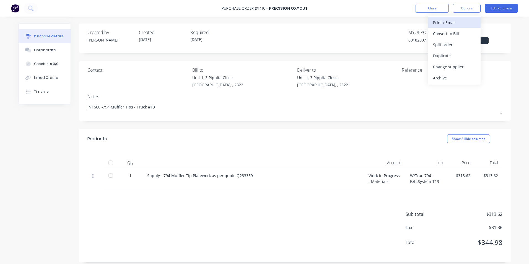
click at [451, 22] on div "Print / Email" at bounding box center [454, 23] width 43 height 8
click at [446, 32] on div "With pricing" at bounding box center [454, 34] width 43 height 8
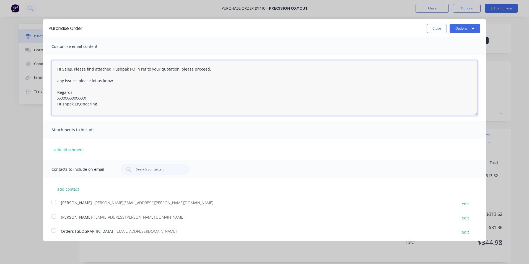
drag, startPoint x: 88, startPoint y: 97, endPoint x: 51, endPoint y: 99, distance: 36.9
click at [51, 99] on div "Hi Sales, Please find attached Hushpak PO in ref to your quotation, please proc…" at bounding box center [264, 87] width 443 height 65
type textarea "Hi Sales, Please find attached Hushpak PO in ref to your quotation, please proc…"
click at [58, 148] on button "add attachment" at bounding box center [68, 149] width 35 height 8
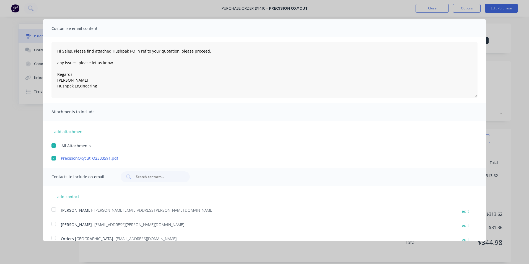
scroll to position [70, 0]
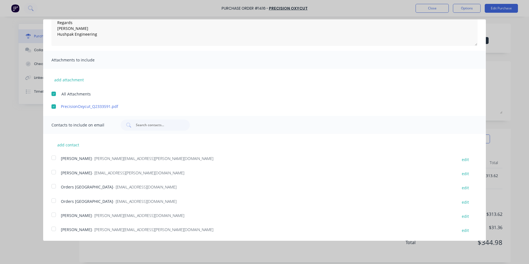
click at [55, 156] on div at bounding box center [53, 157] width 11 height 11
click at [54, 186] on div at bounding box center [53, 186] width 11 height 11
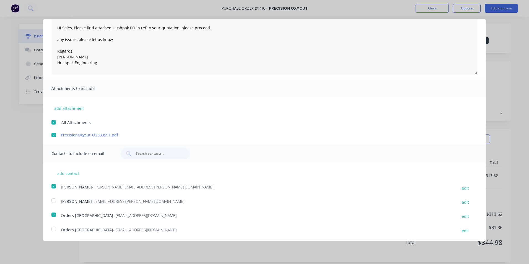
scroll to position [0, 0]
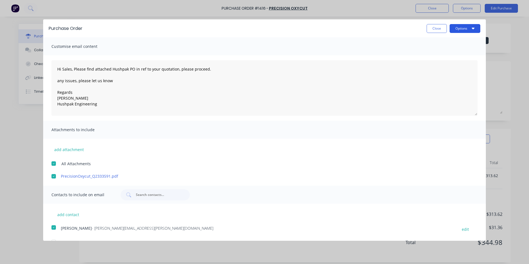
click at [454, 27] on button "Options" at bounding box center [465, 28] width 31 height 9
click at [435, 53] on div "Email" at bounding box center [454, 54] width 43 height 8
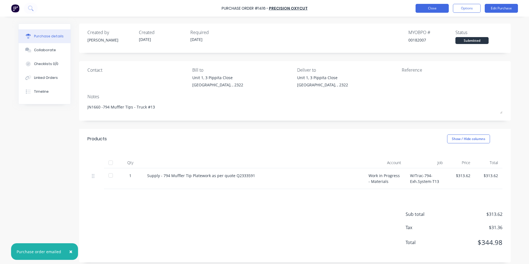
click at [434, 8] on button "Close" at bounding box center [432, 8] width 33 height 9
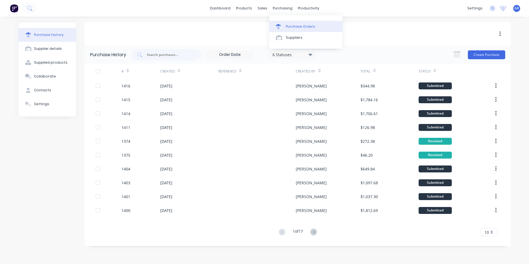
click at [296, 27] on div "Purchase Orders" at bounding box center [300, 26] width 29 height 5
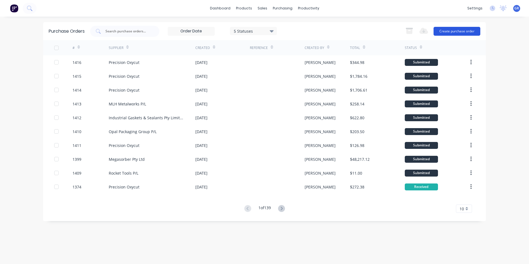
click at [445, 30] on button "Create purchase order" at bounding box center [457, 31] width 47 height 9
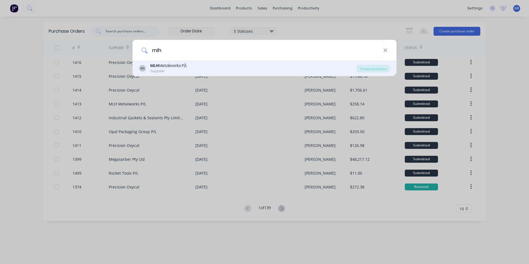
type input "mlh"
click at [171, 67] on div "MLH Metalworks P/L" at bounding box center [168, 66] width 37 height 6
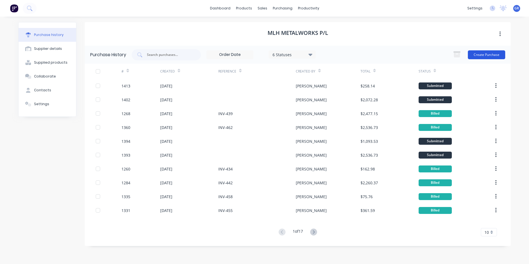
click at [493, 56] on button "Create Purchase" at bounding box center [486, 54] width 37 height 9
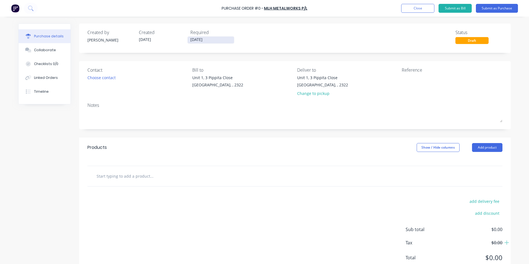
click at [207, 40] on input "[DATE]" at bounding box center [211, 40] width 47 height 7
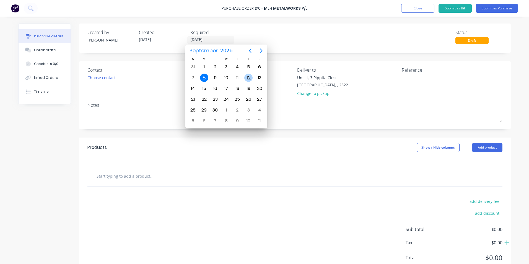
click at [247, 78] on div "12" at bounding box center [248, 78] width 8 height 8
type input "[DATE]"
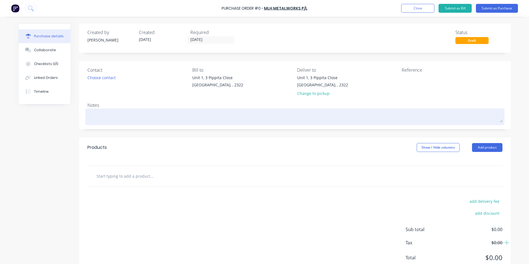
click at [102, 115] on textarea at bounding box center [294, 116] width 415 height 12
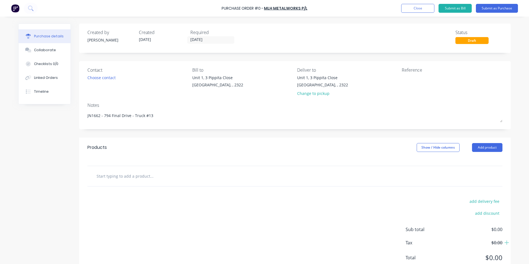
type textarea "JN1662 - 794 Final Drive - Truck #13"
click at [209, 143] on div "Products Show / Hide columns Add product" at bounding box center [295, 148] width 432 height 20
click at [126, 176] on input "text" at bounding box center [151, 176] width 111 height 11
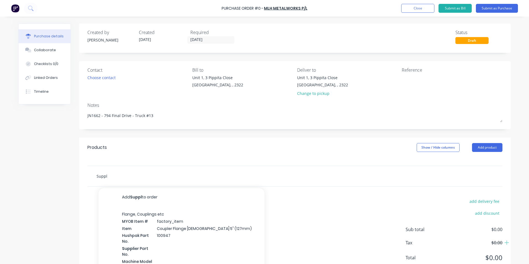
type input "Supply"
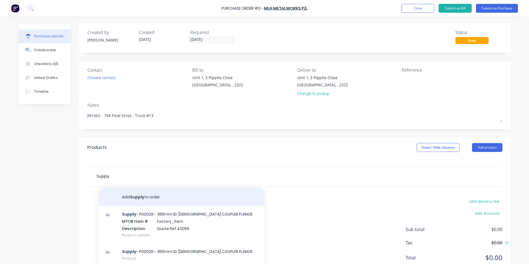
click at [135, 194] on button "Add Supply to order" at bounding box center [182, 197] width 166 height 18
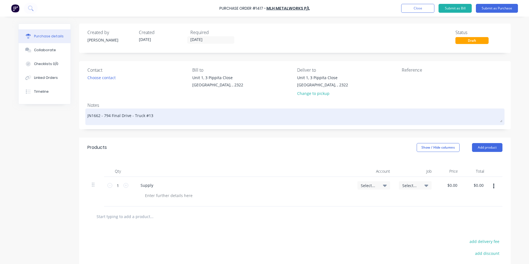
drag, startPoint x: 129, startPoint y: 115, endPoint x: 102, endPoint y: 117, distance: 27.4
click at [102, 117] on textarea "JN1662 - 794 Final Drive - Truck #13" at bounding box center [294, 116] width 415 height 12
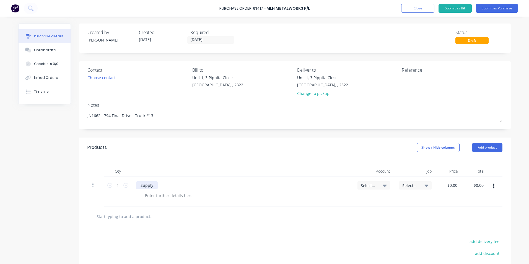
click at [153, 185] on div "Supply" at bounding box center [147, 185] width 22 height 8
click at [244, 186] on div "Supply 794 Final Drive Mild Steel Platework as per quote" at bounding box center [193, 185] width 114 height 8
click at [370, 184] on span "Select..." at bounding box center [369, 186] width 17 height 6
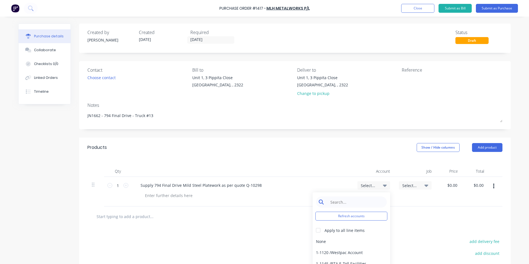
click at [346, 201] on input at bounding box center [356, 202] width 57 height 11
type input "1-14"
click at [352, 243] on div "1-1400 / Work in Progress - Materials" at bounding box center [352, 241] width 78 height 11
click at [409, 187] on span "Select..." at bounding box center [411, 186] width 17 height 6
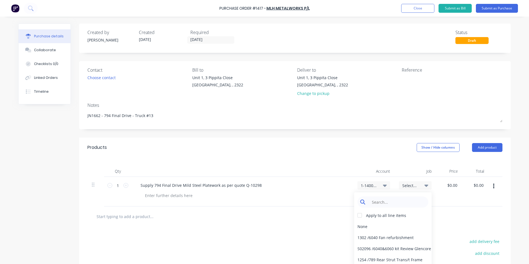
click at [369, 202] on input at bounding box center [397, 202] width 57 height 11
type input "1662"
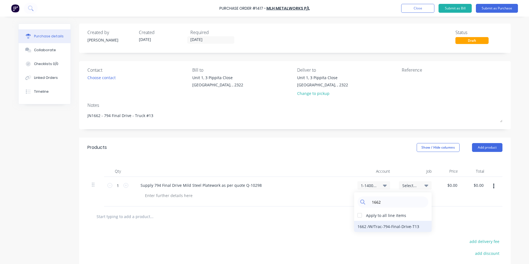
click at [407, 228] on div "1662 / W/Trac-794-Final-Drive-T13" at bounding box center [393, 226] width 78 height 11
click at [452, 184] on input "0.0000" at bounding box center [451, 185] width 15 height 8
click at [451, 185] on input "0.0000" at bounding box center [451, 185] width 15 height 8
type input "$120.00"
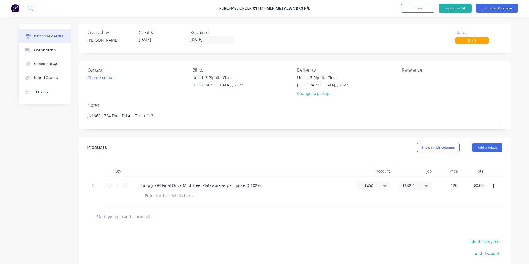
type input "$120.00"
click at [456, 197] on div "$120.00 $120.00" at bounding box center [449, 192] width 26 height 30
click at [501, 8] on button "Submit as Purchase" at bounding box center [497, 8] width 42 height 9
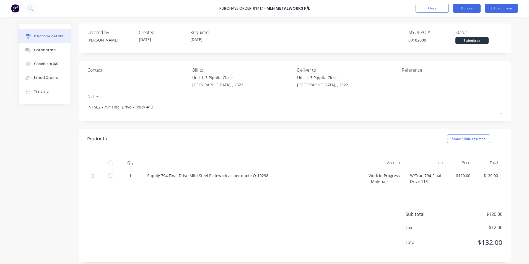
click at [472, 8] on button "Options" at bounding box center [467, 8] width 28 height 9
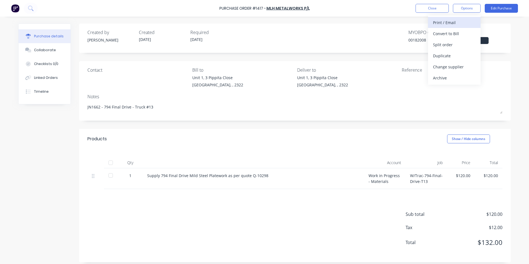
click at [455, 22] on div "Print / Email" at bounding box center [454, 23] width 43 height 8
click at [451, 33] on div "With pricing" at bounding box center [454, 34] width 43 height 8
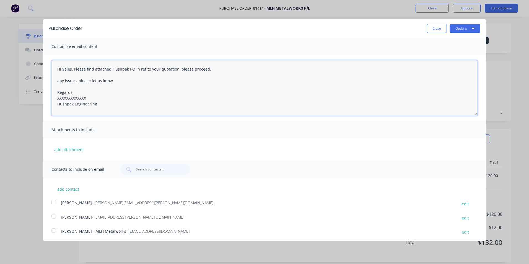
drag, startPoint x: 87, startPoint y: 98, endPoint x: 50, endPoint y: 96, distance: 36.9
click at [50, 96] on div "Hi Sales, Please find attached Hushpak PO in ref to your quotation, please proc…" at bounding box center [264, 87] width 443 height 65
drag, startPoint x: 71, startPoint y: 70, endPoint x: 63, endPoint y: 71, distance: 8.7
click at [63, 71] on textarea "Hi Sales, Please find attached Hushpak PO in ref to your quotation, please proc…" at bounding box center [264, 87] width 426 height 55
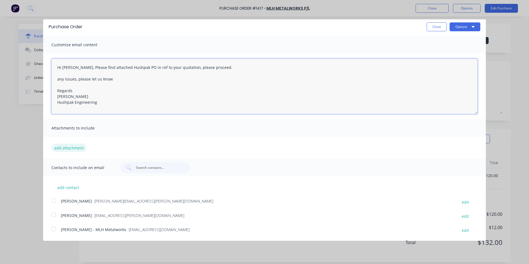
type textarea "Hi Mitch, Please find attached Hushpak PO in ref to your quotation, please proc…"
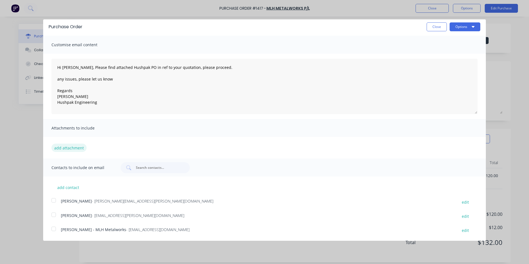
click at [69, 146] on button "add attachment" at bounding box center [68, 148] width 35 height 8
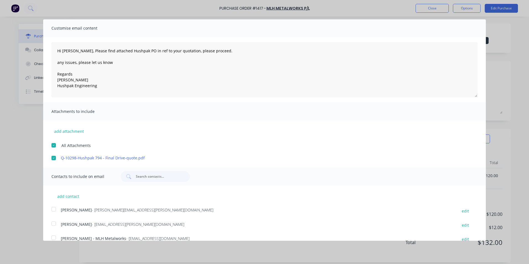
scroll to position [27, 0]
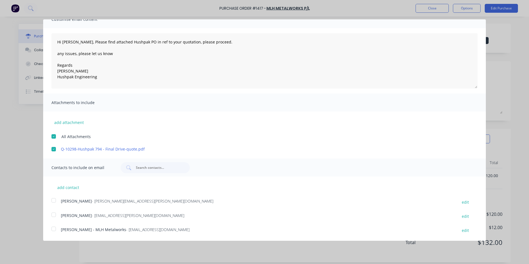
click at [54, 200] on div at bounding box center [53, 200] width 11 height 11
click at [53, 229] on div at bounding box center [53, 228] width 11 height 11
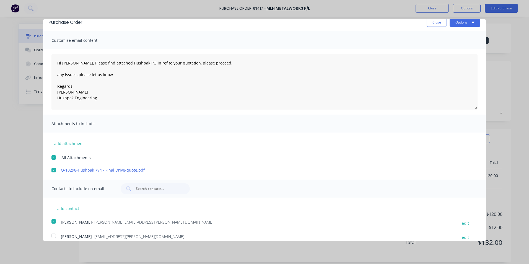
scroll to position [0, 0]
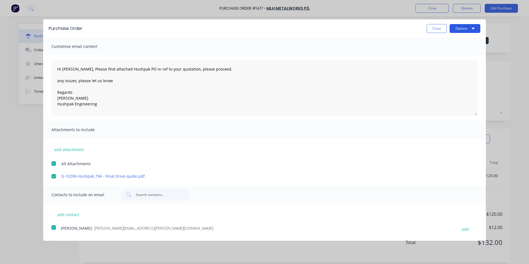
click at [461, 29] on button "Options" at bounding box center [465, 28] width 31 height 9
click at [437, 53] on div "Email" at bounding box center [454, 54] width 43 height 8
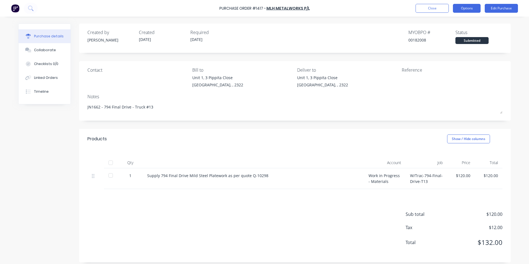
click at [465, 8] on button "Options" at bounding box center [467, 8] width 28 height 9
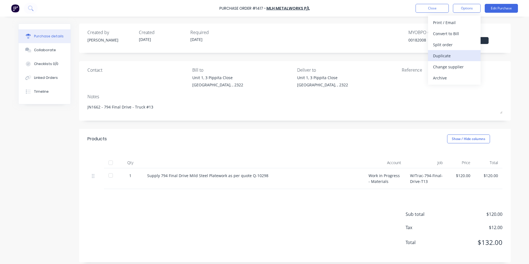
click at [443, 56] on div "Duplicate" at bounding box center [454, 56] width 43 height 8
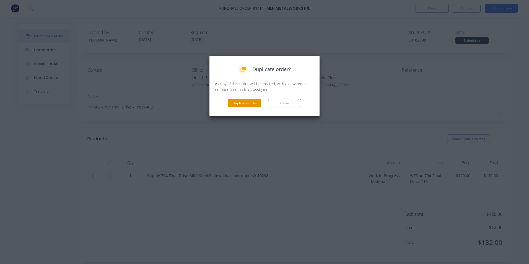
click at [243, 103] on button "Duplicate order" at bounding box center [244, 103] width 33 height 8
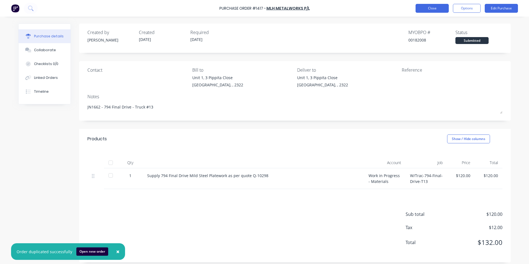
click at [437, 11] on button "Close" at bounding box center [432, 8] width 33 height 9
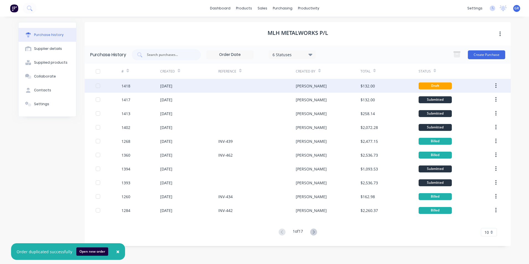
click at [128, 86] on div "1418" at bounding box center [126, 86] width 9 height 6
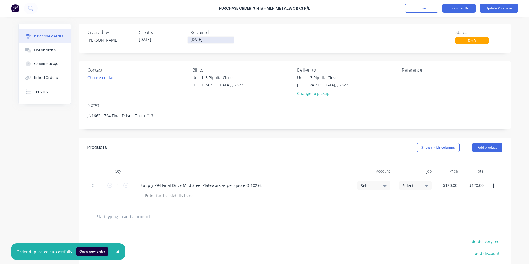
click at [207, 39] on input "[DATE]" at bounding box center [211, 40] width 47 height 7
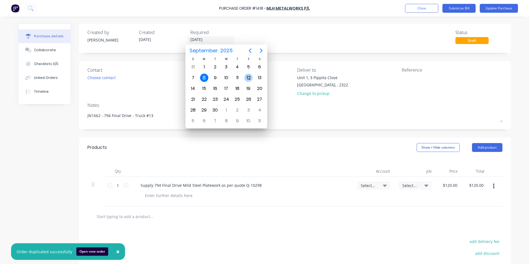
click at [250, 79] on div "12" at bounding box center [248, 78] width 8 height 8
type input "[DATE]"
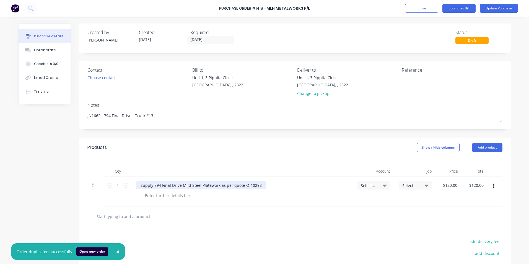
click at [237, 186] on div "Supply 794 Final Drive Mild Steel Platework as per quote Q-10298" at bounding box center [201, 185] width 130 height 8
drag, startPoint x: 257, startPoint y: 186, endPoint x: 241, endPoint y: 186, distance: 15.8
click at [241, 186] on div "Supply 794 Final Drive Mild Steel Platework as per quote Q-10298" at bounding box center [201, 185] width 130 height 8
paste div
click at [198, 185] on div "Supply 794 Final Drive Mild Steel Platework as per quote Q-10156" at bounding box center [201, 185] width 130 height 8
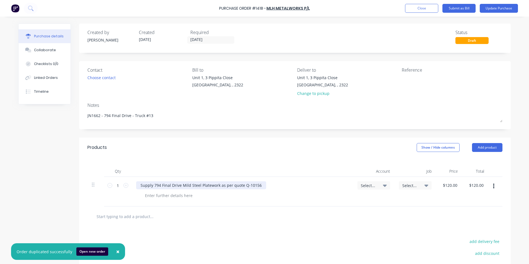
click at [197, 186] on div "Supply 794 Final Drive Mild Steel Platework as per quote Q-10156" at bounding box center [201, 185] width 130 height 8
click at [365, 185] on span "Select..." at bounding box center [369, 186] width 17 height 6
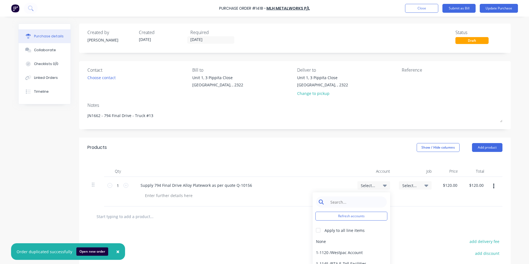
click at [335, 202] on input at bounding box center [356, 202] width 57 height 11
type input "1-14"
click at [339, 240] on div "1-1400 / Work in Progress - Materials" at bounding box center [352, 241] width 78 height 11
click at [413, 185] on span "Select..." at bounding box center [411, 186] width 17 height 6
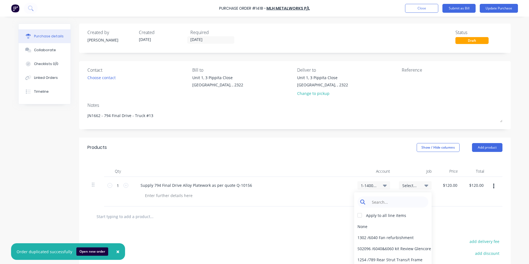
click at [397, 201] on input at bounding box center [397, 202] width 57 height 11
type input "1662"
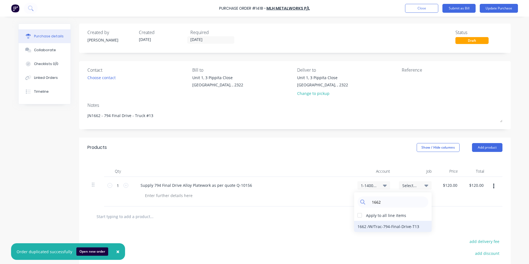
click at [376, 227] on div "1662 / W/Trac-794-Final-Drive-T13" at bounding box center [393, 226] width 78 height 11
click at [454, 184] on input "120.0000" at bounding box center [450, 185] width 17 height 8
click at [452, 186] on input "120.0000" at bounding box center [450, 185] width 19 height 8
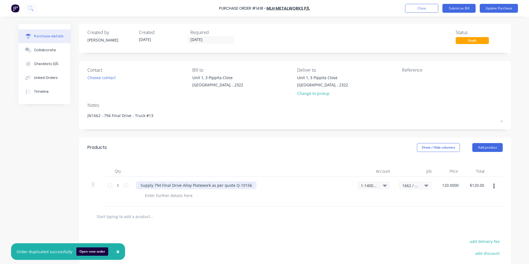
type input "$120.00"
click at [200, 188] on div "Supply 794 Final Drive Alloy Platework as per quote Q-10156" at bounding box center [196, 185] width 120 height 8
click at [207, 185] on div "Supply 794 Final Drive Alloy Platework as per quote Q-10156" at bounding box center [196, 185] width 120 height 8
click at [162, 196] on div at bounding box center [169, 196] width 56 height 8
click at [179, 196] on div "- 406507-202 - 1off" at bounding box center [162, 196] width 43 height 8
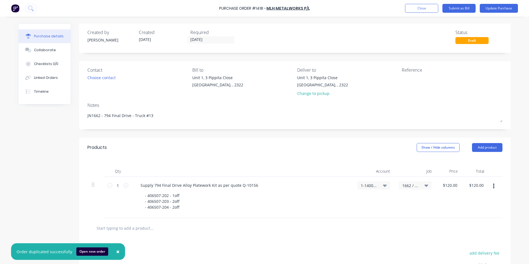
click at [465, 196] on div "$120.00 $120.00" at bounding box center [476, 197] width 26 height 41
click at [493, 186] on icon "button" at bounding box center [493, 186] width 1 height 6
click at [467, 212] on button "Duplicate" at bounding box center [477, 212] width 47 height 11
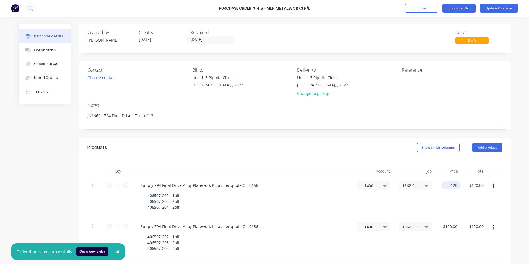
click at [452, 184] on input "120" at bounding box center [450, 185] width 17 height 8
click at [452, 184] on input "120" at bounding box center [453, 185] width 9 height 8
type input "$379.13"
click at [458, 201] on div "$379.13 379.13" at bounding box center [449, 197] width 26 height 41
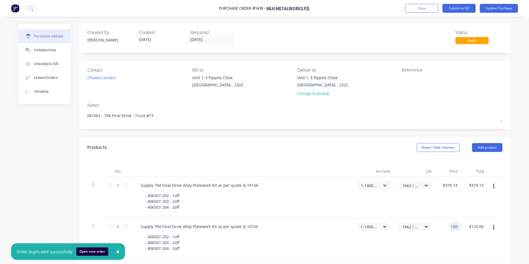
click at [453, 228] on input "120" at bounding box center [453, 227] width 9 height 8
type input "1"
type input "$379.13"
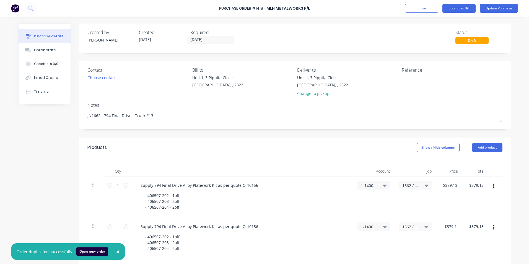
click at [449, 235] on div "$379.13 379.13" at bounding box center [449, 238] width 26 height 41
click at [117, 251] on span "×" at bounding box center [117, 252] width 3 height 8
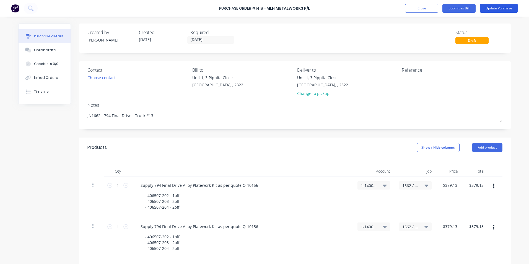
click at [496, 8] on button "Update Purchase" at bounding box center [499, 8] width 38 height 9
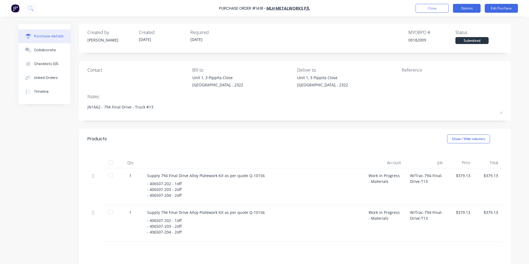
click at [471, 9] on button "Options" at bounding box center [467, 8] width 28 height 9
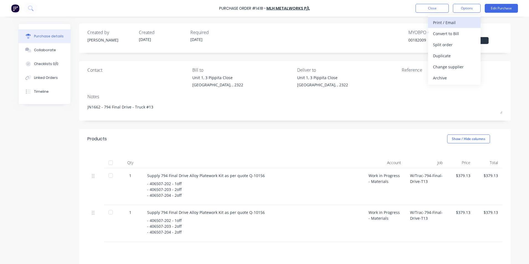
click at [454, 23] on div "Print / Email" at bounding box center [454, 23] width 43 height 8
click at [452, 30] on div "With pricing" at bounding box center [454, 34] width 43 height 8
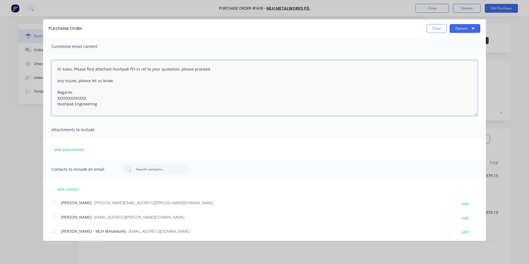
drag, startPoint x: 88, startPoint y: 98, endPoint x: 48, endPoint y: 100, distance: 40.2
click at [48, 100] on div "Hi Sales, Please find attached Hushpak PO in ref to your quotation, please proc…" at bounding box center [264, 87] width 443 height 65
drag, startPoint x: 71, startPoint y: 69, endPoint x: 64, endPoint y: 72, distance: 7.7
click at [64, 72] on textarea "Hi Sales, Please find attached Hushpak PO in ref to your quotation, please proc…" at bounding box center [264, 87] width 426 height 55
drag, startPoint x: 210, startPoint y: 69, endPoint x: 193, endPoint y: 71, distance: 17.3
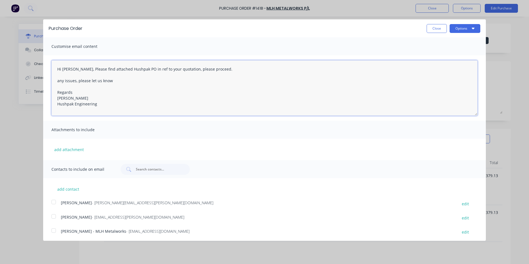
click at [193, 71] on textarea "Hi Mitch, Please find attached Hushpak PO in ref to your quotation, please proc…" at bounding box center [264, 87] width 426 height 55
type textarea "Hi Mitch, Please find attached Hushpak PO in ref to your quotation, please note…"
click at [73, 148] on button "add attachment" at bounding box center [68, 149] width 35 height 8
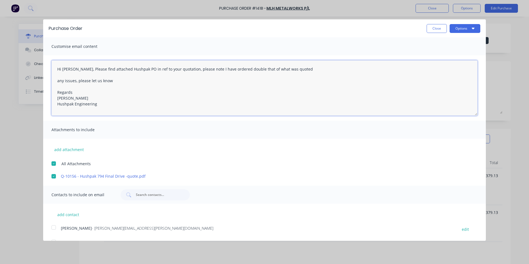
drag, startPoint x: 104, startPoint y: 105, endPoint x: 53, endPoint y: 64, distance: 65.8
click at [53, 64] on textarea "Hi Mitch, Please find attached Hushpak PO in ref to your quotation, please note…" at bounding box center [264, 87] width 426 height 55
click at [151, 83] on textarea "Hi Mitch, Please find attached Hushpak PO in ref to your quotation, please note…" at bounding box center [264, 87] width 426 height 55
drag, startPoint x: 99, startPoint y: 105, endPoint x: 45, endPoint y: 67, distance: 65.8
click at [45, 67] on div "Hi Mitch, Please find attached Hushpak PO in ref to your quotation, please note…" at bounding box center [264, 87] width 443 height 65
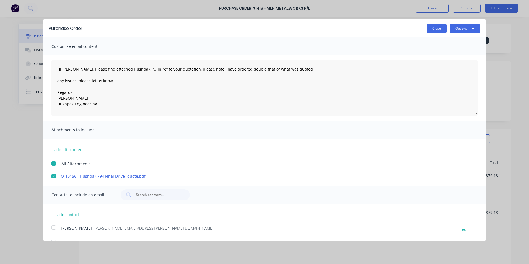
click at [431, 30] on button "Close" at bounding box center [437, 28] width 20 height 9
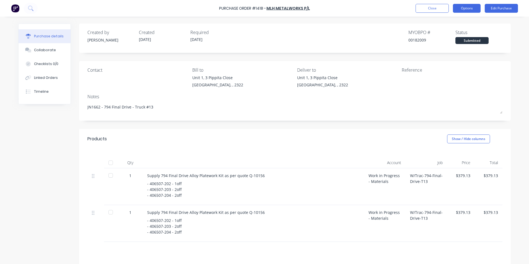
click at [467, 6] on button "Options" at bounding box center [467, 8] width 28 height 9
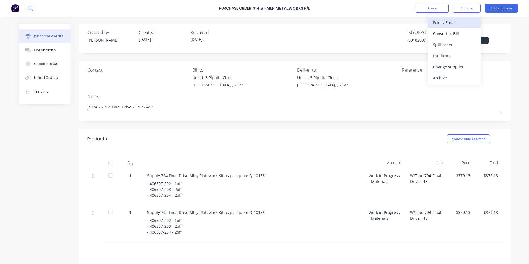
click at [449, 22] on div "Print / Email" at bounding box center [454, 23] width 43 height 8
click at [450, 32] on div "With pricing" at bounding box center [454, 34] width 43 height 8
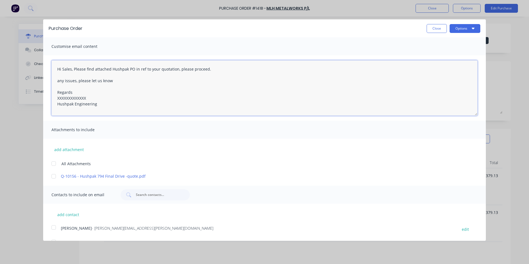
drag, startPoint x: 96, startPoint y: 108, endPoint x: 48, endPoint y: 65, distance: 64.5
click at [48, 65] on div "Hi Sales, Please find attached Hushpak PO in ref to your quotation, please proc…" at bounding box center [264, 87] width 443 height 65
paste textarea "Mitch, Please find attached Hushpak PO in ref to your quotation, please note I …"
click at [54, 176] on div at bounding box center [53, 176] width 11 height 11
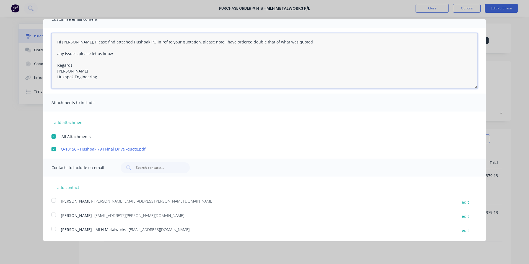
click at [55, 200] on div at bounding box center [53, 200] width 11 height 11
click at [53, 230] on div at bounding box center [53, 228] width 11 height 11
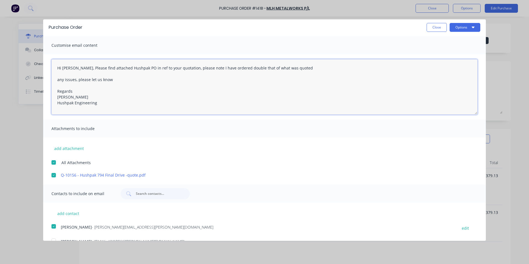
scroll to position [0, 0]
type textarea "Hi Mitch, Please find attached Hushpak PO in ref to your quotation, please note…"
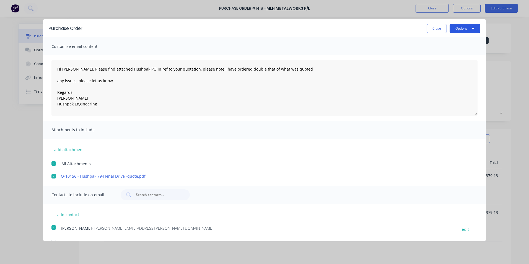
click at [456, 27] on button "Options" at bounding box center [465, 28] width 31 height 9
click at [436, 52] on div "Email" at bounding box center [454, 54] width 43 height 8
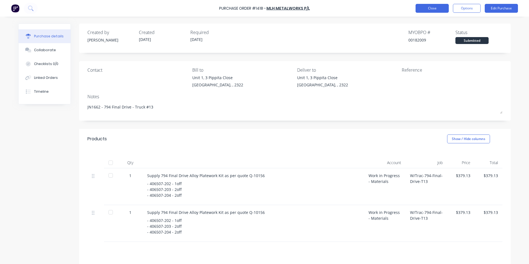
click at [432, 11] on button "Close" at bounding box center [432, 8] width 33 height 9
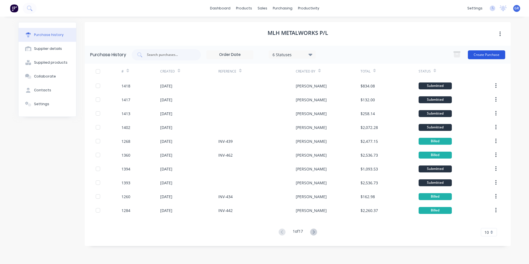
click at [483, 54] on button "Create Purchase" at bounding box center [486, 54] width 37 height 9
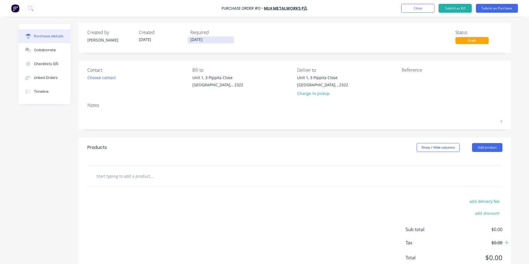
click at [200, 39] on input "[DATE]" at bounding box center [211, 40] width 47 height 7
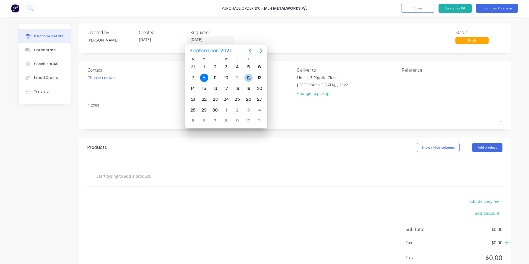
click at [248, 78] on div "12" at bounding box center [248, 78] width 8 height 8
type input "[DATE]"
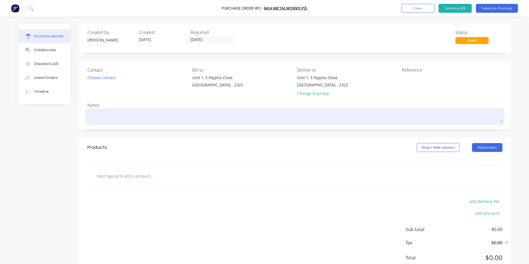
click at [100, 118] on textarea at bounding box center [294, 116] width 415 height 12
drag, startPoint x: 161, startPoint y: 115, endPoint x: 102, endPoint y: 117, distance: 58.5
click at [102, 117] on textarea "JN1653 - 794 Under Generator Belly Panel - Truck #13" at bounding box center [294, 116] width 415 height 12
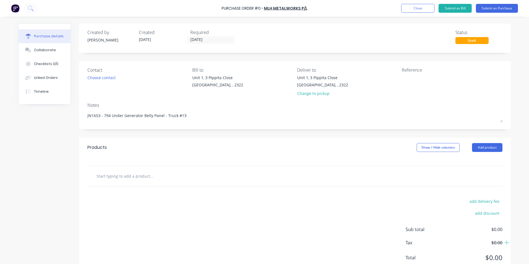
type textarea "JN1653 - 794 Under Generator Belly Panel - Truck #13"
click at [139, 176] on input "text" at bounding box center [151, 176] width 111 height 11
type input "Supply"
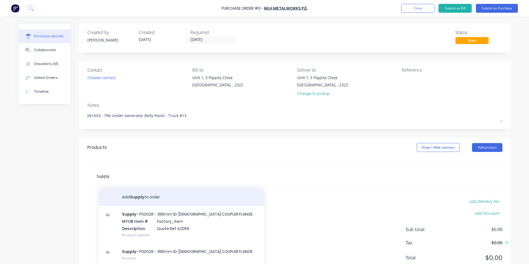
click at [143, 196] on button "Add Supply to order" at bounding box center [182, 197] width 166 height 18
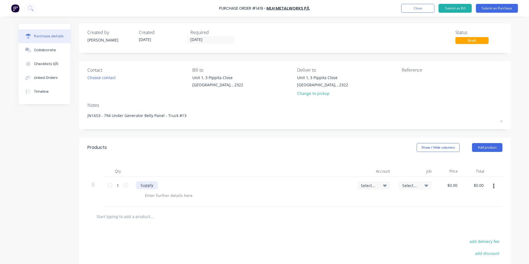
drag, startPoint x: 150, startPoint y: 186, endPoint x: 182, endPoint y: 187, distance: 31.3
click at [151, 186] on div "Supply" at bounding box center [147, 185] width 22 height 8
click at [152, 186] on div "Supply 794 Under Generator Belly Panel" at bounding box center [177, 185] width 83 height 8
click at [215, 186] on div "Supply - 794 Under Generator Belly Panel" at bounding box center [179, 185] width 86 height 8
click at [273, 182] on div "Supply - 794 Under Generator Belly Panel Alloy Platework kit as per quote" at bounding box center [208, 185] width 145 height 8
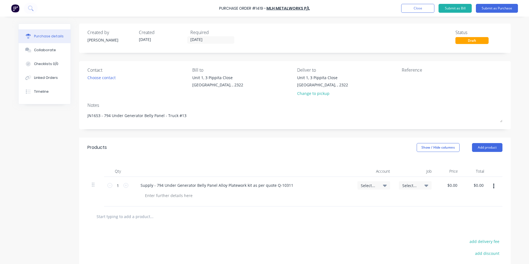
click at [364, 184] on span "Select..." at bounding box center [369, 186] width 17 height 6
click at [346, 202] on input at bounding box center [356, 202] width 57 height 11
type input "1-14"
click at [361, 242] on div "1-1400 / Work in Progress - Materials" at bounding box center [352, 241] width 78 height 11
click at [413, 183] on span "Select..." at bounding box center [411, 186] width 17 height 6
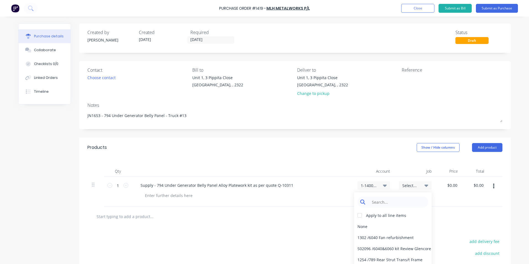
click at [396, 201] on input at bounding box center [397, 202] width 57 height 11
type input "1653"
click at [394, 224] on div "1653 / W/Trac-794-Gen-Belly-Pan-T13" at bounding box center [393, 226] width 78 height 11
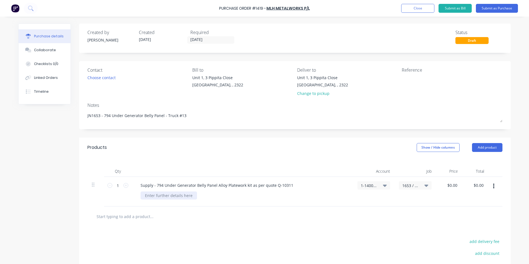
click at [147, 198] on div at bounding box center [169, 196] width 56 height 8
click at [452, 185] on input "0.0000" at bounding box center [452, 185] width 13 height 8
click at [452, 185] on input "0.0000" at bounding box center [451, 185] width 15 height 8
type input "$1,141.34"
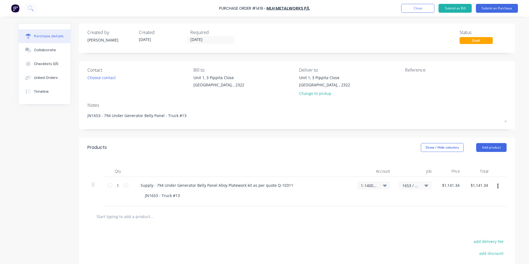
click at [453, 203] on div "$1,141.34 $1,141.34" at bounding box center [450, 192] width 29 height 30
click at [496, 8] on button "Submit as Purchase" at bounding box center [497, 8] width 42 height 9
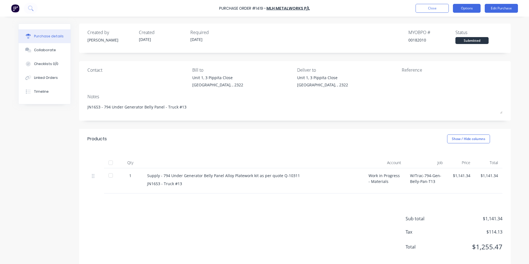
click at [470, 9] on button "Options" at bounding box center [467, 8] width 28 height 9
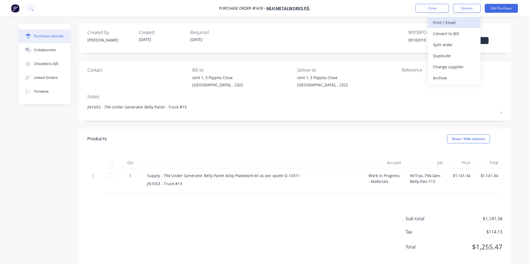
click at [446, 21] on div "Print / Email" at bounding box center [454, 23] width 43 height 8
click at [450, 34] on div "With pricing" at bounding box center [454, 34] width 43 height 8
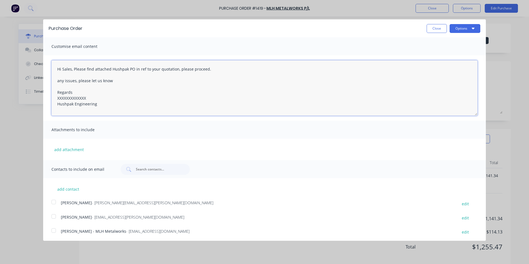
drag, startPoint x: 87, startPoint y: 98, endPoint x: 50, endPoint y: 99, distance: 37.7
click at [50, 99] on div "Hi Sales, Please find attached Hushpak PO in ref to your quotation, please proc…" at bounding box center [264, 87] width 443 height 65
drag, startPoint x: 71, startPoint y: 69, endPoint x: 62, endPoint y: 71, distance: 8.4
click at [62, 71] on textarea "Hi Sales, Please find attached Hushpak PO in ref to your quotation, please proc…" at bounding box center [264, 87] width 426 height 55
type textarea "Hi Mitch, Please find attached Hushpak PO in ref to your quotation, please proc…"
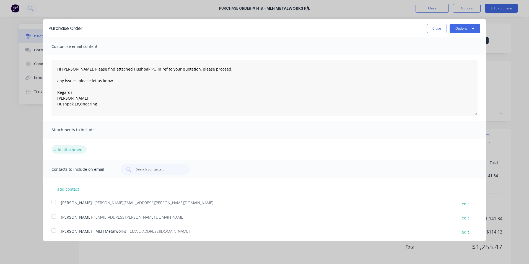
click at [69, 146] on button "add attachment" at bounding box center [68, 149] width 35 height 8
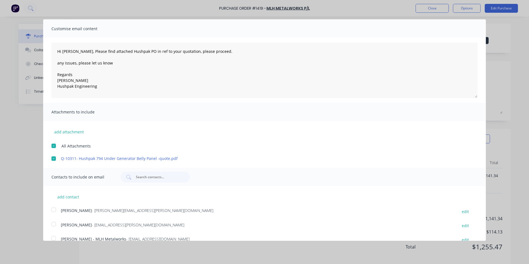
scroll to position [27, 0]
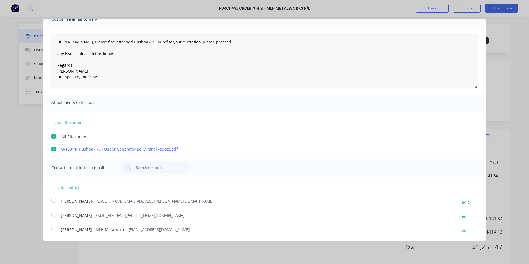
click at [53, 200] on div at bounding box center [53, 200] width 11 height 11
click at [53, 229] on div at bounding box center [53, 228] width 11 height 11
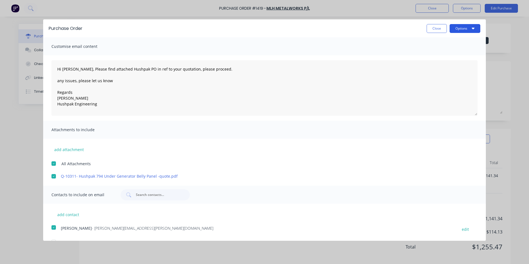
click at [459, 27] on button "Options" at bounding box center [465, 28] width 31 height 9
click at [435, 53] on div "Email" at bounding box center [454, 54] width 43 height 8
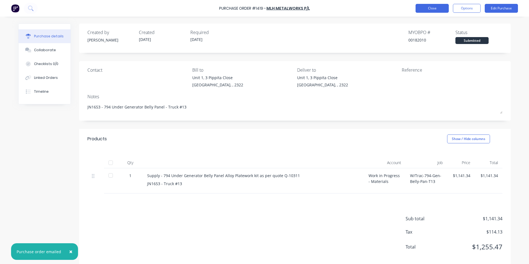
click at [428, 8] on button "Close" at bounding box center [432, 8] width 33 height 9
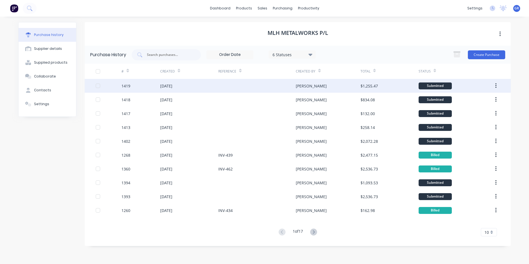
click at [496, 85] on icon "button" at bounding box center [496, 86] width 1 height 6
click at [461, 109] on div "Duplicate" at bounding box center [476, 111] width 43 height 8
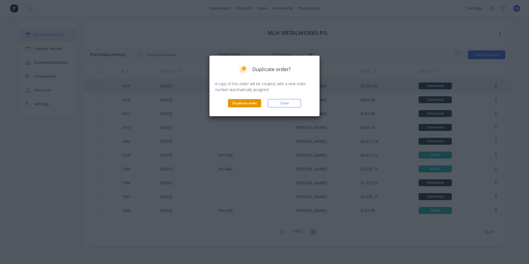
click at [246, 103] on button "Duplicate order" at bounding box center [244, 103] width 33 height 8
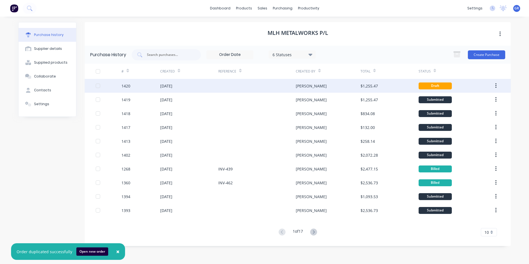
click at [128, 86] on div "1420" at bounding box center [126, 86] width 9 height 6
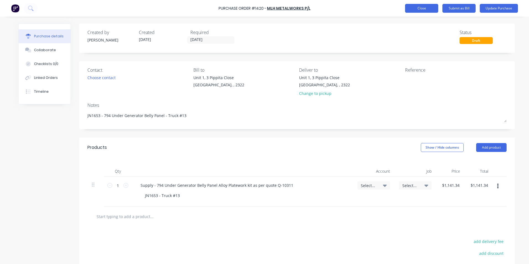
click at [425, 11] on button "Close" at bounding box center [421, 8] width 33 height 9
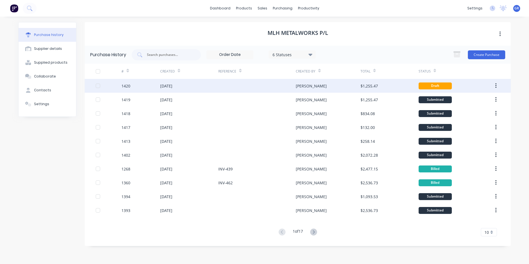
click at [125, 87] on div "1420" at bounding box center [126, 86] width 9 height 6
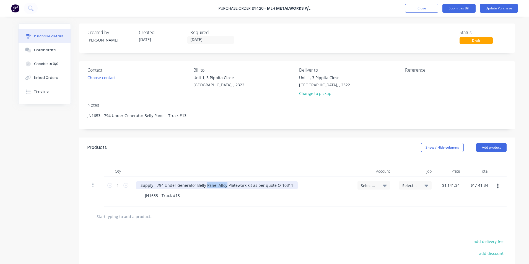
drag, startPoint x: 222, startPoint y: 186, endPoint x: 204, endPoint y: 186, distance: 18.6
click at [204, 186] on div "Supply - 794 Under Generator Belly Panel Alloy Platework kit as per quote Q-103…" at bounding box center [217, 185] width 162 height 8
click at [224, 186] on div "Supply - 794 Under Generator Belly Mild Steel Platework kit as per quote Q-10311" at bounding box center [216, 185] width 160 height 8
drag, startPoint x: 285, startPoint y: 185, endPoint x: 271, endPoint y: 186, distance: 14.4
click at [271, 186] on div "Supply - 794 Under Generator Belly Mild Steel Platework kit as per quote Q-10311" at bounding box center [216, 185] width 160 height 8
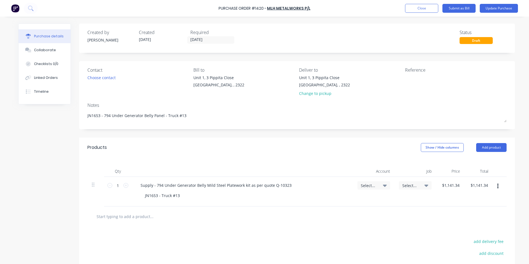
click at [371, 186] on span "Select..." at bounding box center [369, 186] width 17 height 6
click at [339, 202] on input at bounding box center [356, 202] width 57 height 11
type input "1-14"
click at [348, 241] on div "1-1400 / Work in Progress - Materials" at bounding box center [352, 241] width 78 height 11
click at [407, 186] on span "Select..." at bounding box center [411, 186] width 17 height 6
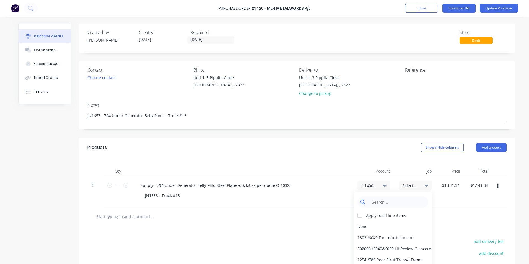
click at [393, 201] on input at bounding box center [397, 202] width 57 height 11
type input "1653"
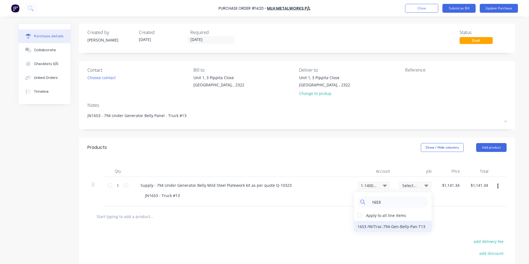
click at [396, 227] on div "1653 / W/Trac-794-Gen-Belly-Pan-T13" at bounding box center [393, 226] width 78 height 11
click at [447, 184] on input "1141.3400" at bounding box center [451, 185] width 20 height 8
click at [447, 184] on input "1141.3400" at bounding box center [452, 185] width 22 height 8
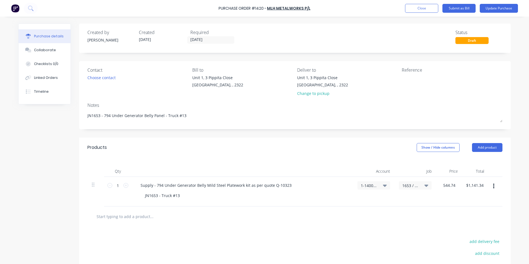
type input "$544.74"
click at [447, 200] on div "$544.74 $544.74" at bounding box center [449, 192] width 26 height 30
click at [506, 7] on button "Update Purchase" at bounding box center [499, 8] width 38 height 9
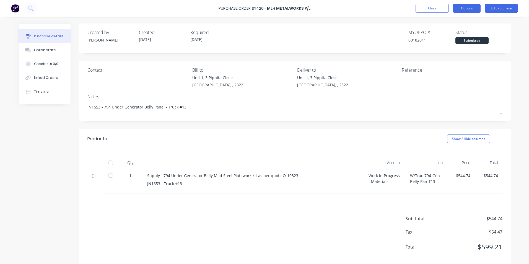
click at [468, 8] on button "Options" at bounding box center [467, 8] width 28 height 9
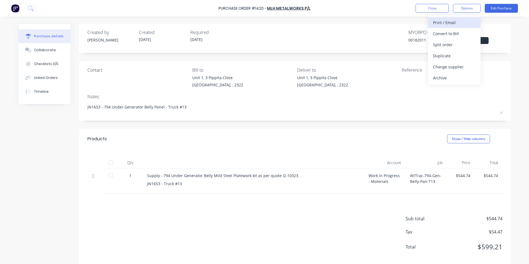
click at [449, 22] on div "Print / Email" at bounding box center [454, 23] width 43 height 8
click at [446, 34] on div "With pricing" at bounding box center [454, 34] width 43 height 8
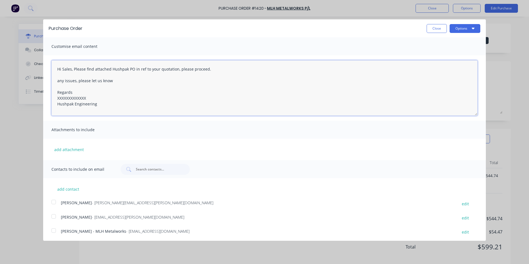
drag, startPoint x: 88, startPoint y: 98, endPoint x: 43, endPoint y: 99, distance: 44.6
click at [43, 99] on div "Hi Sales, Please find attached Hushpak PO in ref to your quotation, please proc…" at bounding box center [264, 87] width 443 height 65
drag, startPoint x: 71, startPoint y: 70, endPoint x: 61, endPoint y: 71, distance: 9.5
click at [61, 71] on textarea "Hi Sales, Please find attached Hushpak PO in ref to your quotation, please proc…" at bounding box center [264, 87] width 426 height 55
type textarea "Hi Mitch, Please find attached Hushpak PO in ref to your quotation, please proc…"
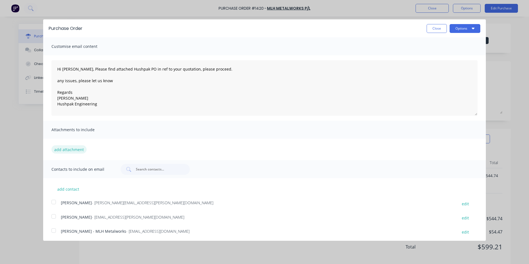
click at [72, 148] on button "add attachment" at bounding box center [68, 149] width 35 height 8
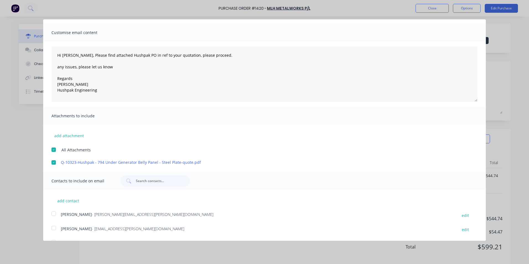
scroll to position [27, 0]
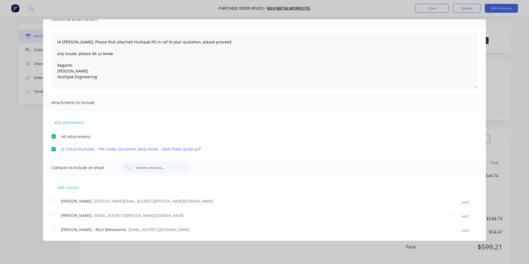
click at [54, 200] on div at bounding box center [53, 200] width 11 height 11
click at [53, 229] on div at bounding box center [53, 228] width 11 height 11
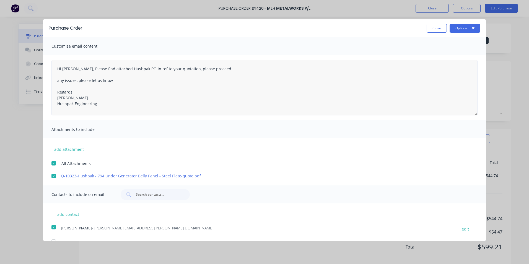
scroll to position [0, 0]
click at [458, 25] on button "Options" at bounding box center [465, 28] width 31 height 9
click at [433, 52] on div "Email" at bounding box center [454, 54] width 43 height 8
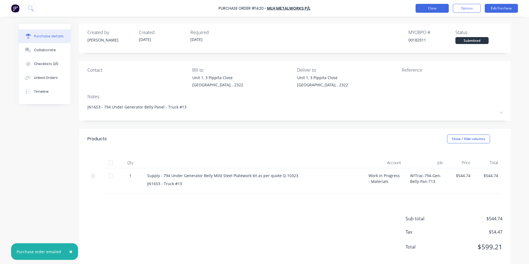
click at [434, 10] on button "Close" at bounding box center [432, 8] width 33 height 9
